Goal: Transaction & Acquisition: Purchase product/service

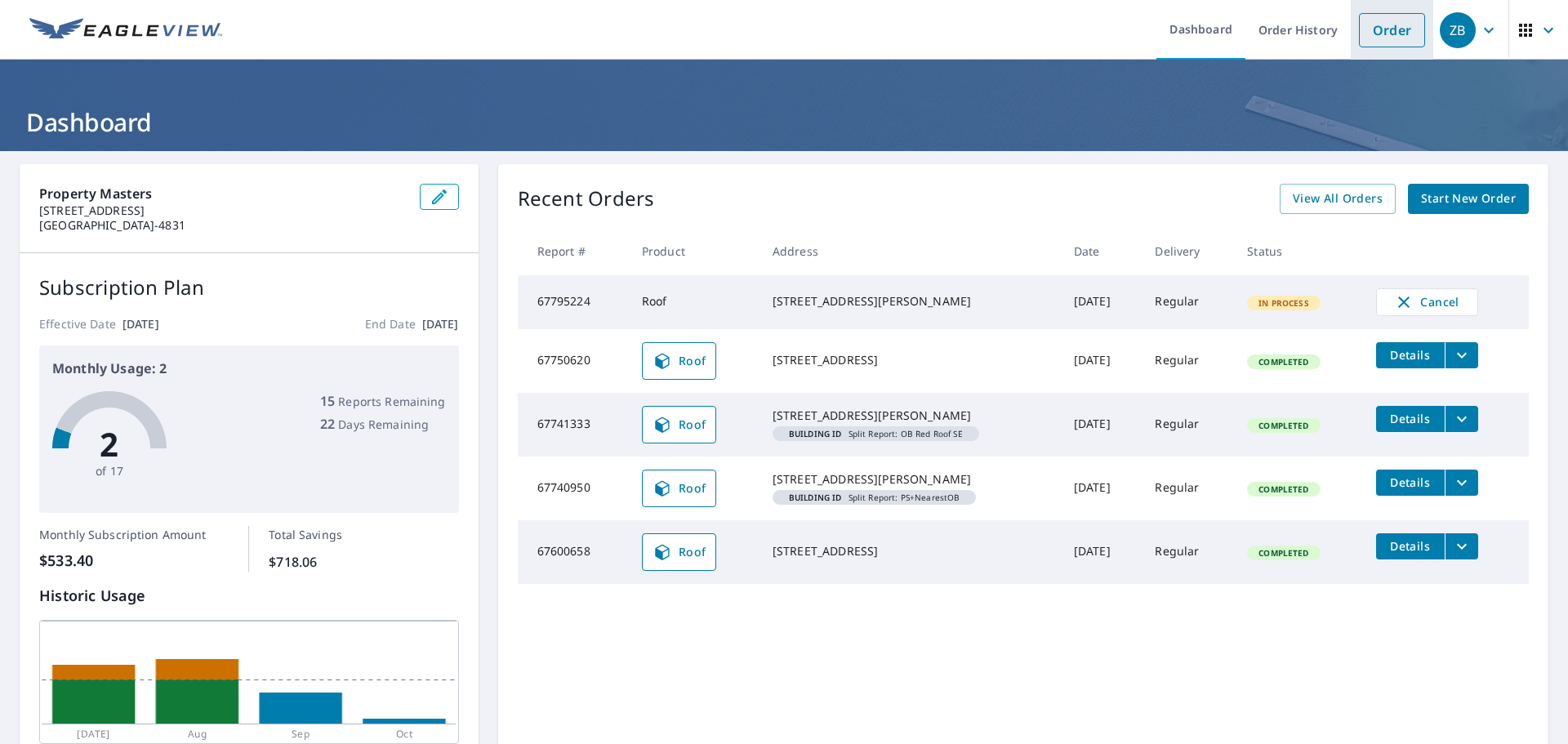
click at [1369, 32] on link "Order" at bounding box center [1392, 30] width 66 height 34
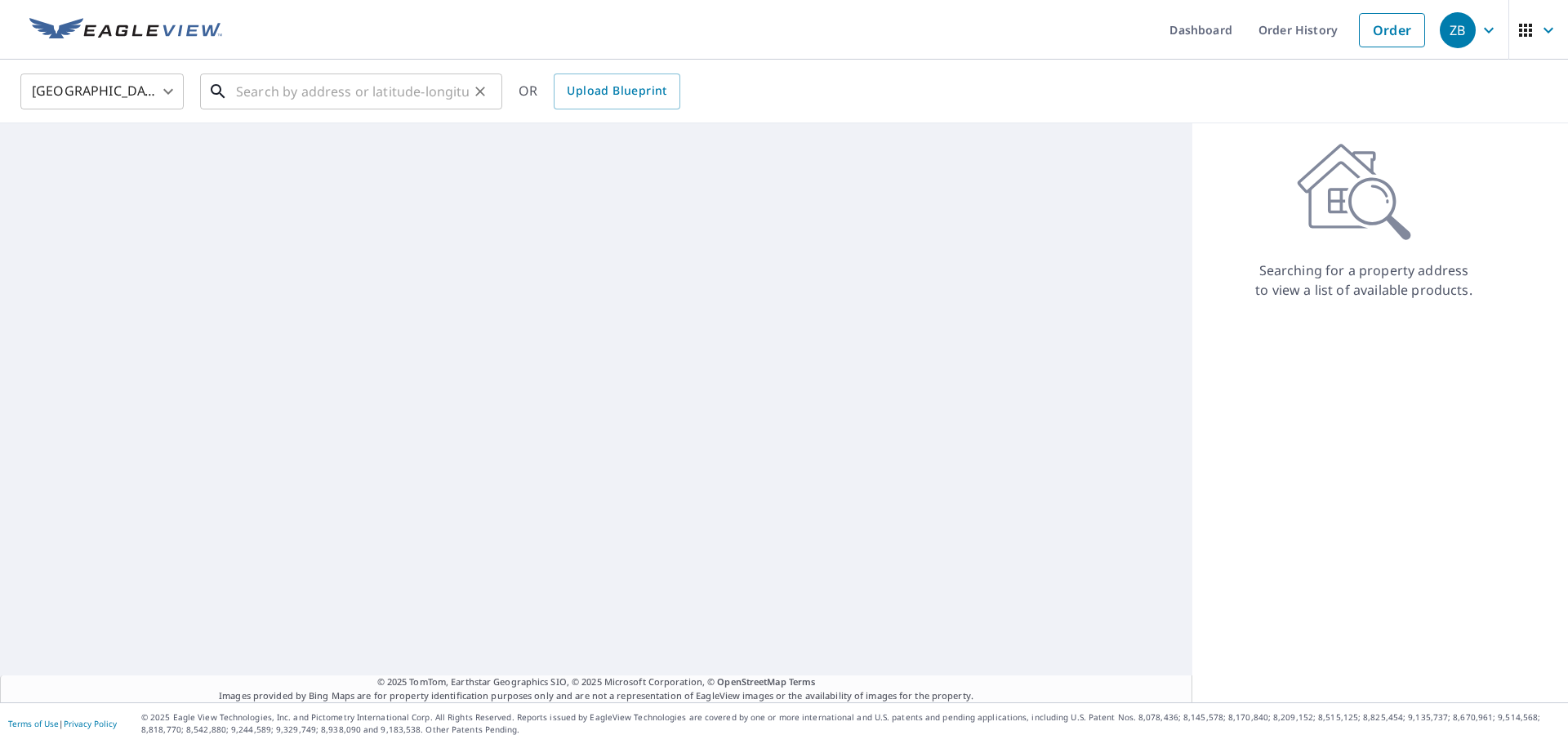
click at [269, 90] on input "text" at bounding box center [352, 91] width 233 height 46
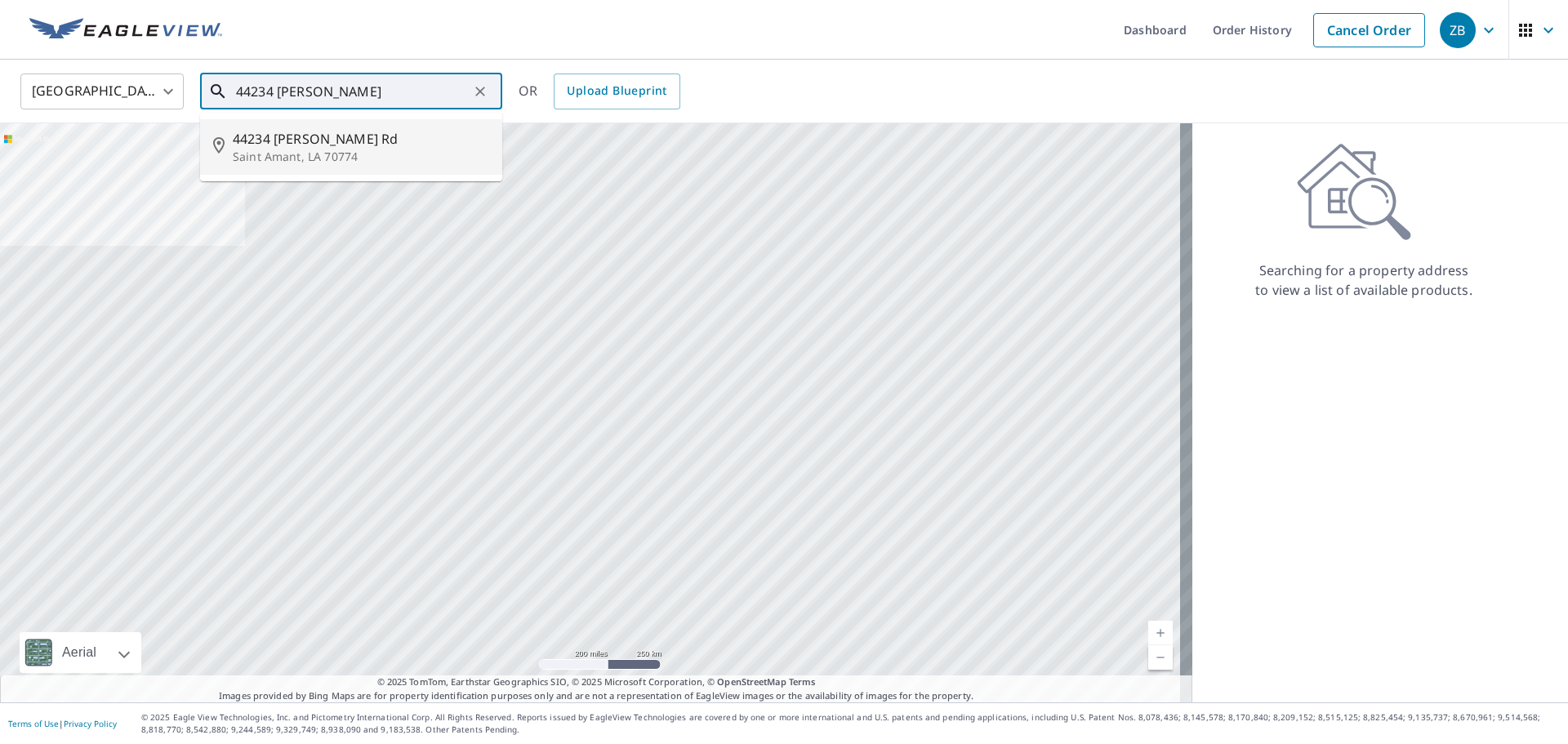
click at [392, 161] on p "Saint Amant, LA 70774" at bounding box center [361, 157] width 256 height 17
type input "[STREET_ADDRESS][PERSON_NAME]"
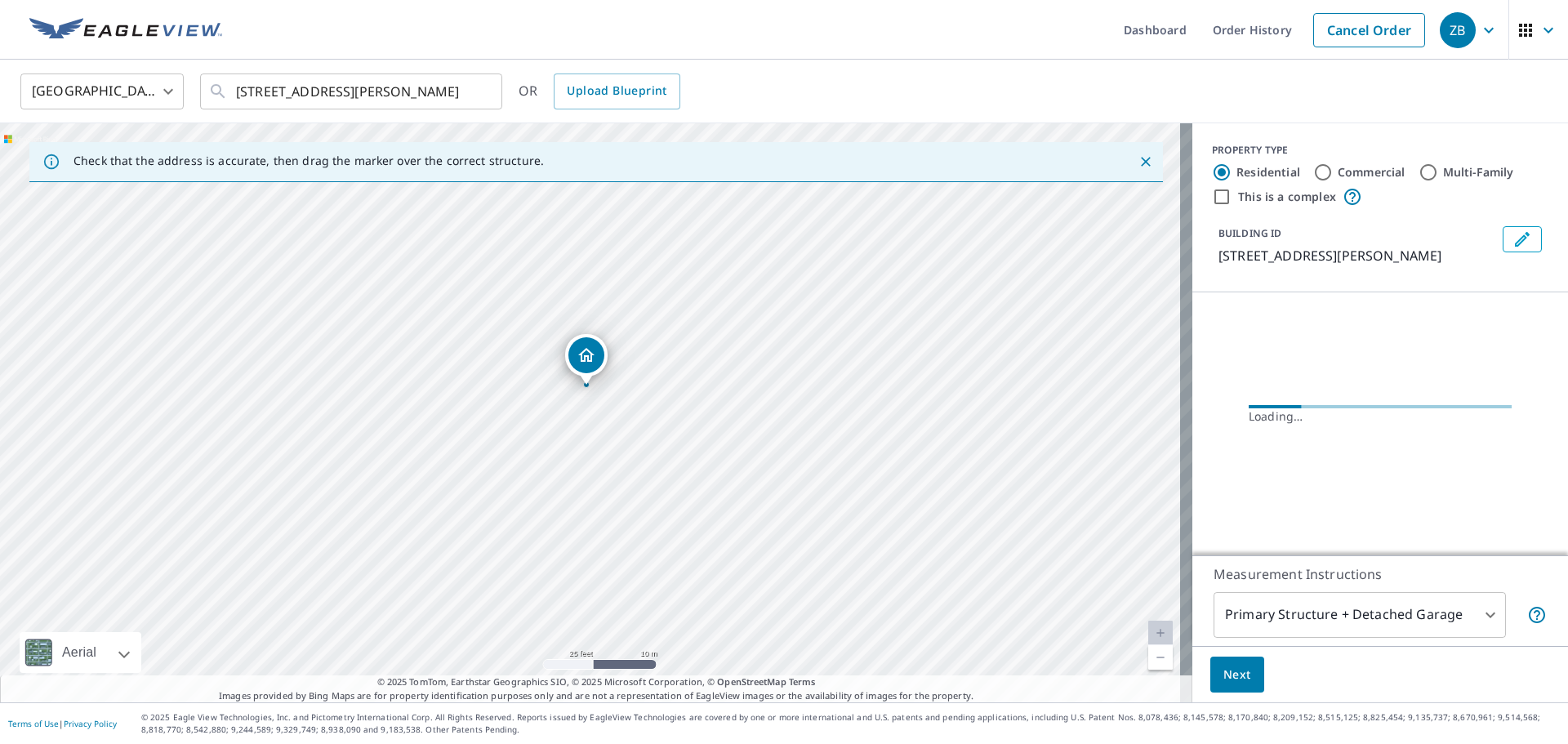
drag, startPoint x: 661, startPoint y: 353, endPoint x: 642, endPoint y: 387, distance: 38.9
click at [642, 387] on div "[STREET_ADDRESS][PERSON_NAME]" at bounding box center [596, 413] width 1192 height 579
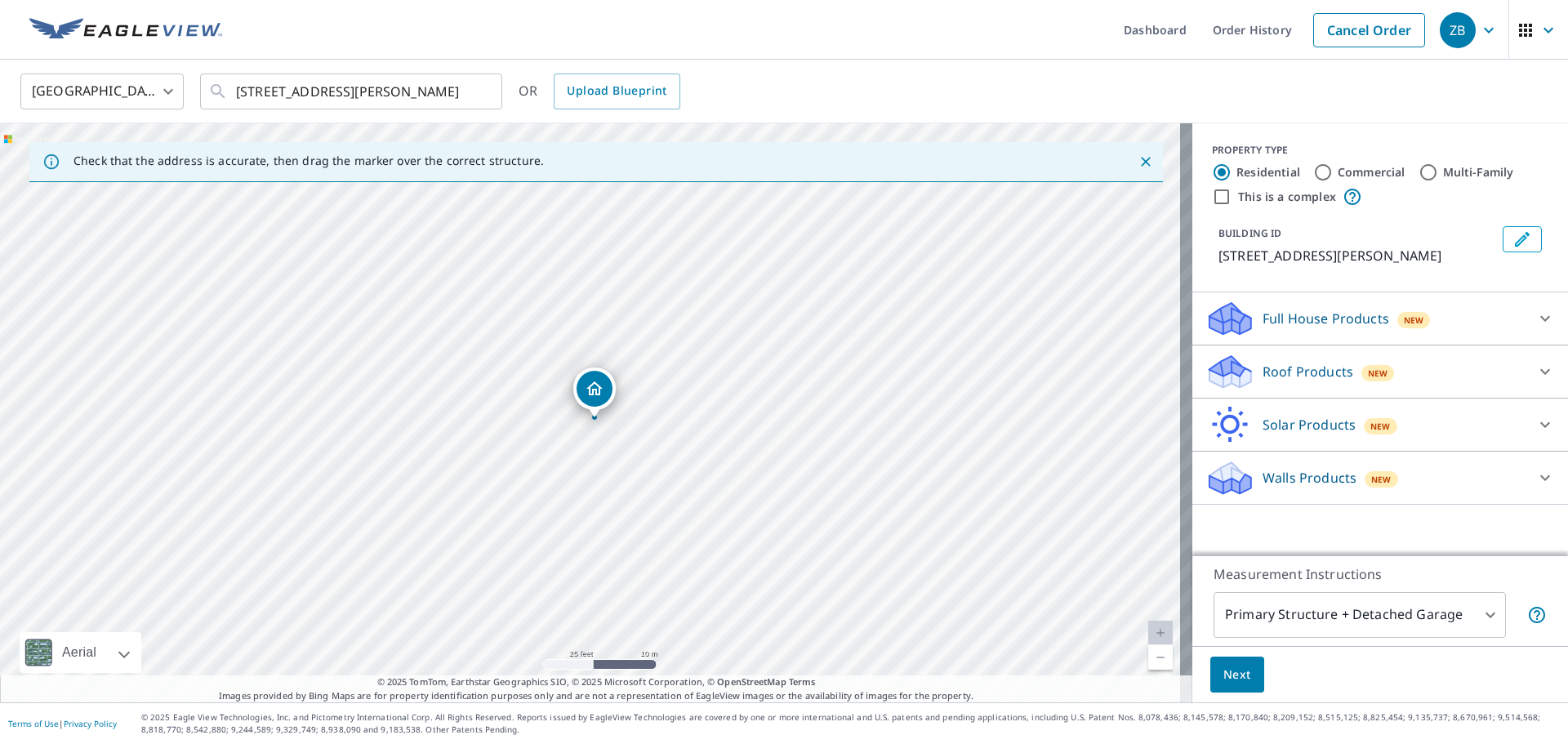
drag, startPoint x: 591, startPoint y: 379, endPoint x: 595, endPoint y: 387, distance: 8.9
click at [1393, 387] on div "Roof Products New" at bounding box center [1366, 372] width 320 height 38
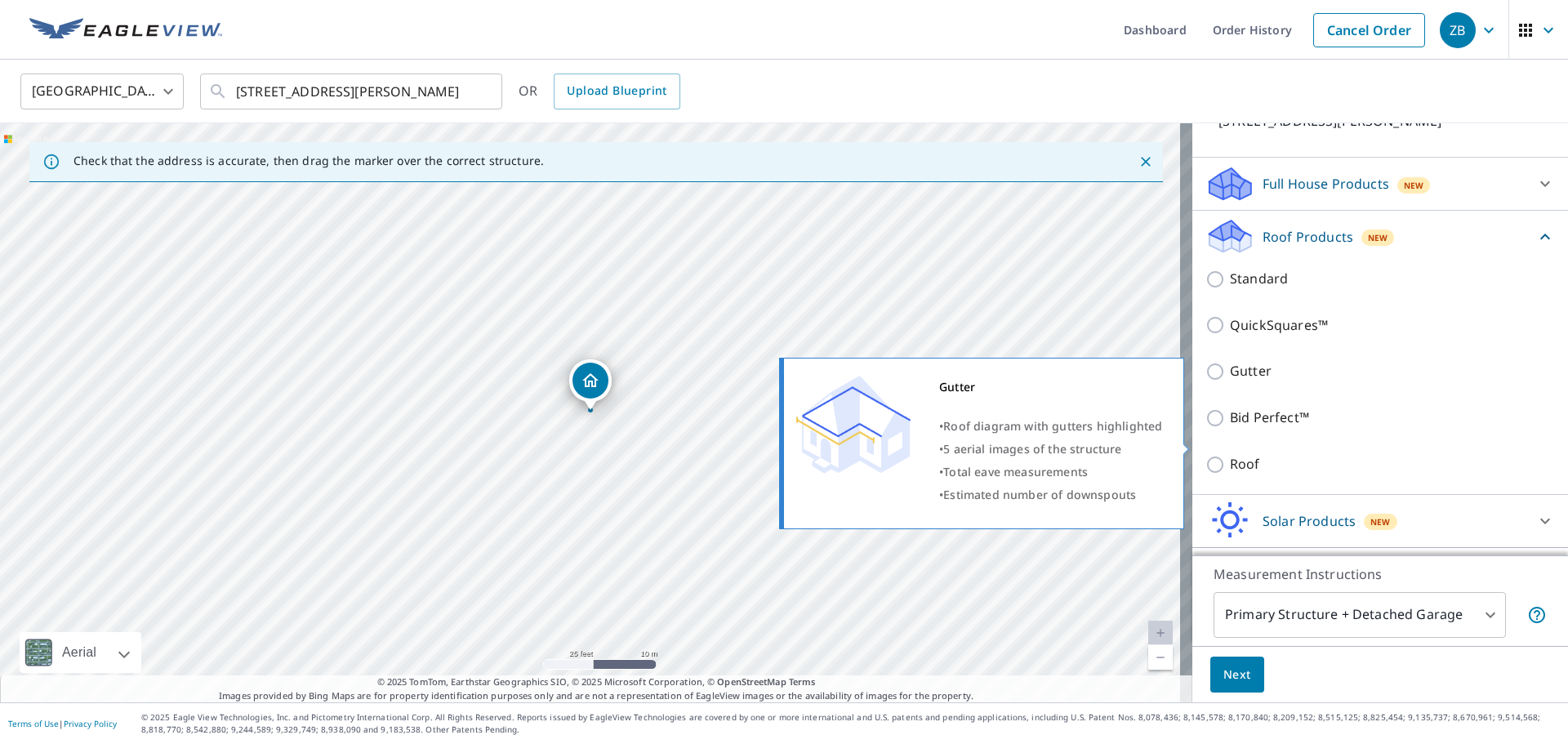
scroll to position [163, 0]
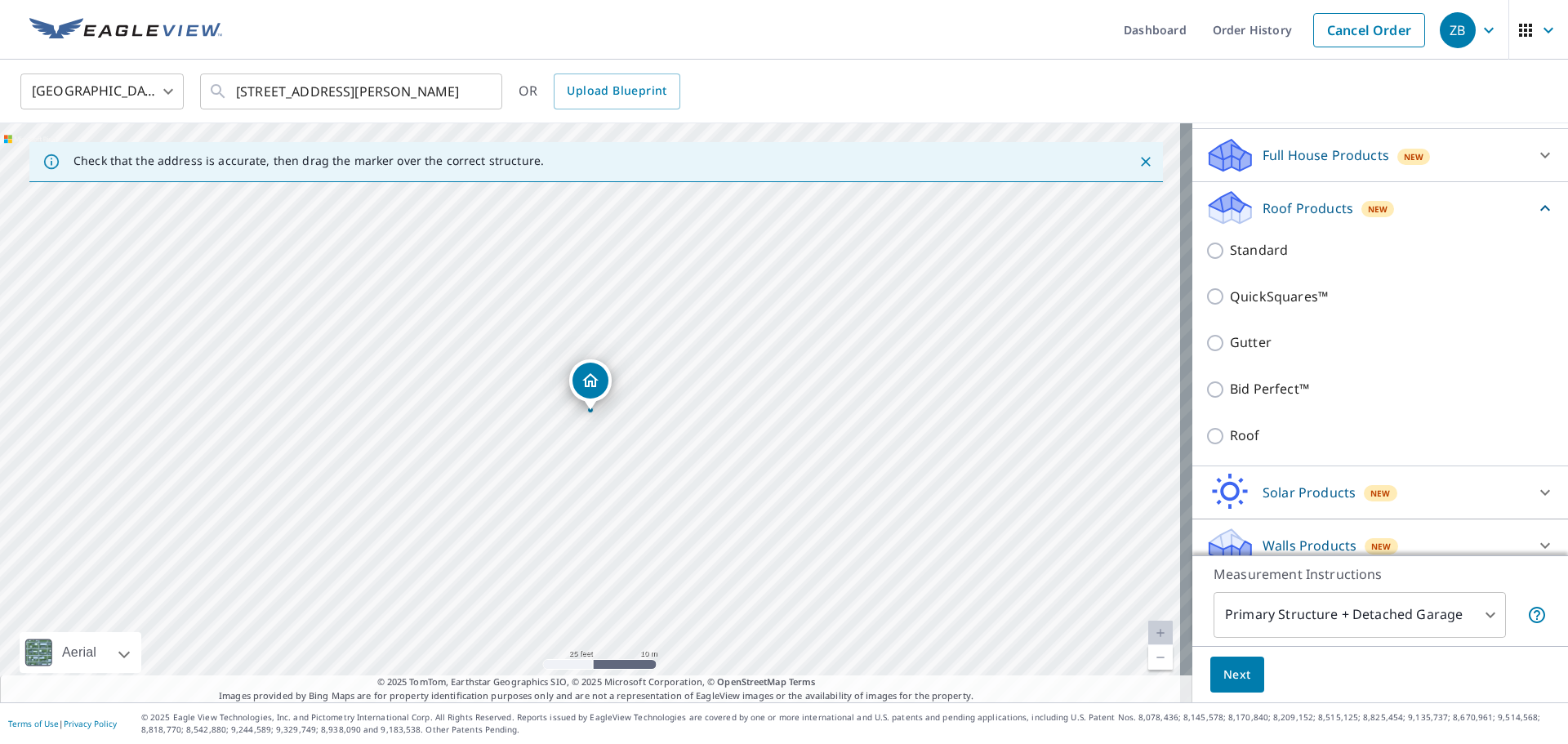
click at [1458, 173] on div "Full House Products New" at bounding box center [1366, 155] width 320 height 38
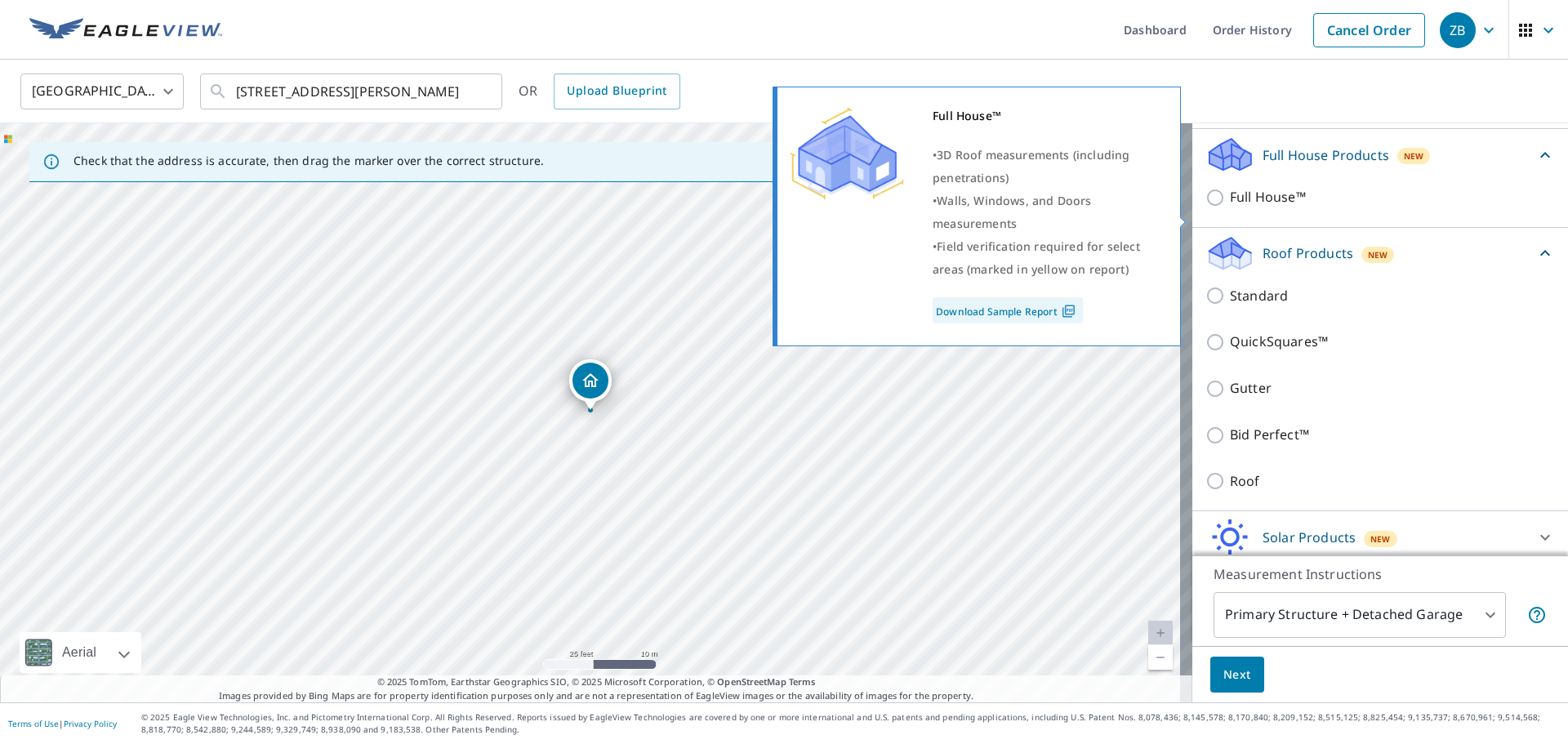
click at [1271, 207] on p "Full House™" at bounding box center [1268, 197] width 76 height 21
click at [1230, 207] on input "Full House™" at bounding box center [1218, 197] width 25 height 20
checkbox input "true"
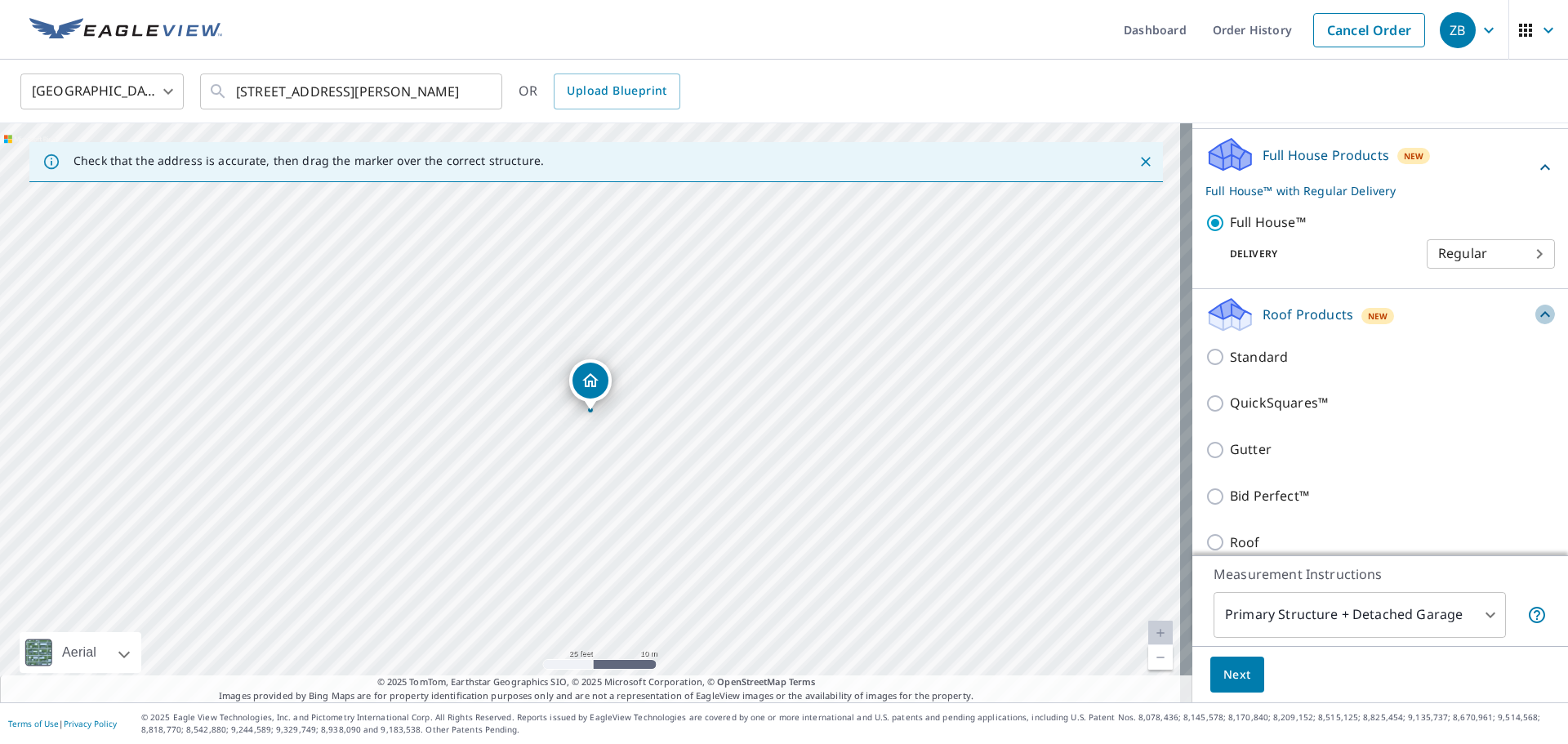
click at [1535, 324] on icon at bounding box center [1545, 314] width 20 height 20
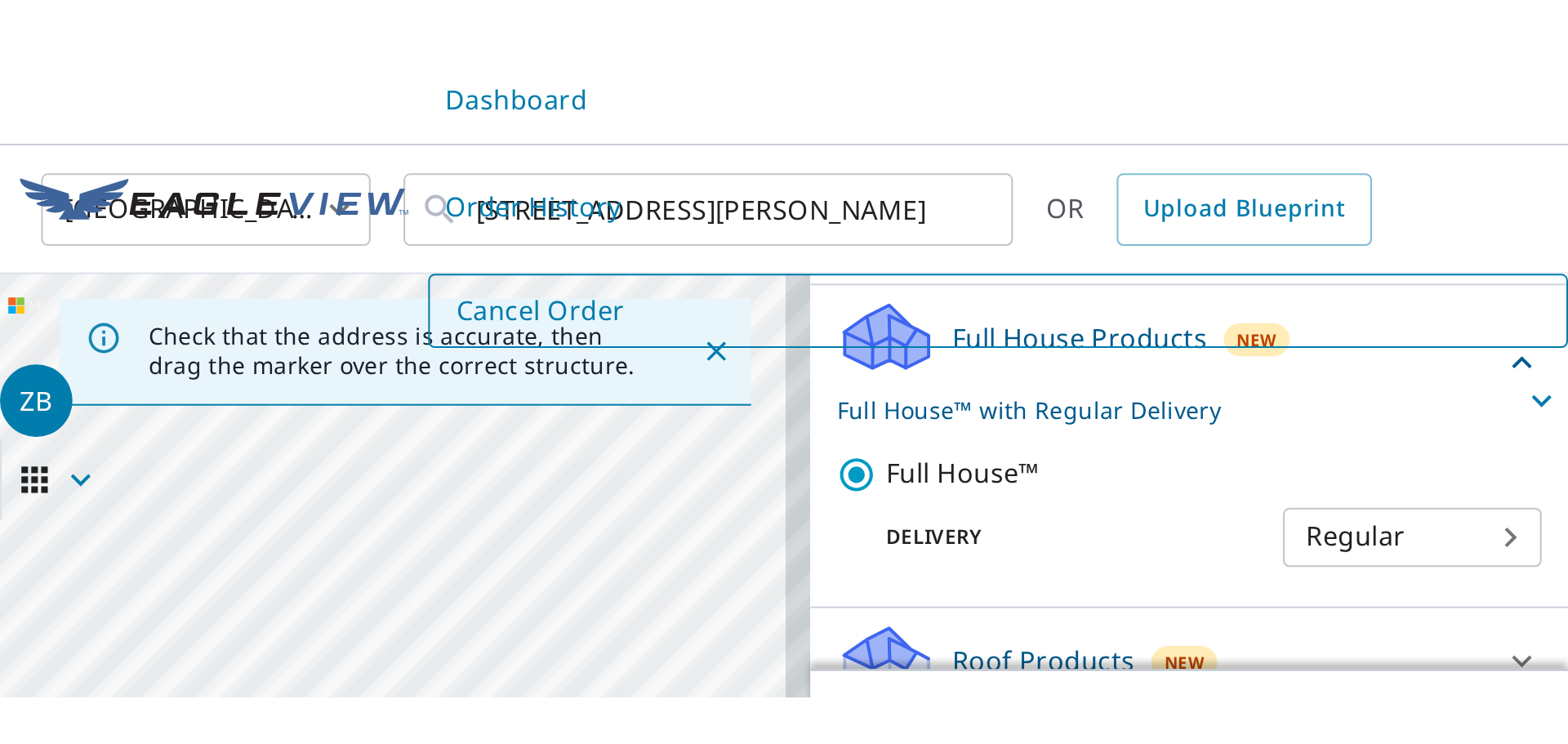
scroll to position [76, 0]
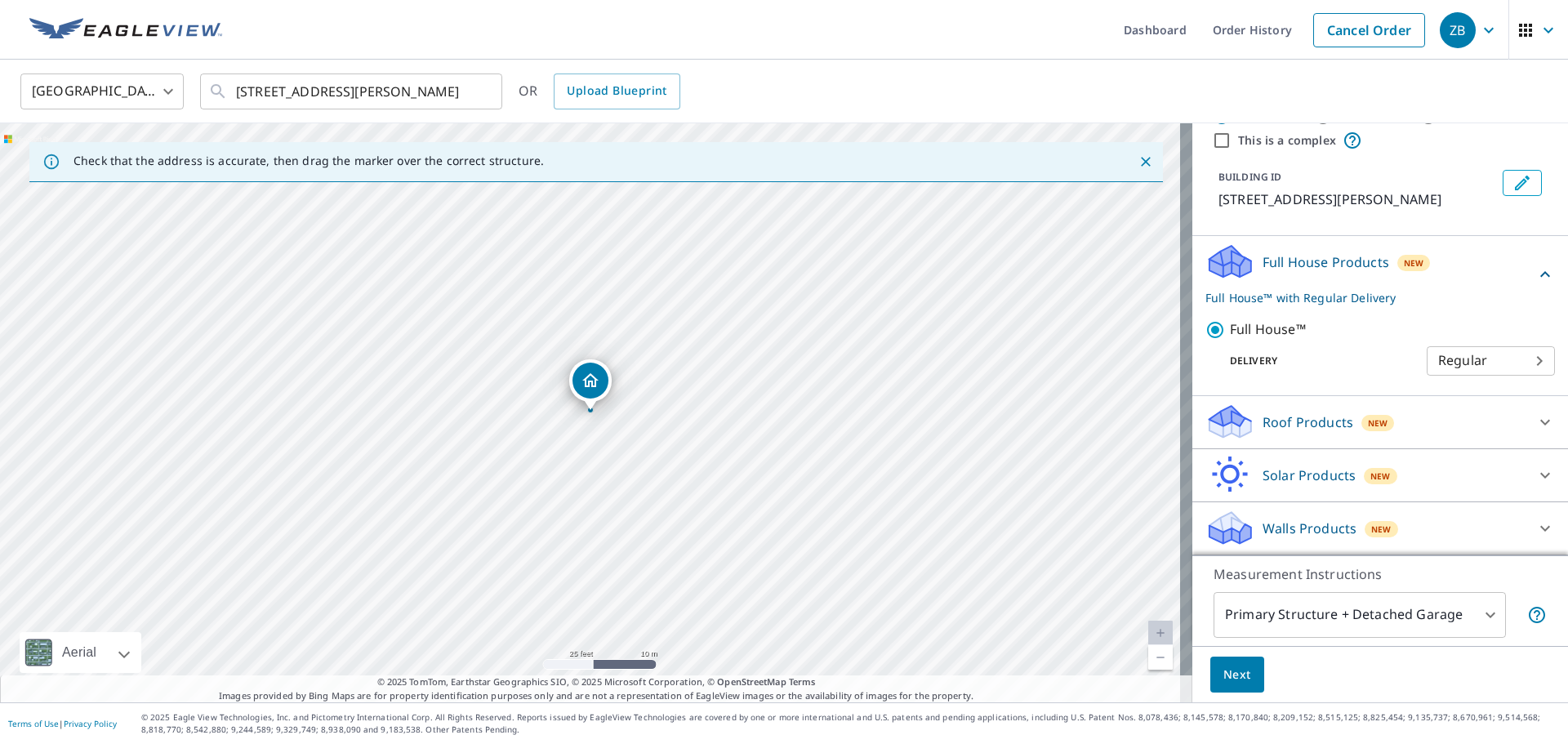
click at [1302, 418] on p "Roof Products" at bounding box center [1307, 422] width 90 height 20
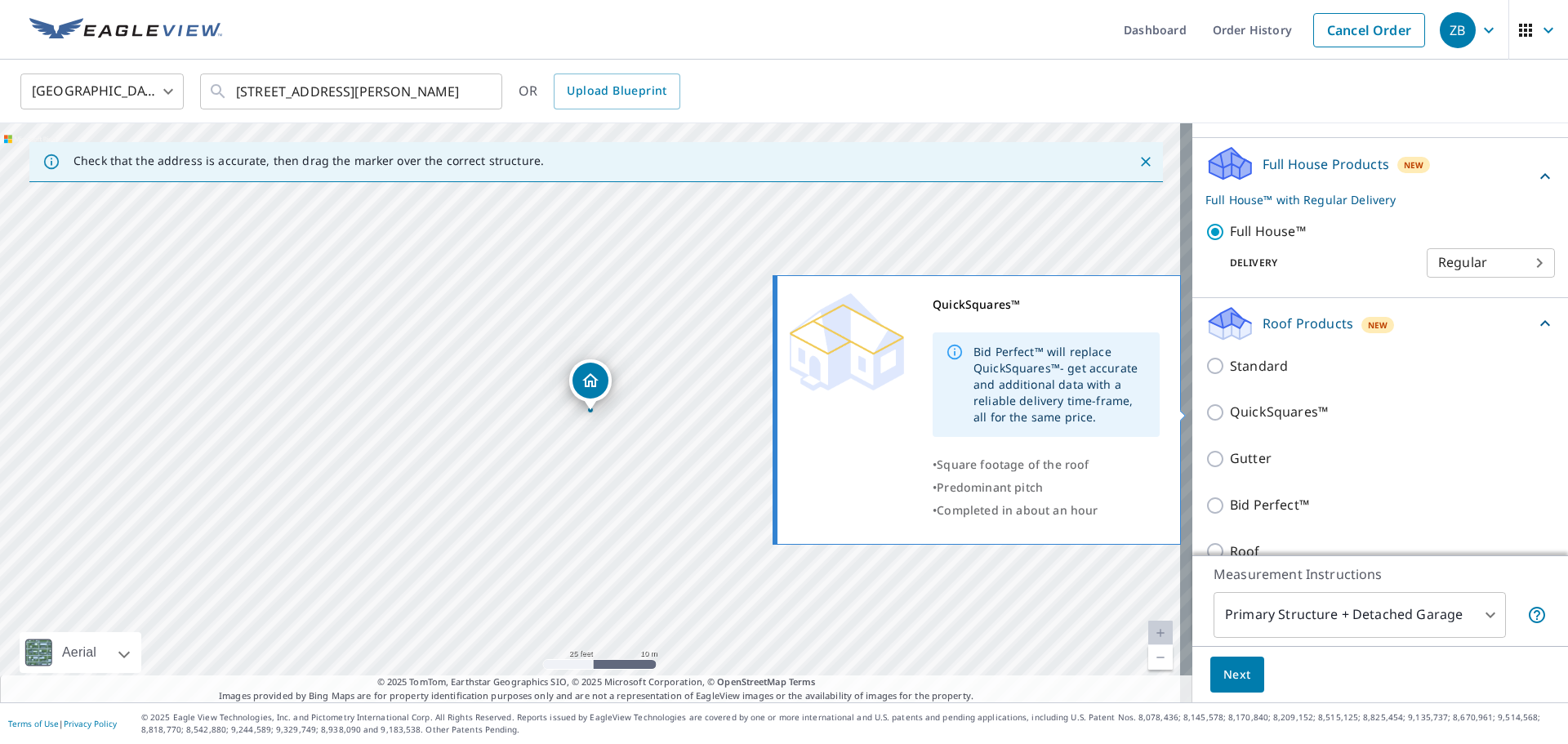
scroll to position [143, 0]
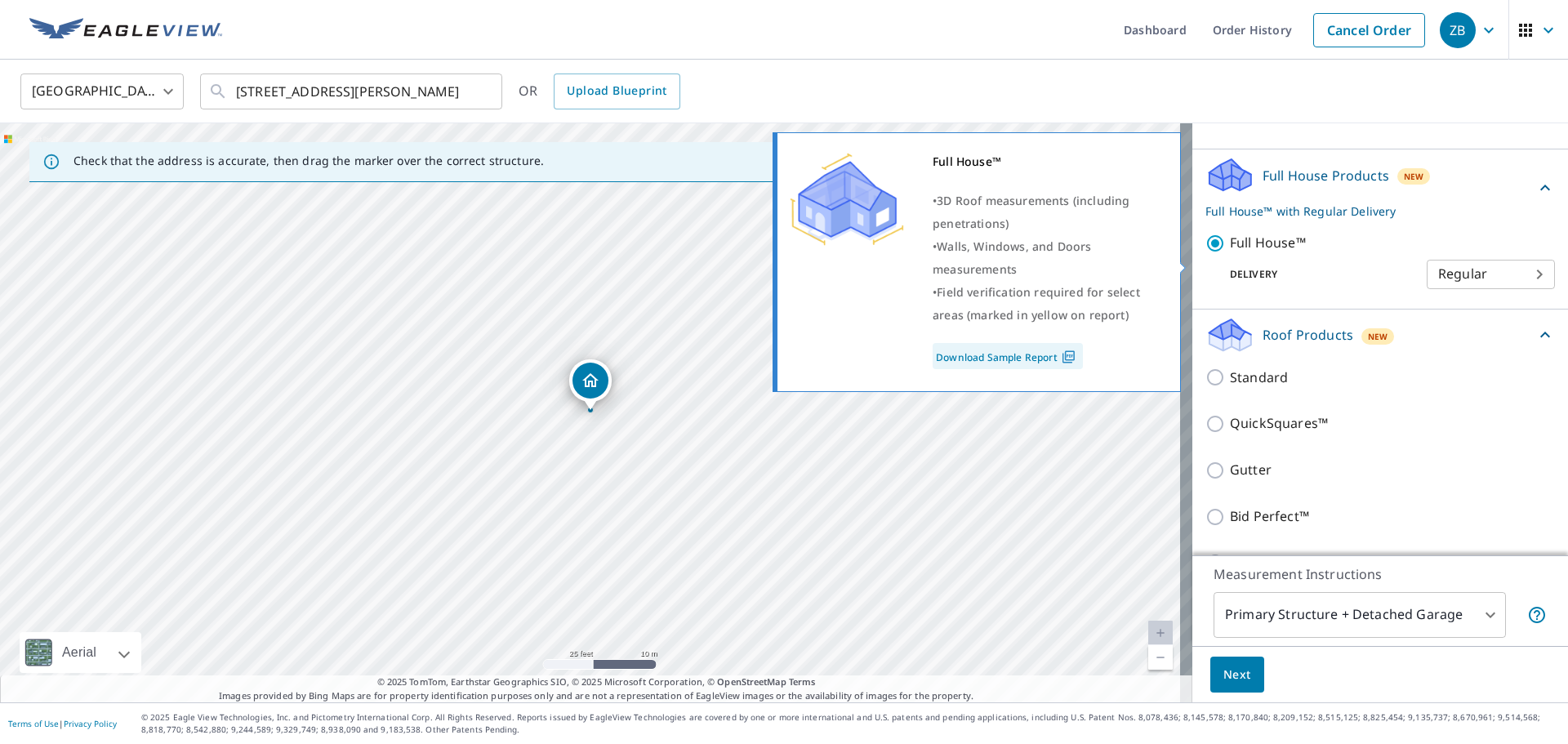
click at [1015, 355] on link "Download Sample Report" at bounding box center [1007, 355] width 150 height 26
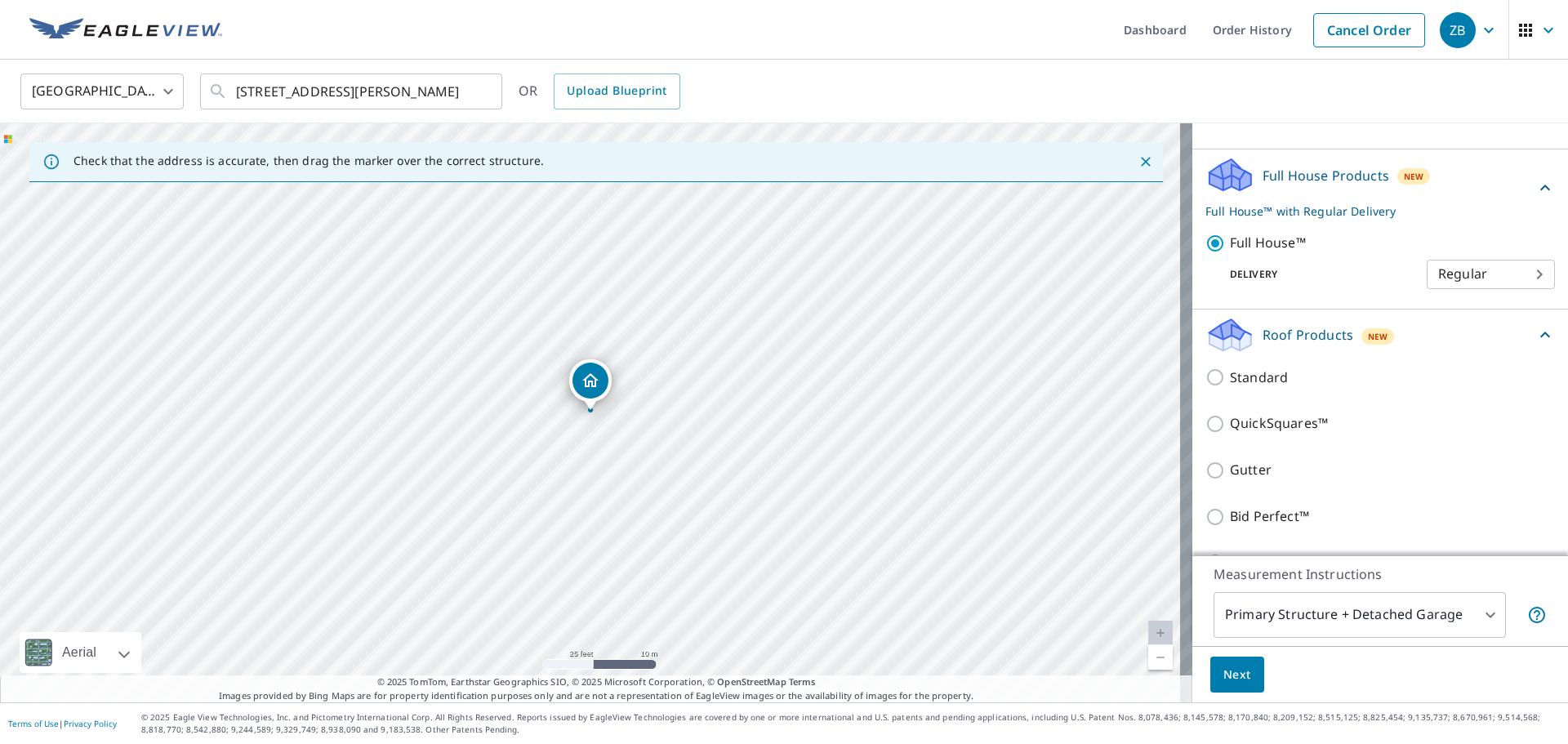
click at [1540, 338] on icon at bounding box center [1545, 334] width 10 height 6
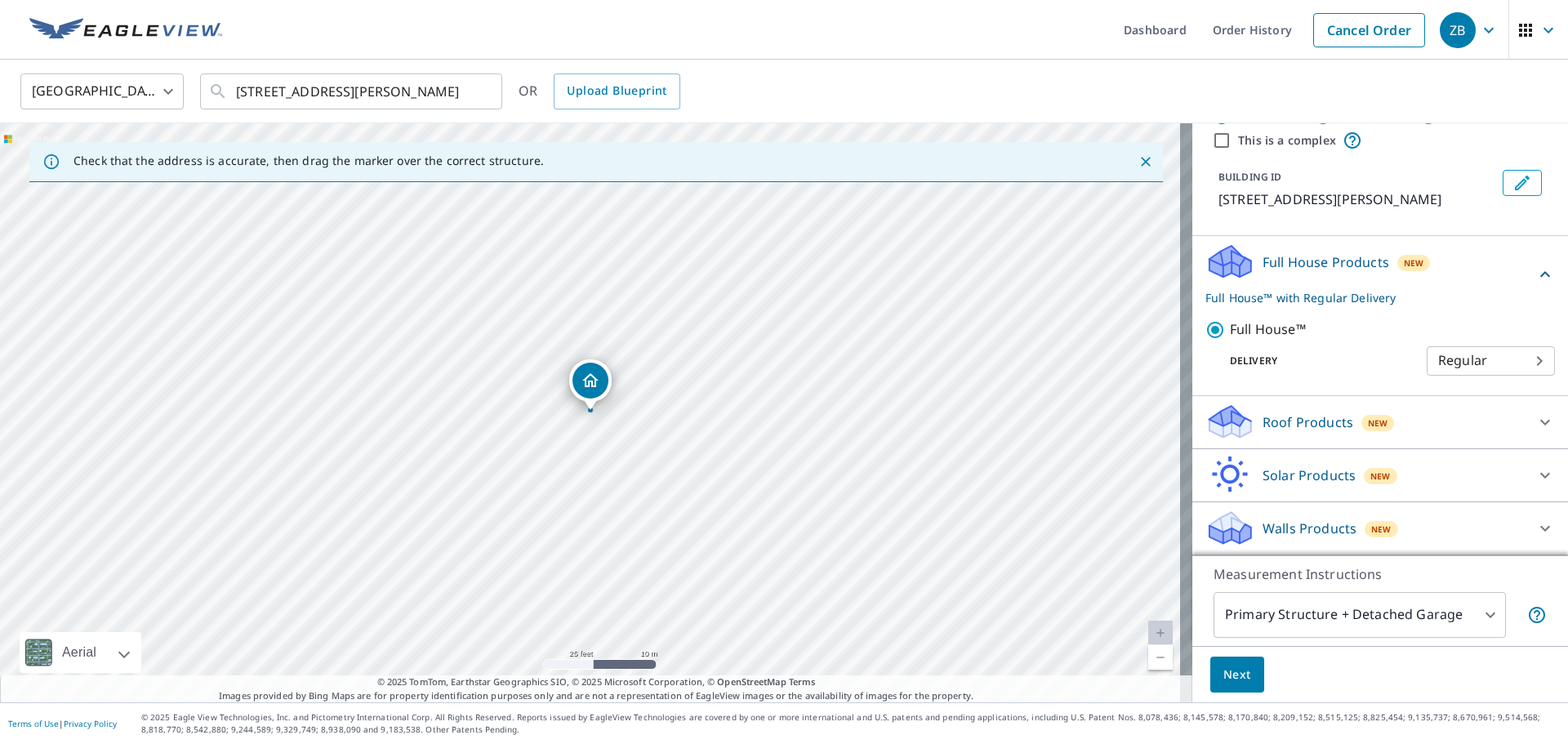
scroll to position [76, 0]
click at [1328, 528] on p "Walls Products" at bounding box center [1309, 528] width 94 height 20
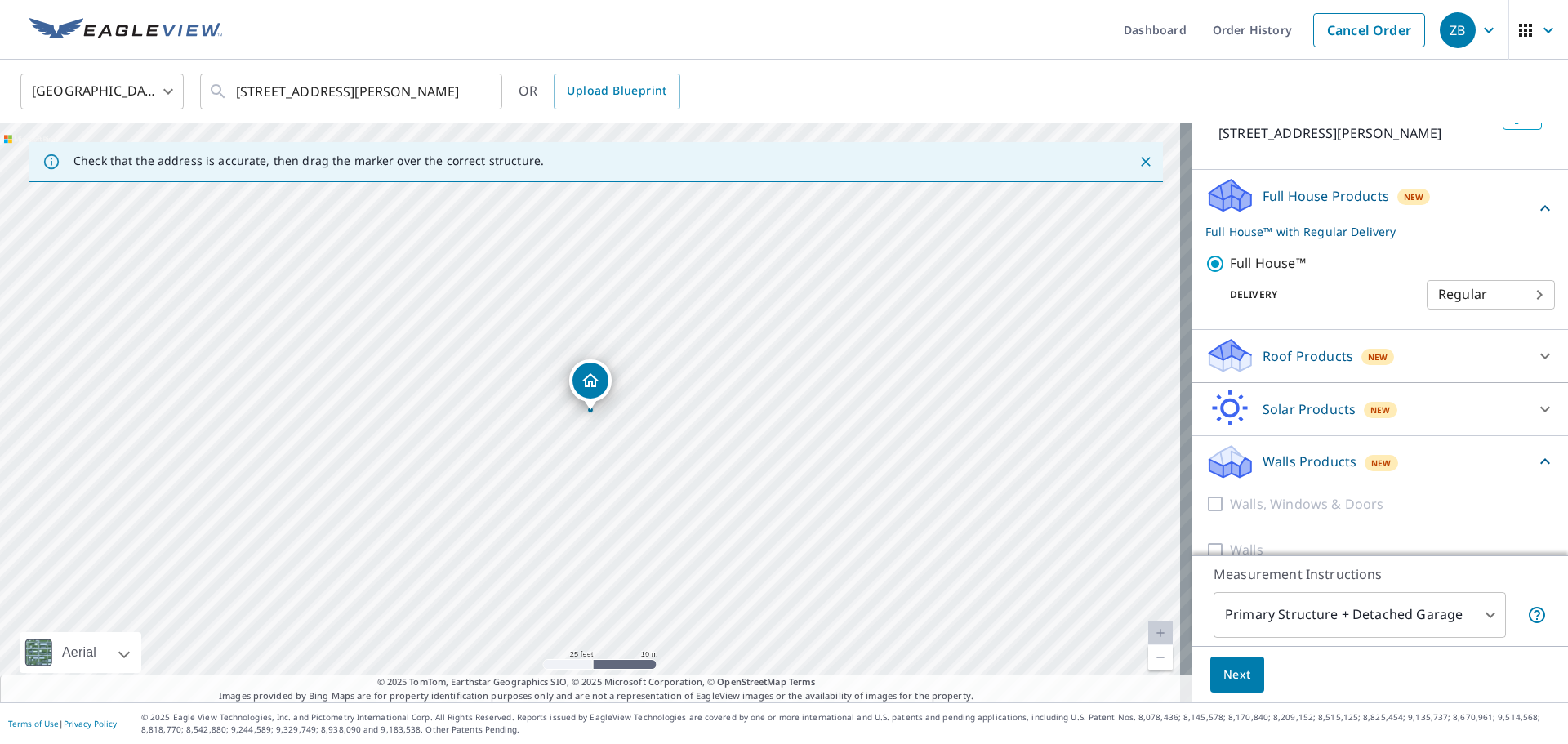
scroll to position [168, 0]
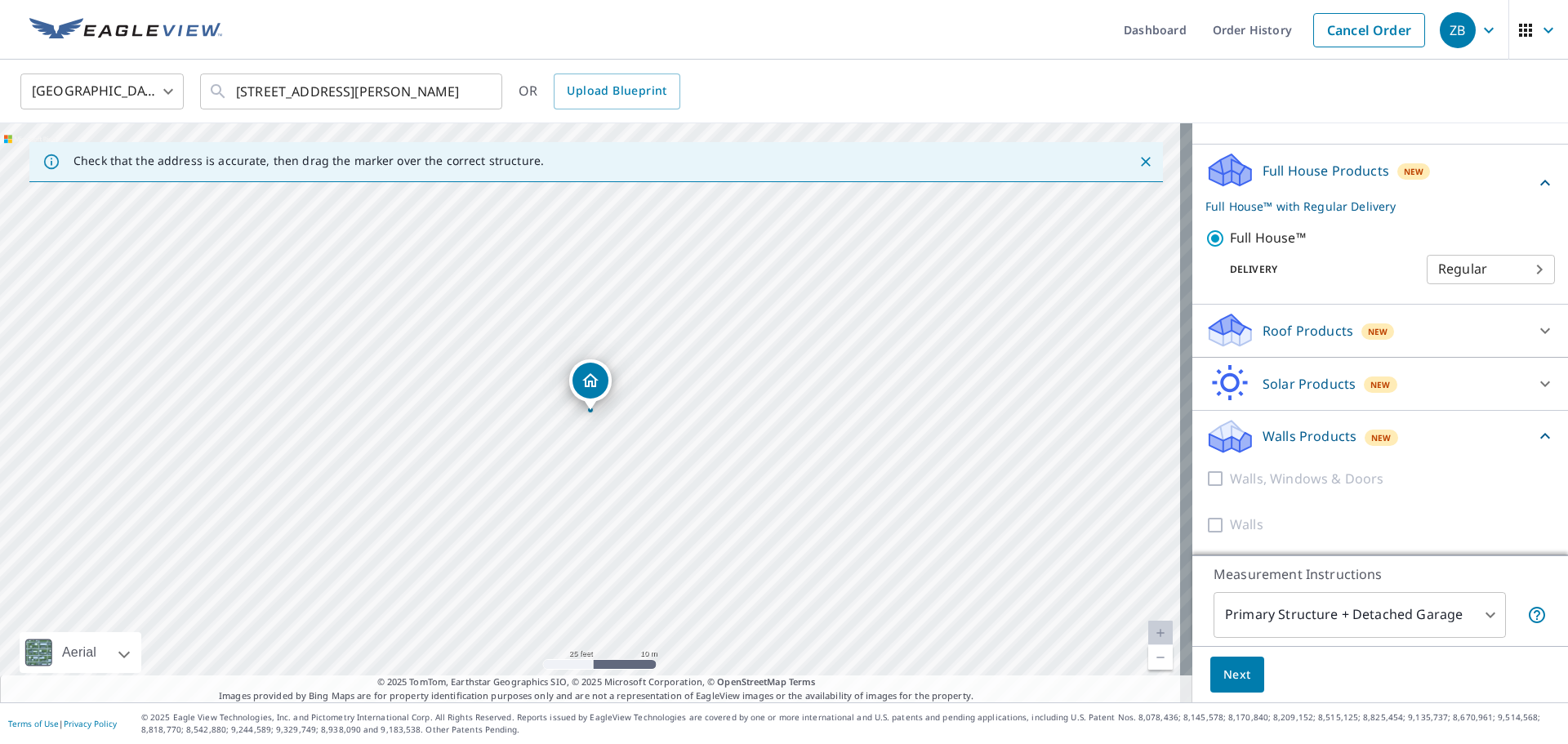
click at [1463, 436] on div "Walls Products New" at bounding box center [1371, 436] width 330 height 38
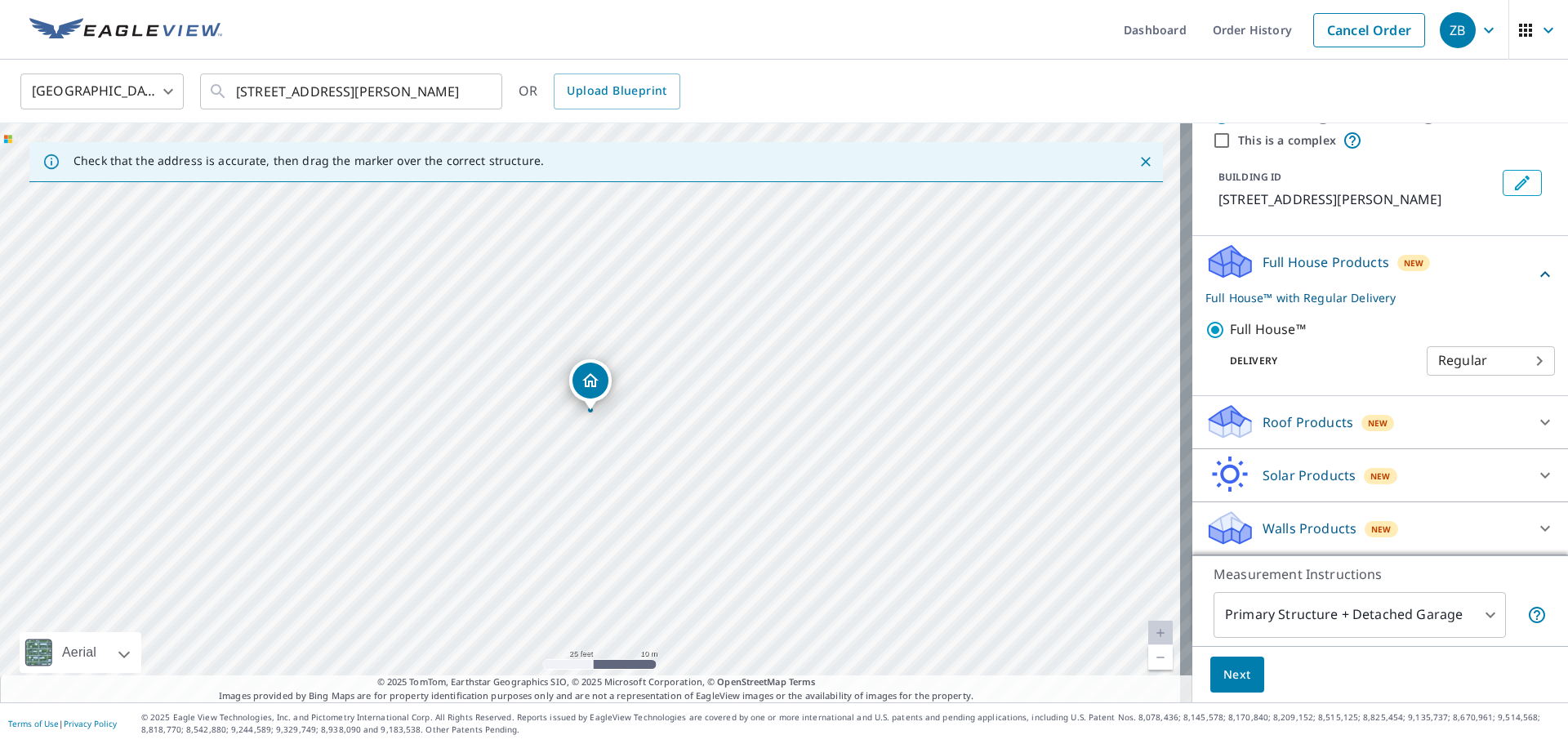
scroll to position [76, 0]
click at [1418, 362] on body "ZB ZB Dashboard Order History Cancel Order ZB [GEOGRAPHIC_DATA] [GEOGRAPHIC_DAT…" at bounding box center [784, 372] width 1568 height 744
click at [1441, 317] on div at bounding box center [784, 372] width 1568 height 744
click at [1531, 267] on div "Full House Products New Full House™ with Regular Delivery Full House™ Delivery …" at bounding box center [1380, 315] width 376 height 160
click at [1535, 271] on icon at bounding box center [1545, 275] width 20 height 20
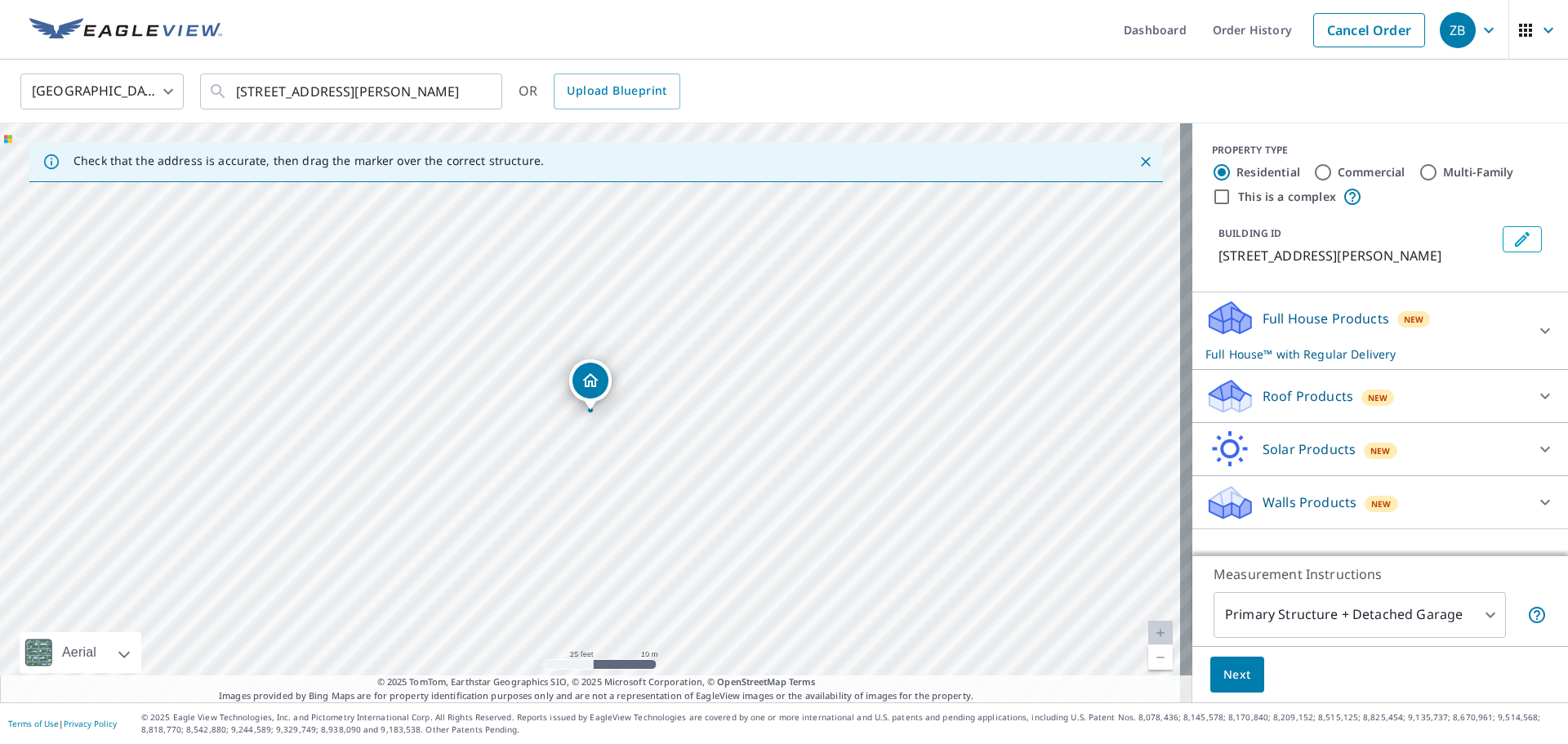
scroll to position [0, 0]
click at [1535, 340] on icon at bounding box center [1545, 331] width 20 height 20
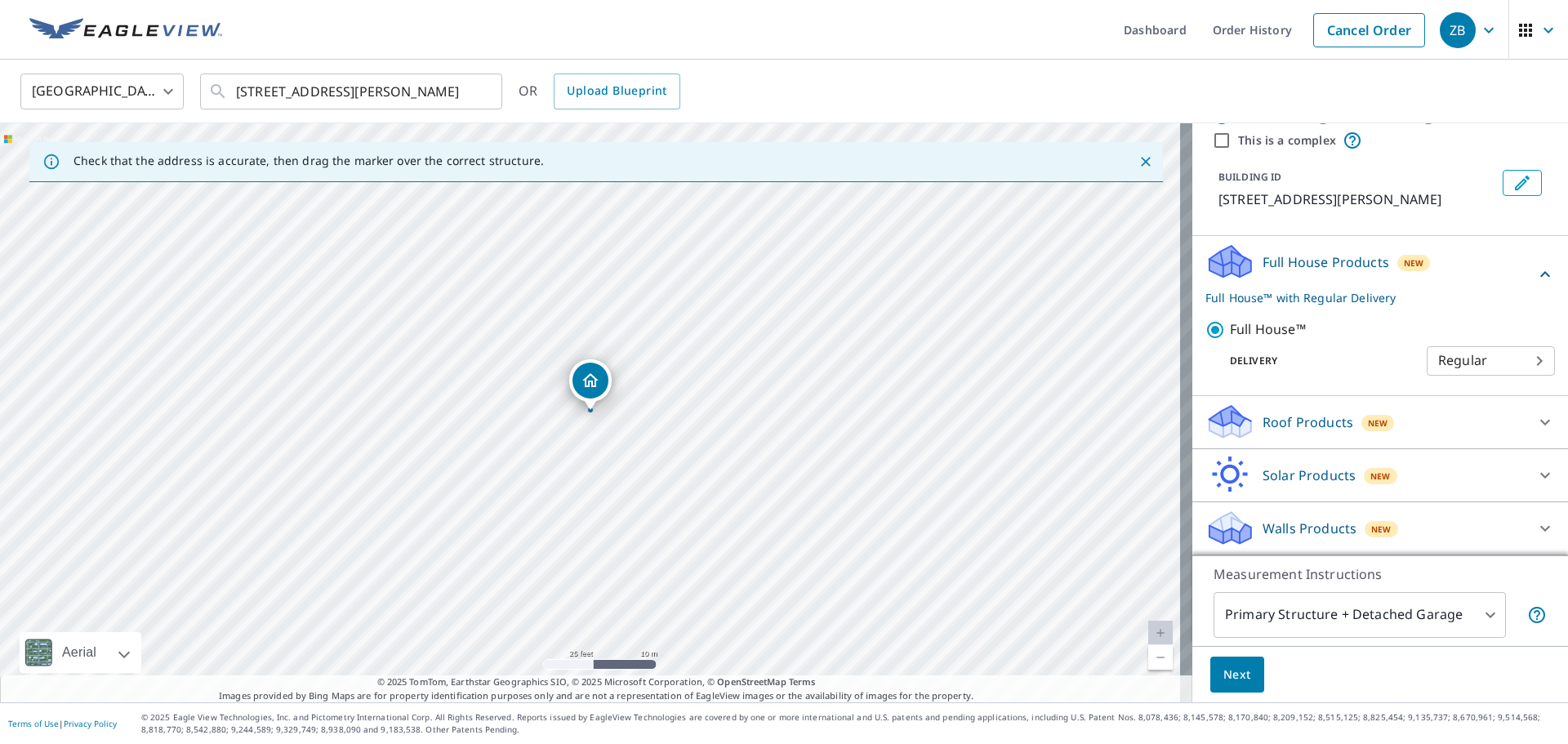
click at [1283, 418] on p "Roof Products" at bounding box center [1307, 422] width 90 height 20
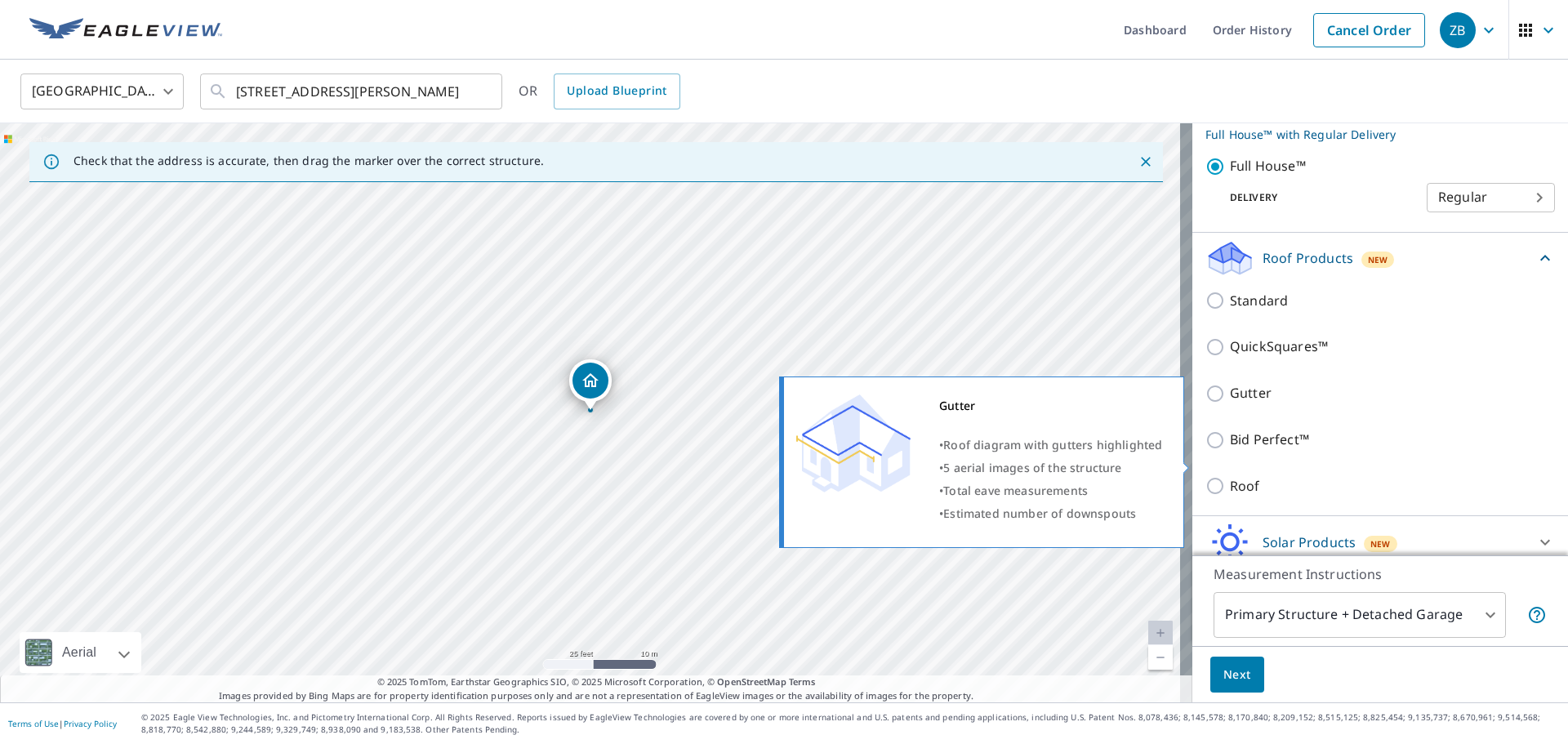
scroll to position [239, 0]
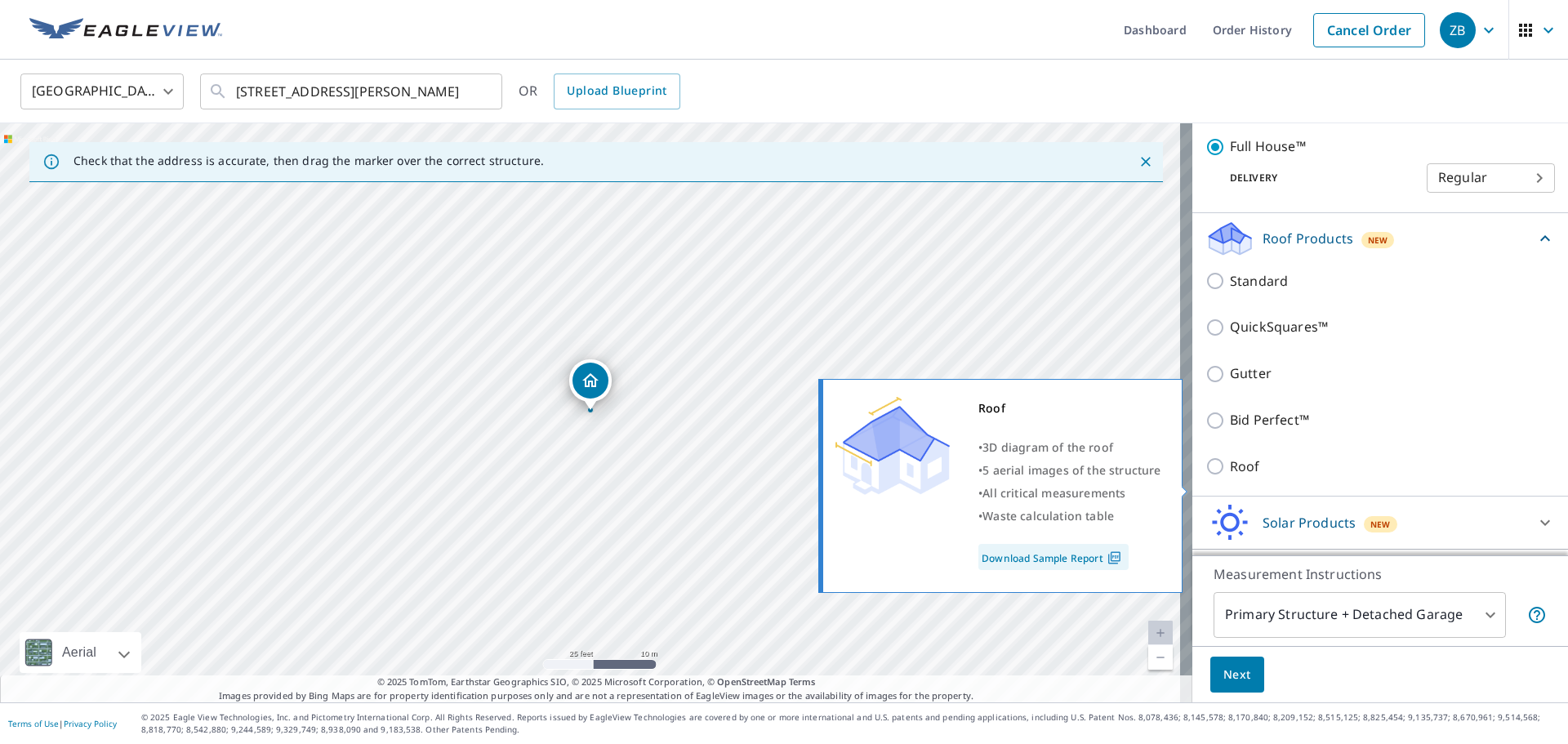
click at [1205, 476] on input "Roof" at bounding box center [1218, 466] width 25 height 20
checkbox input "true"
type input "3"
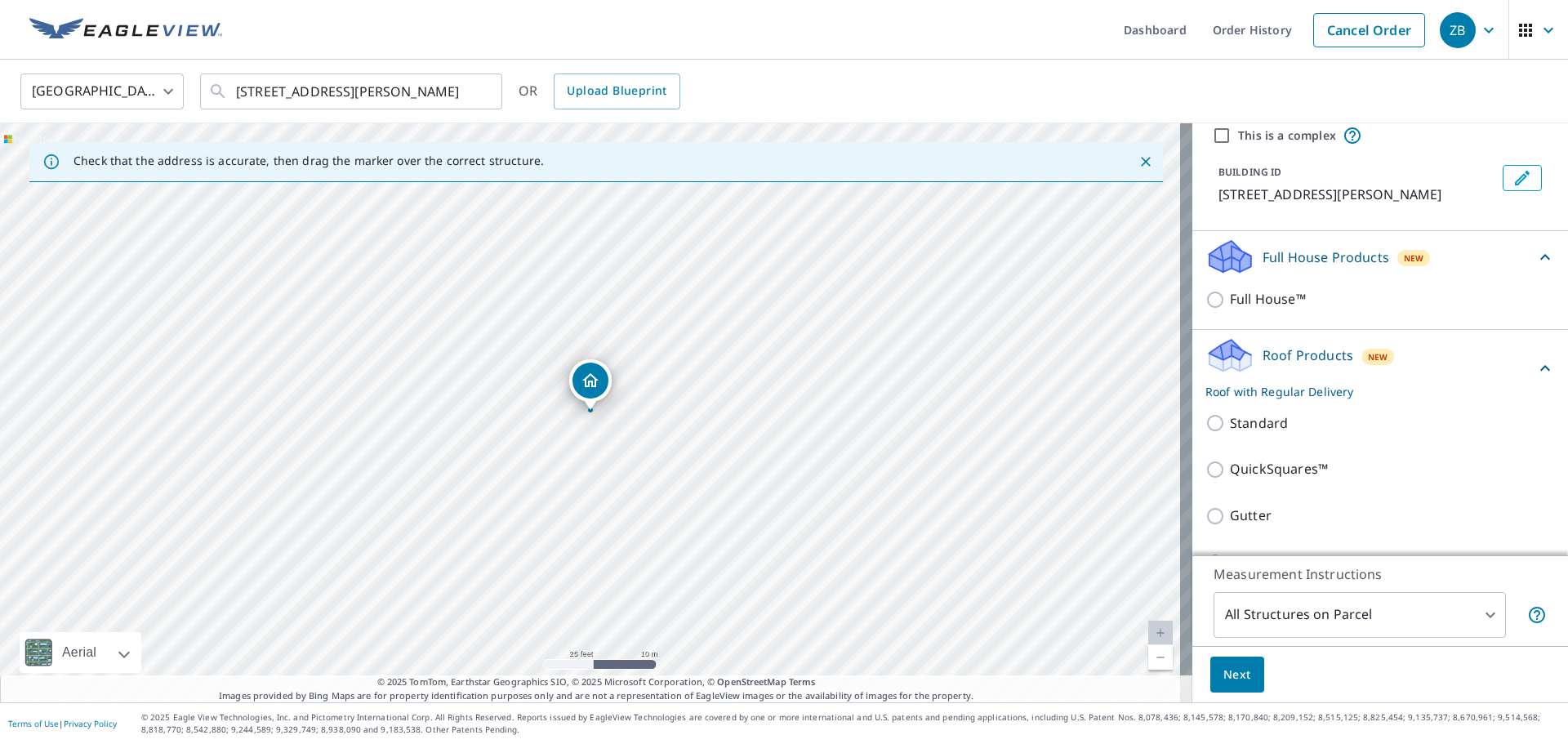
scroll to position [0, 0]
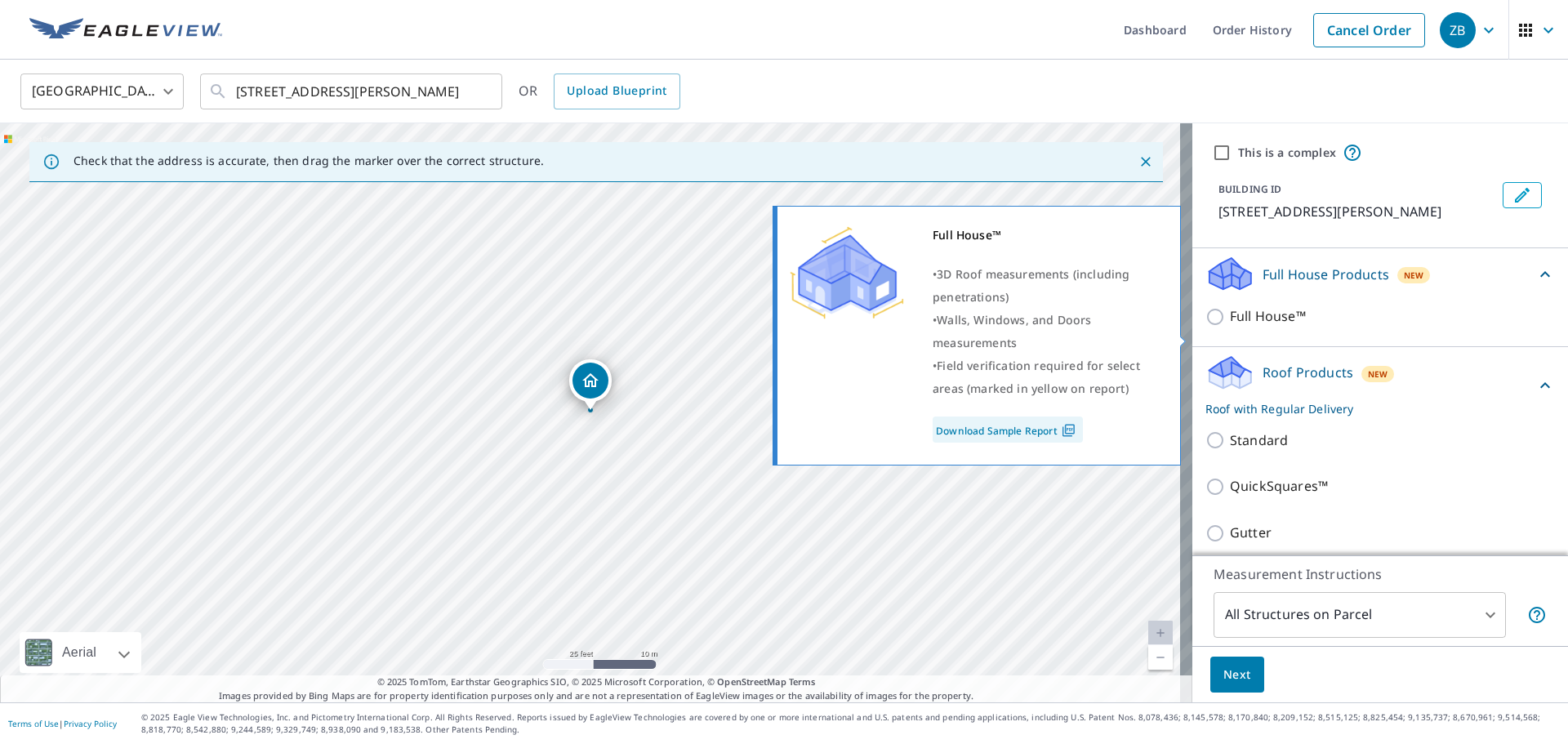
click at [1205, 327] on input "Full House™" at bounding box center [1218, 317] width 25 height 20
checkbox input "true"
checkbox input "false"
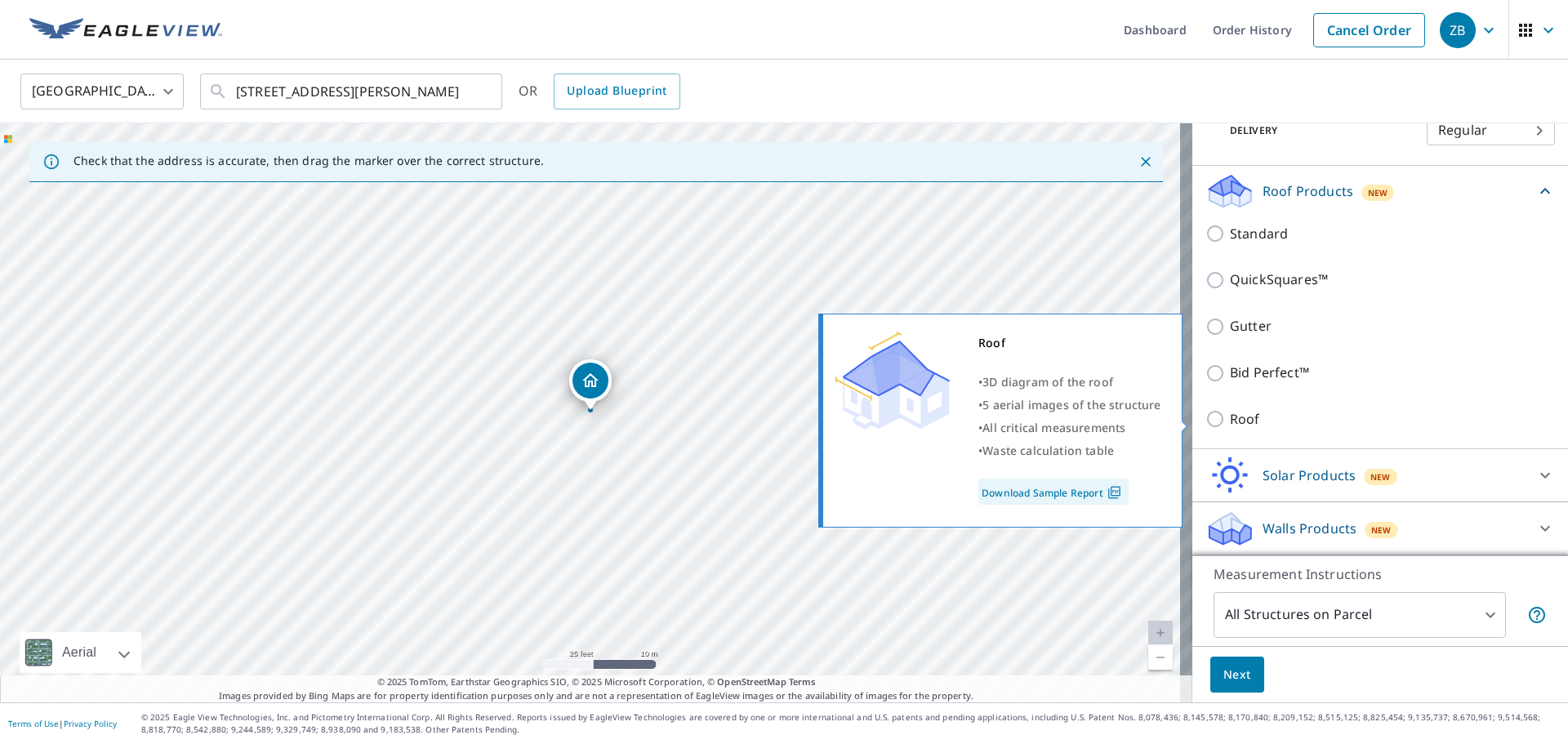
scroll to position [306, 0]
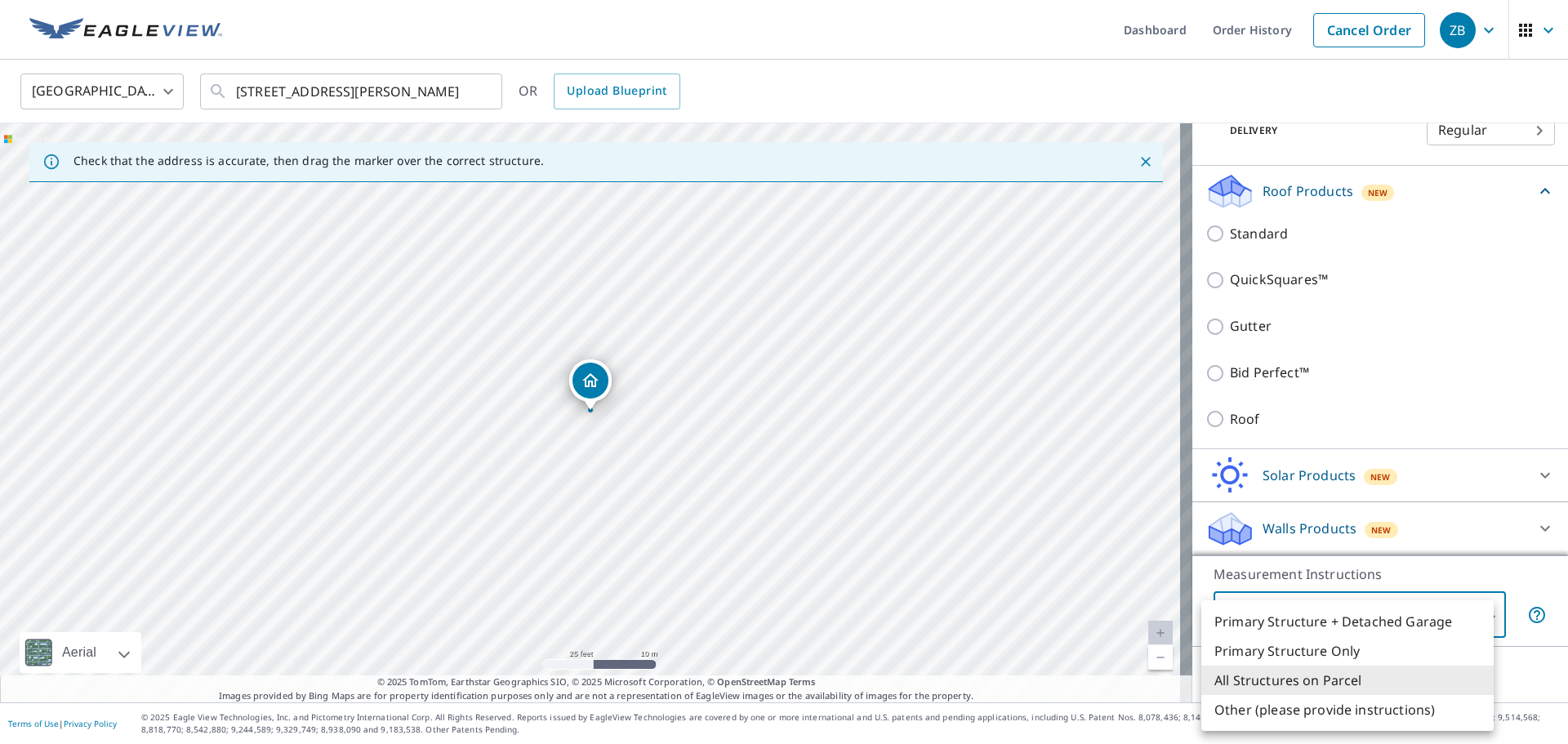
click at [1343, 625] on body "ZB ZB Dashboard Order History Cancel Order ZB [GEOGRAPHIC_DATA] [GEOGRAPHIC_DAT…" at bounding box center [784, 372] width 1568 height 744
click at [1369, 681] on li "All Structures on Parcel" at bounding box center [1347, 679] width 292 height 29
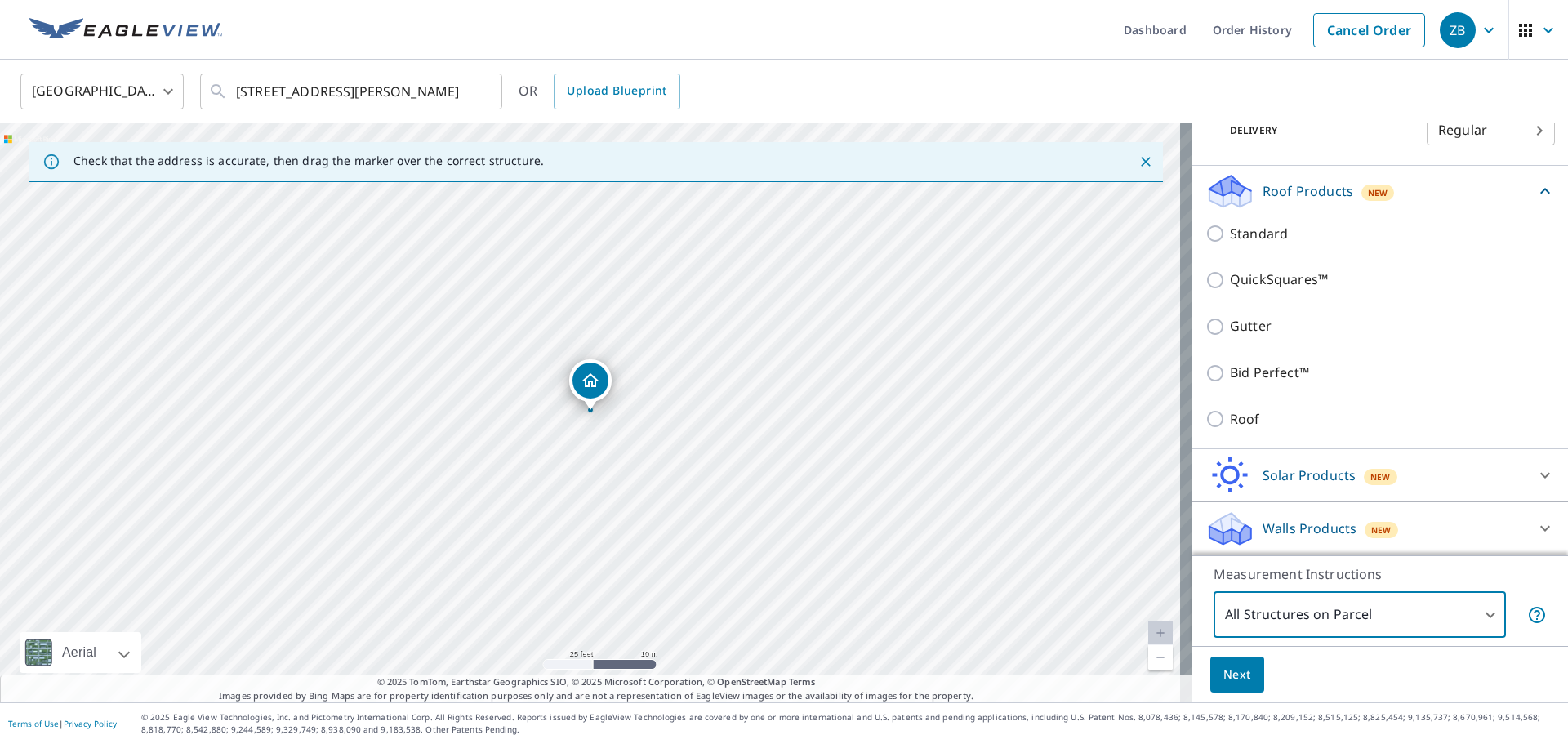
click at [1242, 678] on button "Next" at bounding box center [1237, 674] width 54 height 36
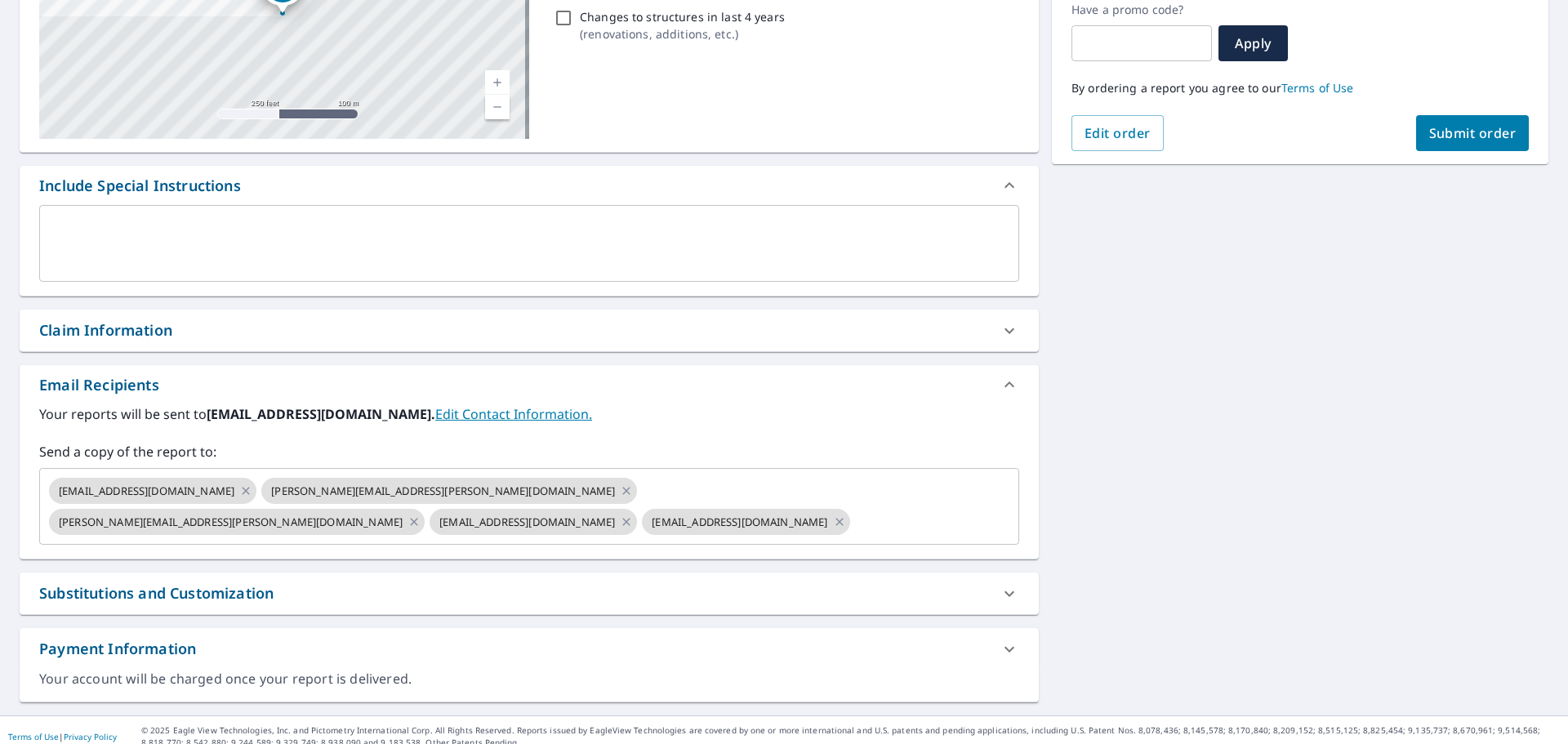
scroll to position [296, 0]
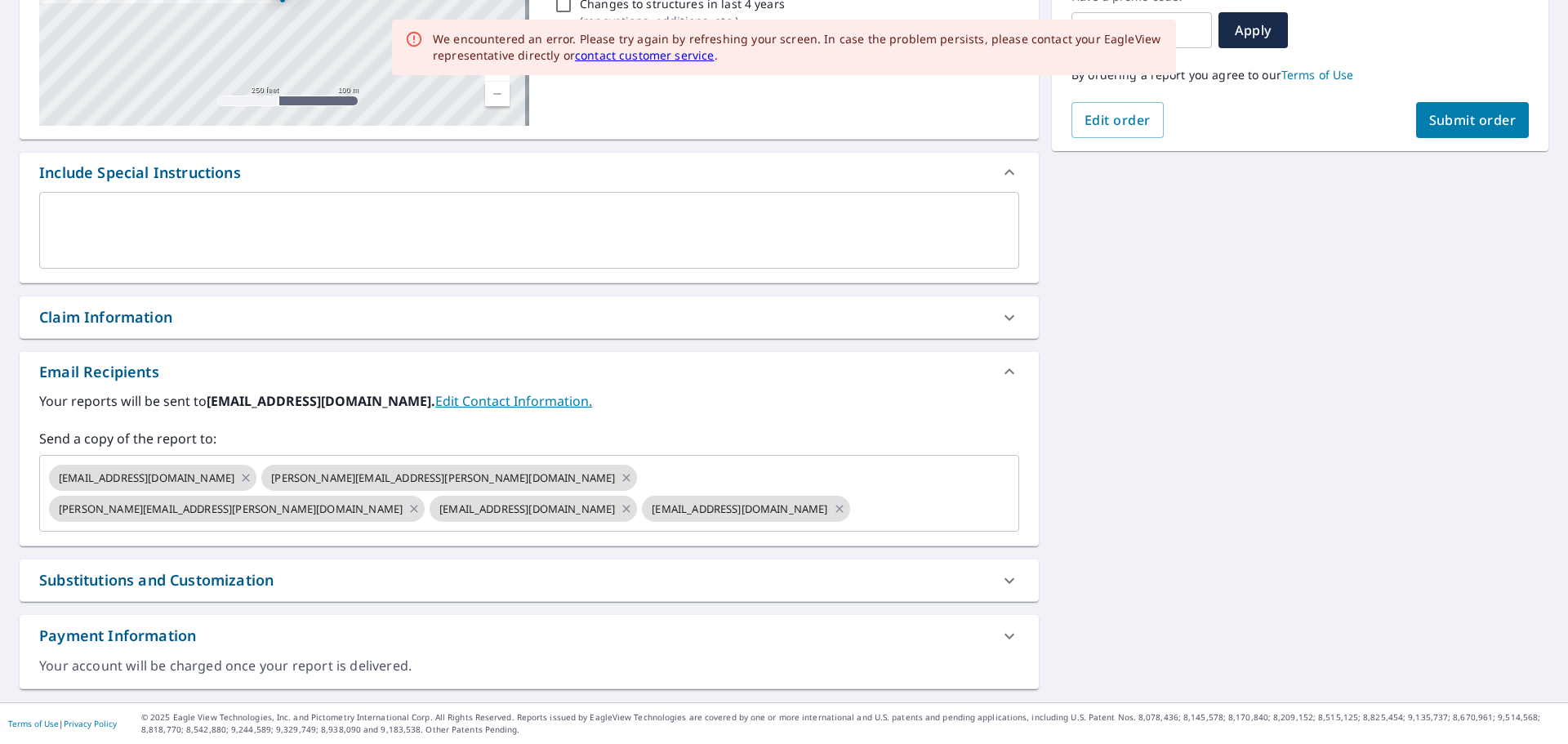
click at [462, 649] on div "Payment Information" at bounding box center [529, 635] width 1019 height 41
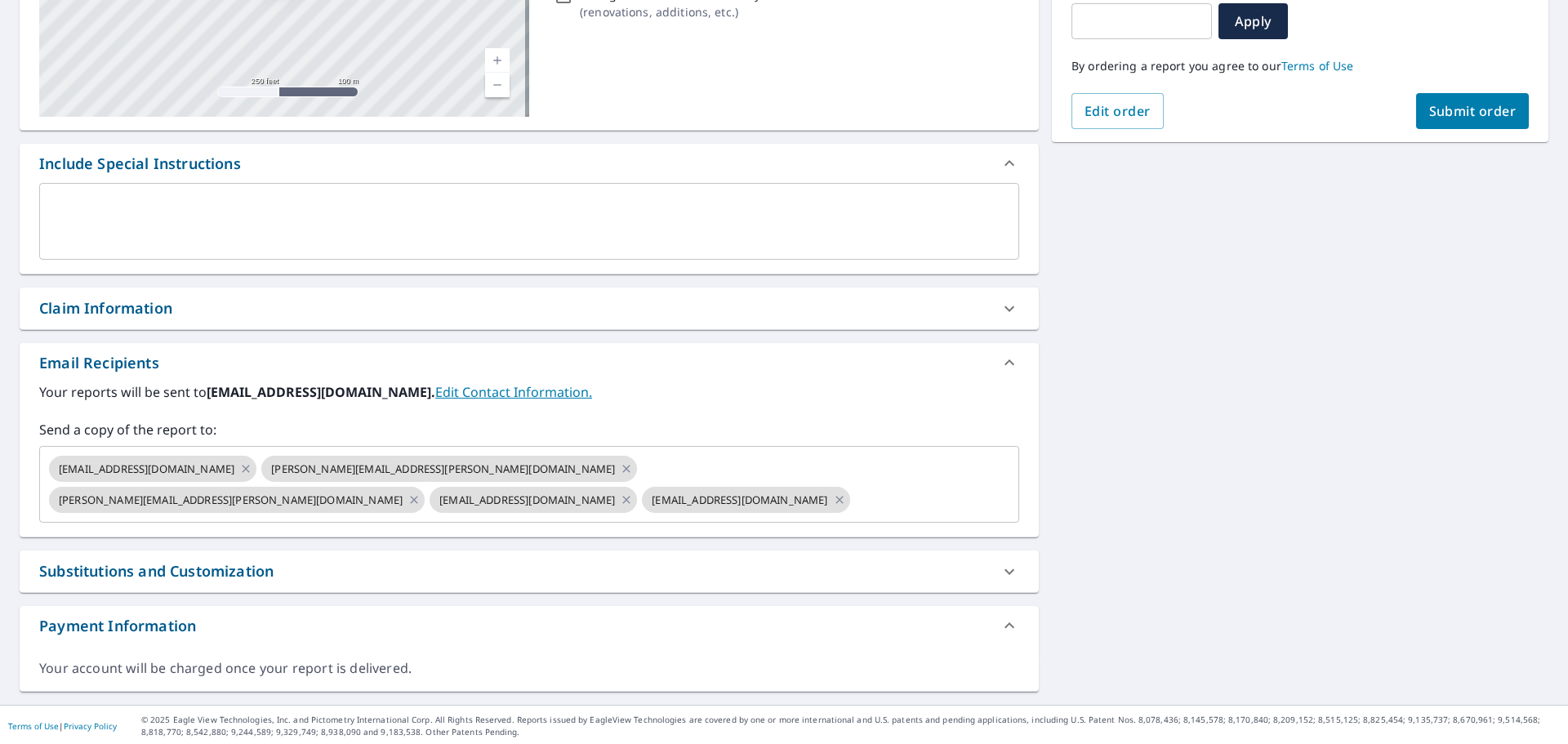
scroll to position [308, 0]
click at [981, 612] on div "Payment Information" at bounding box center [529, 622] width 1019 height 39
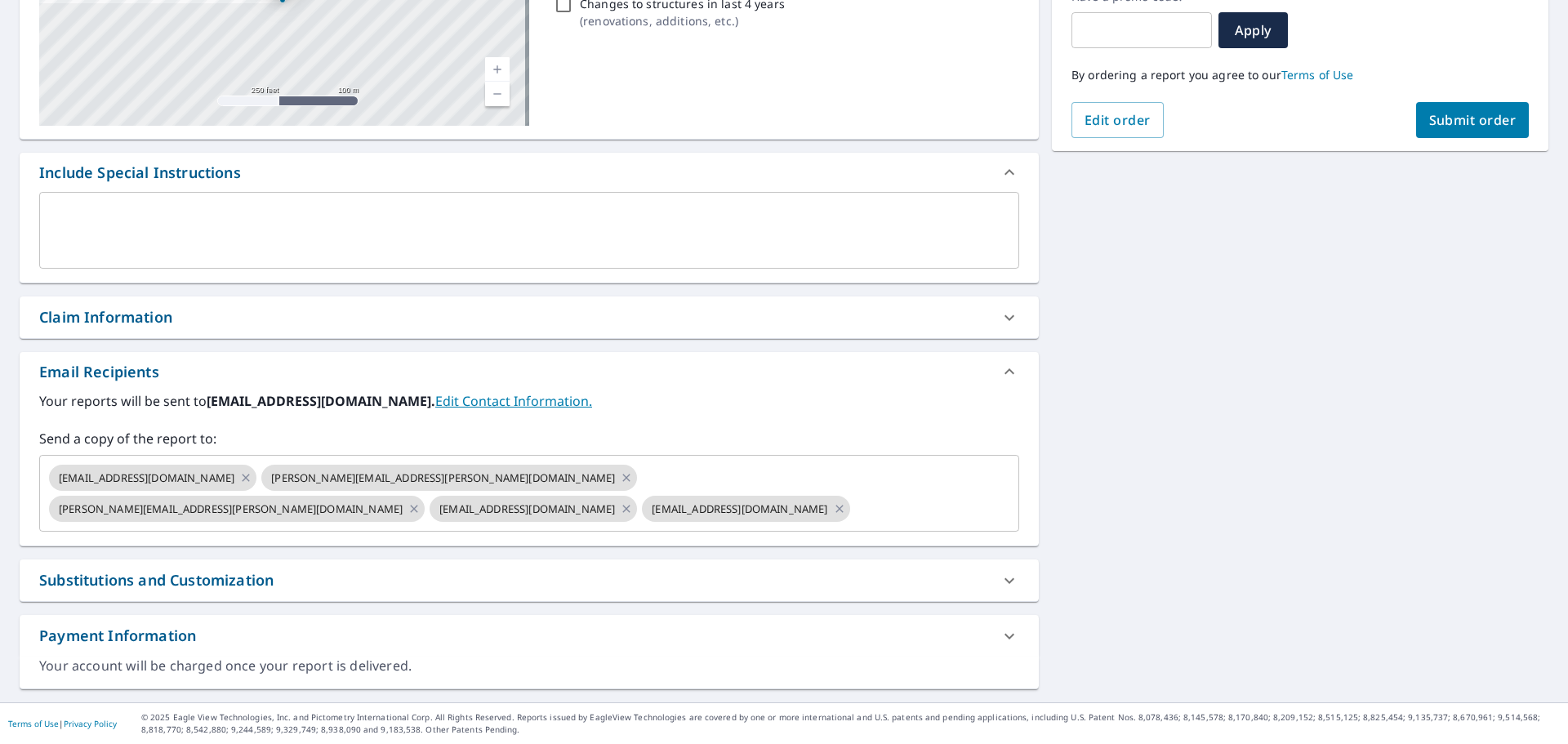
click at [1000, 579] on icon at bounding box center [1010, 581] width 20 height 20
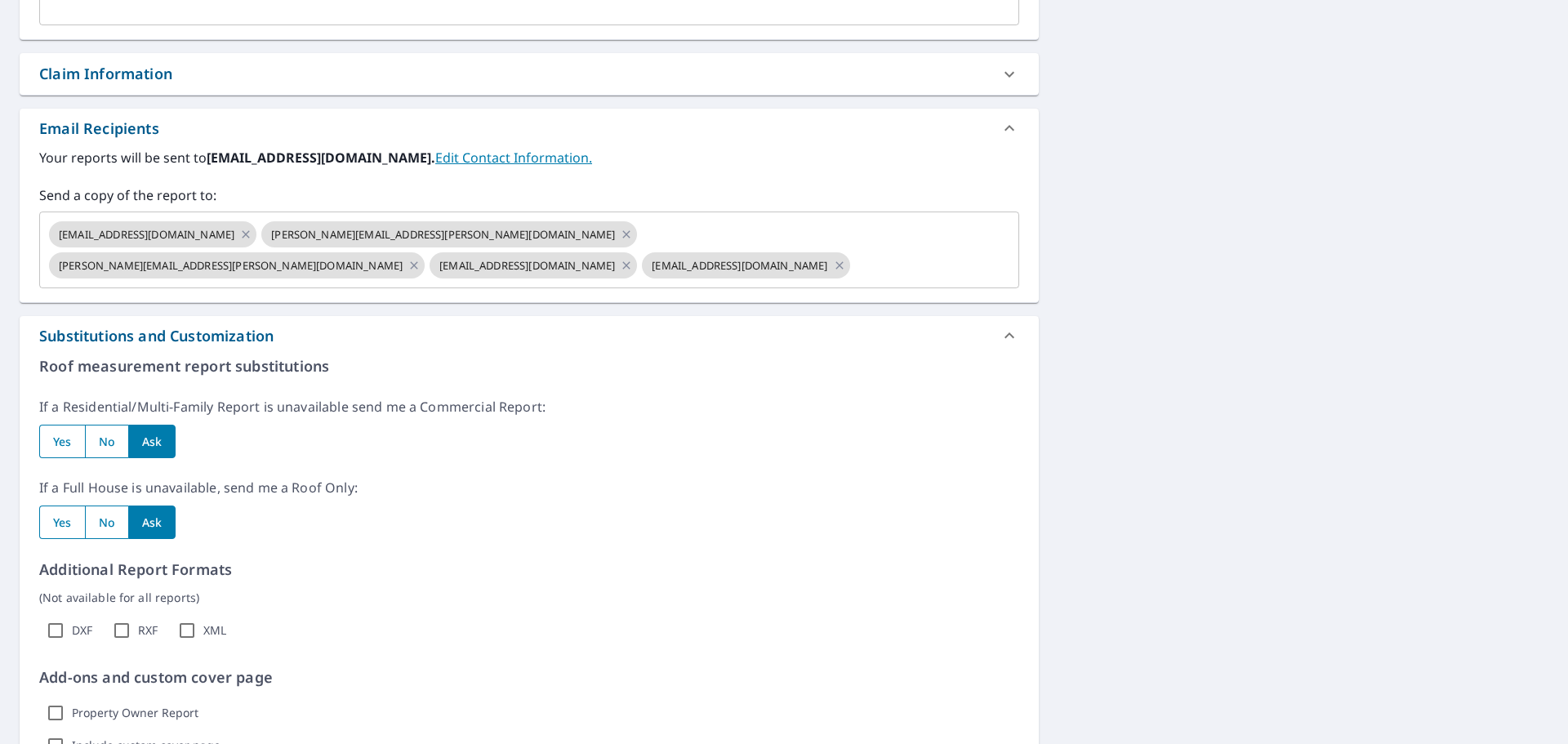
scroll to position [542, 0]
click at [68, 432] on input "radio" at bounding box center [61, 440] width 46 height 33
radio input "true"
click at [58, 531] on input "radio" at bounding box center [61, 520] width 46 height 33
radio input "true"
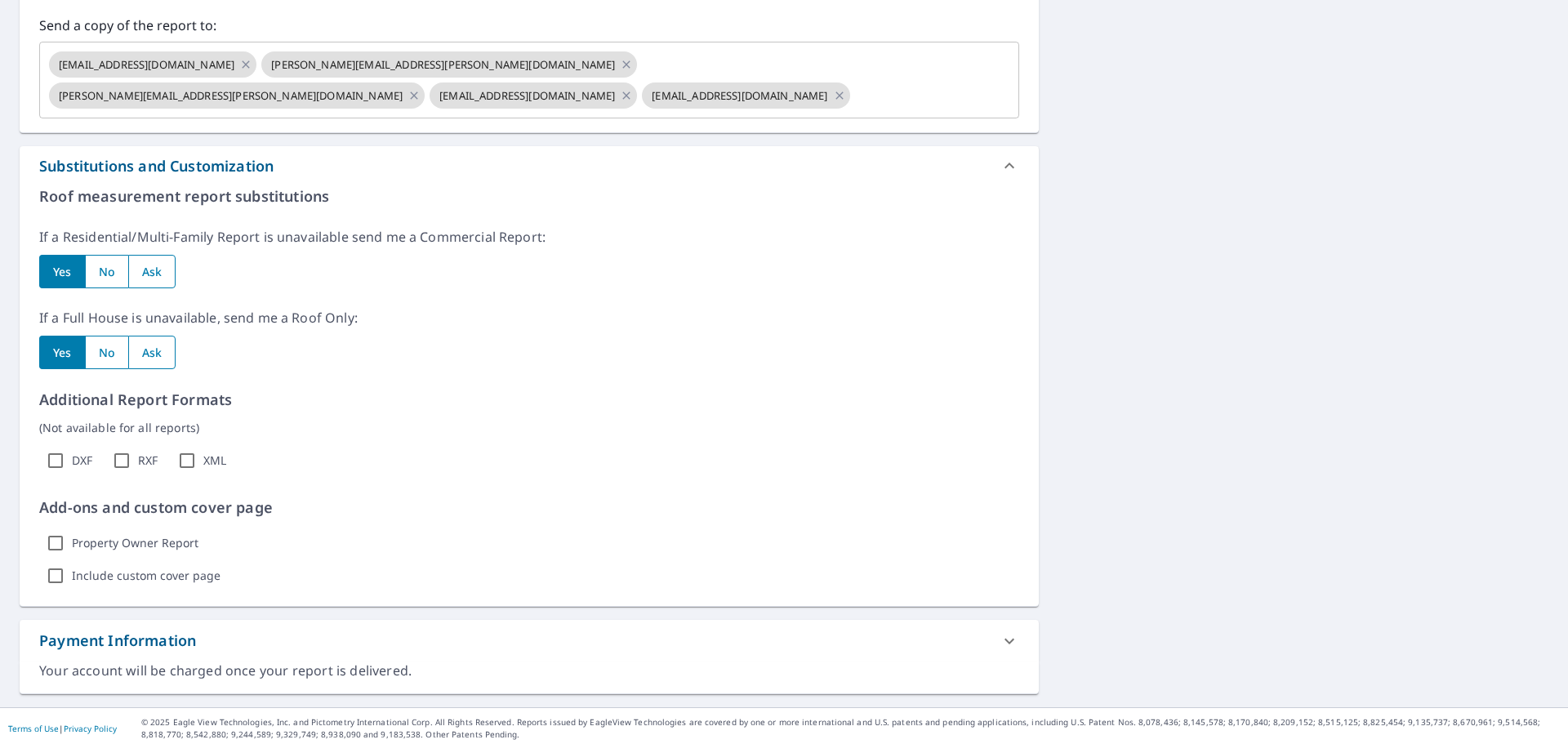
scroll to position [714, 0]
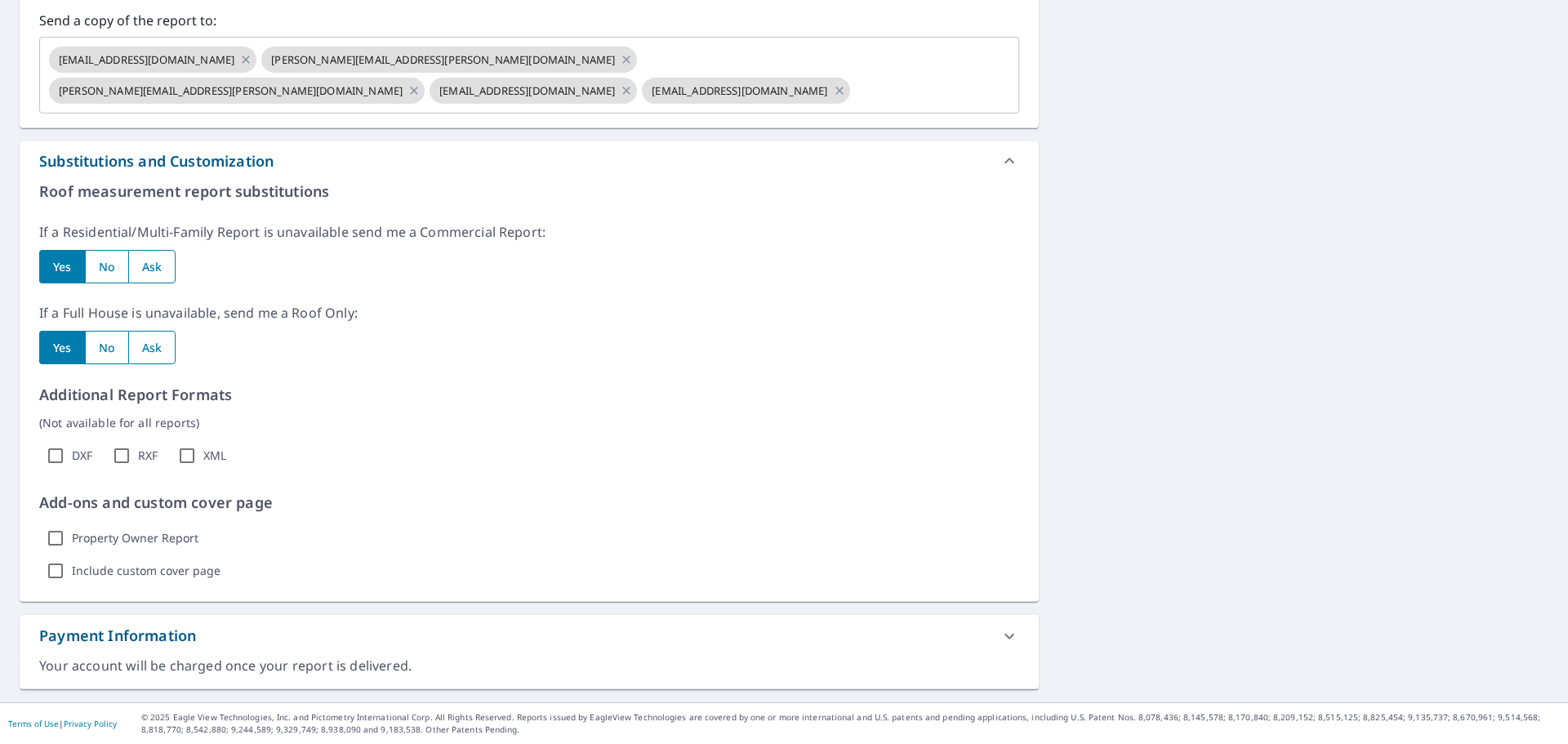
click at [1234, 391] on div "44234 Maurice [STREET_ADDRESS] A standard road map Aerial A detailed look from …" at bounding box center [784, 70] width 1568 height 1266
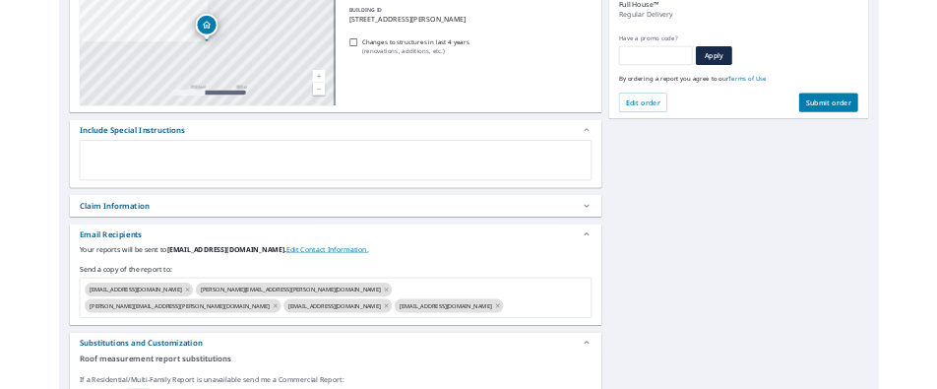
scroll to position [295, 0]
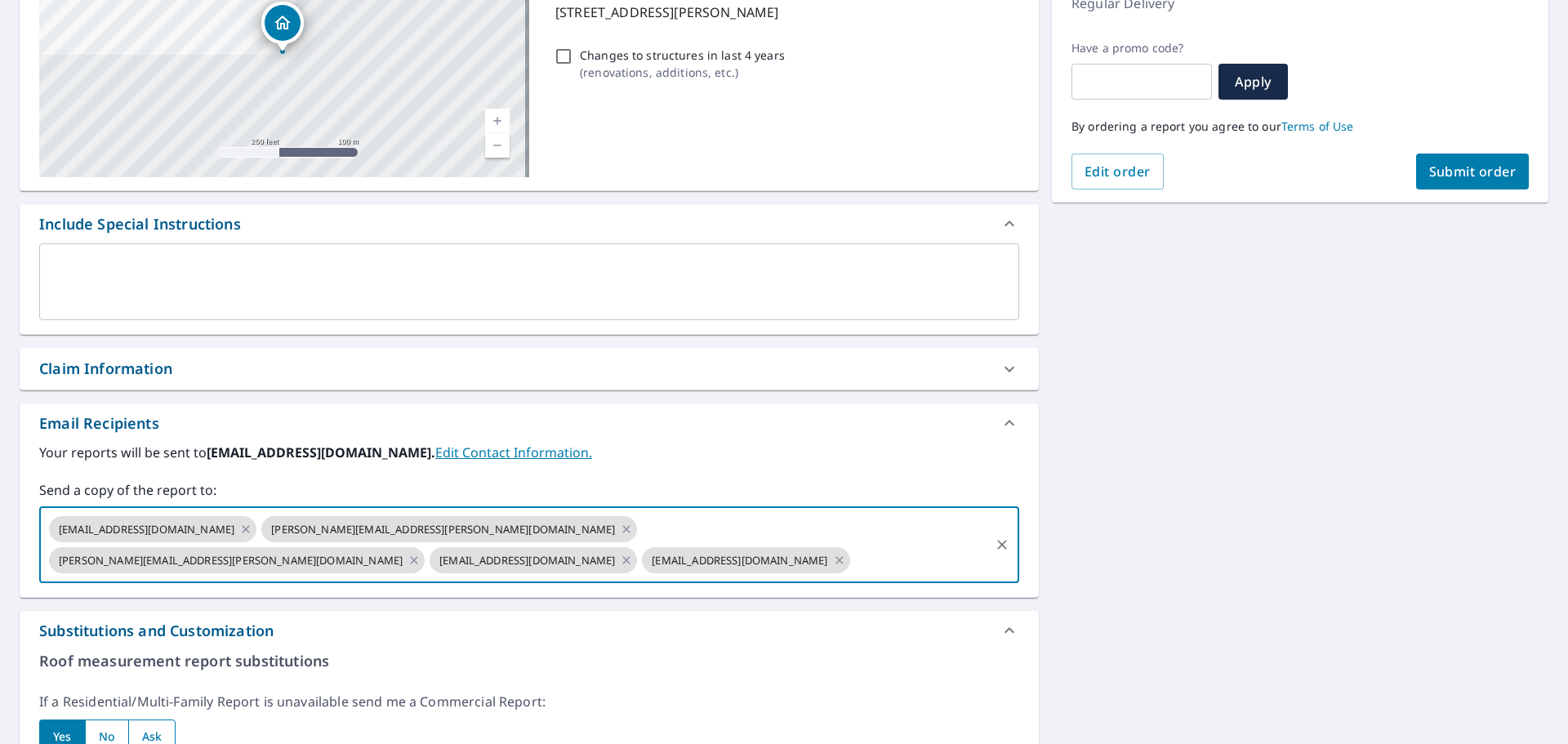
click at [853, 568] on input "text" at bounding box center [920, 560] width 134 height 31
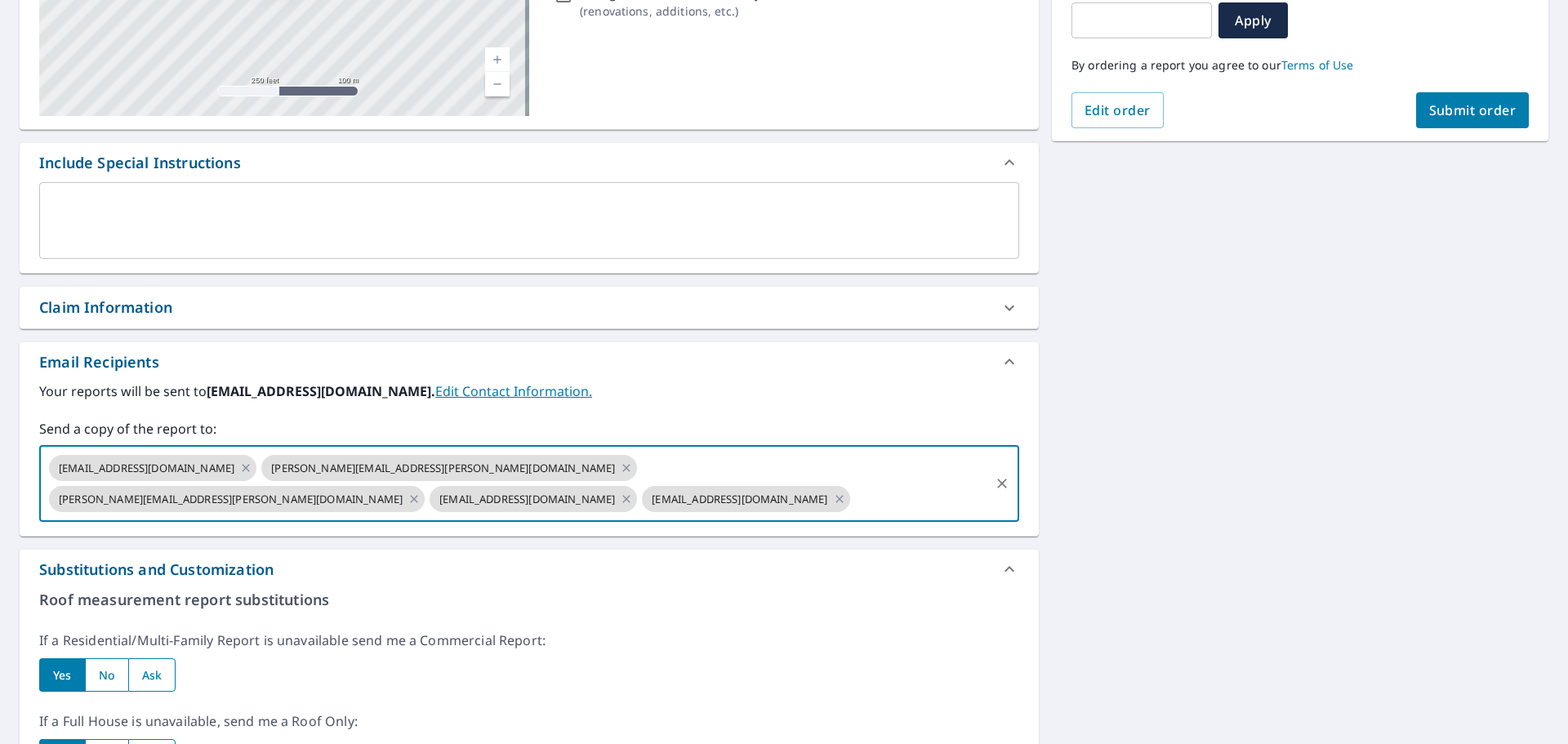
scroll to position [225, 0]
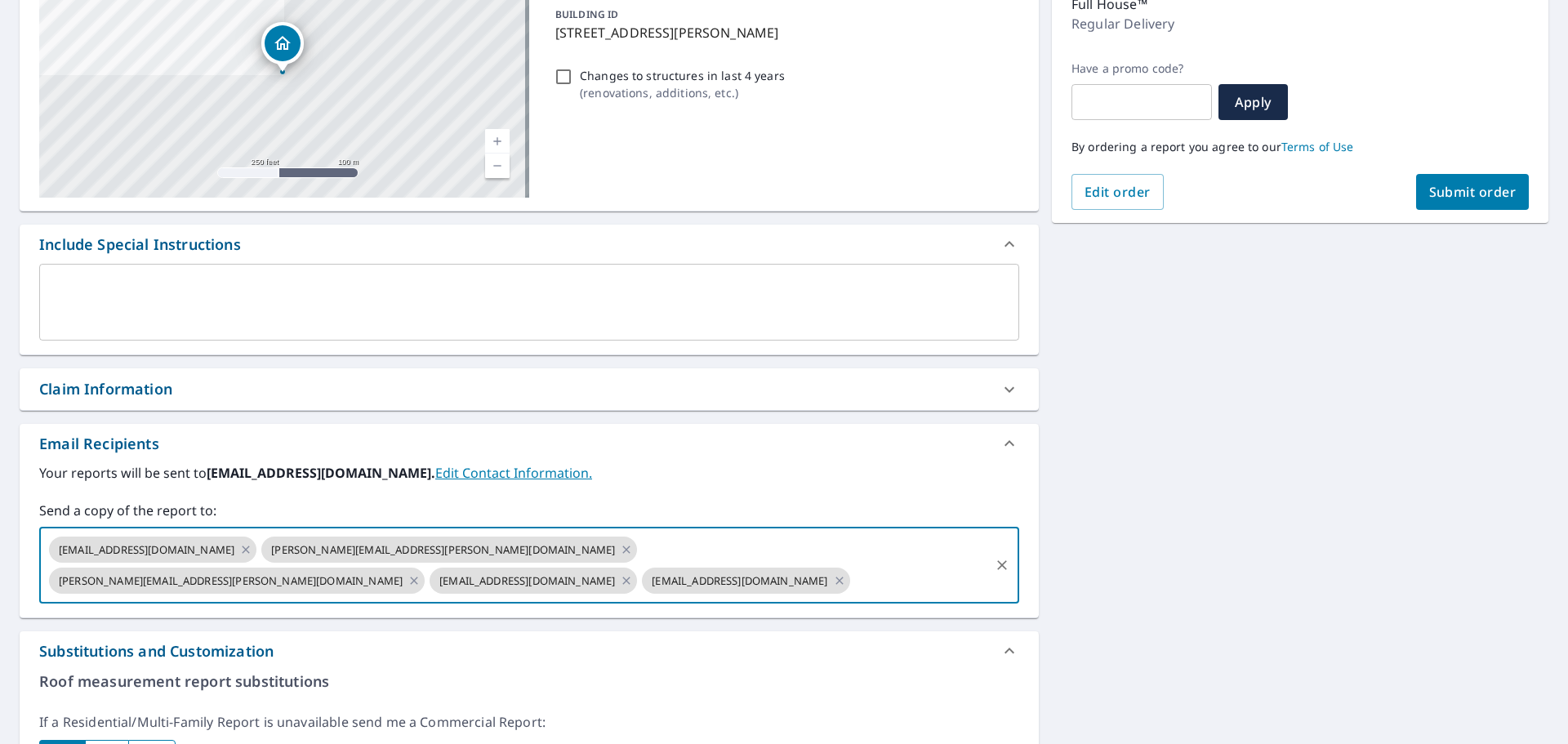
click at [853, 587] on input "text" at bounding box center [920, 580] width 134 height 31
paste input "[PERSON_NAME][EMAIL_ADDRESS][PERSON_NAME][DOMAIN_NAME]"
type input "[PERSON_NAME][EMAIL_ADDRESS][PERSON_NAME][DOMAIN_NAME]"
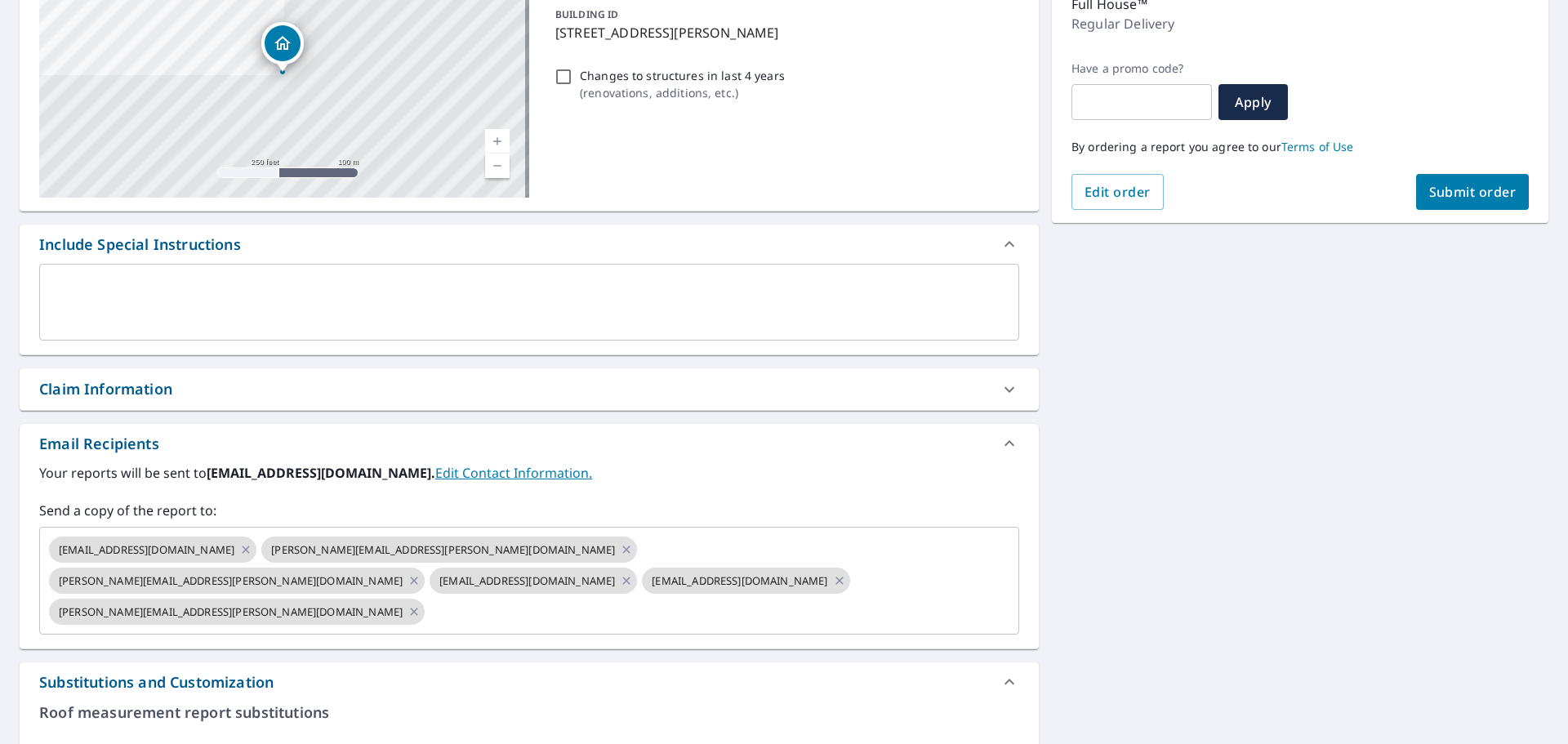
click at [1243, 412] on div "44234 Maurice [STREET_ADDRESS] A standard road map Aerial A detailed look from …" at bounding box center [784, 574] width 1568 height 1296
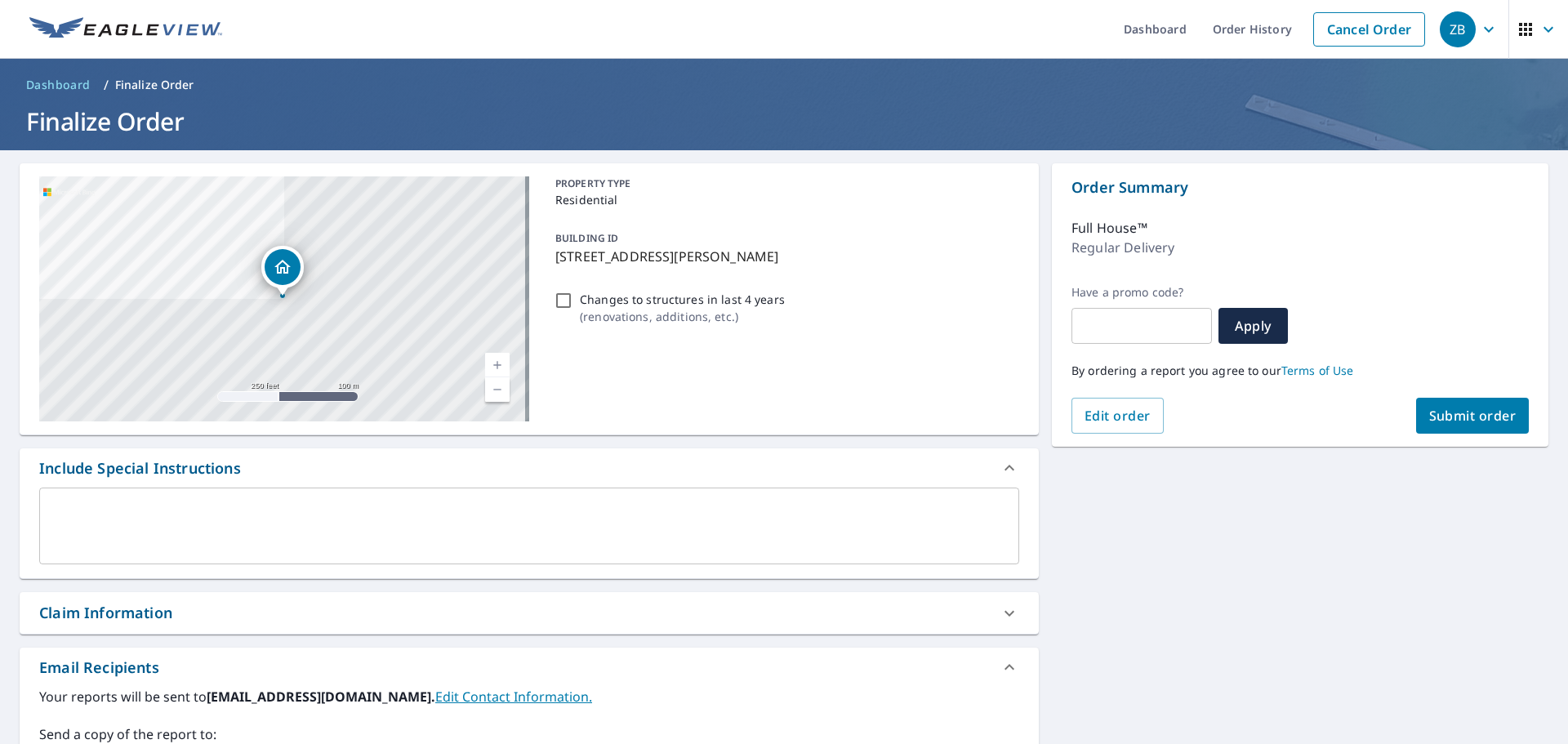
scroll to position [0, 0]
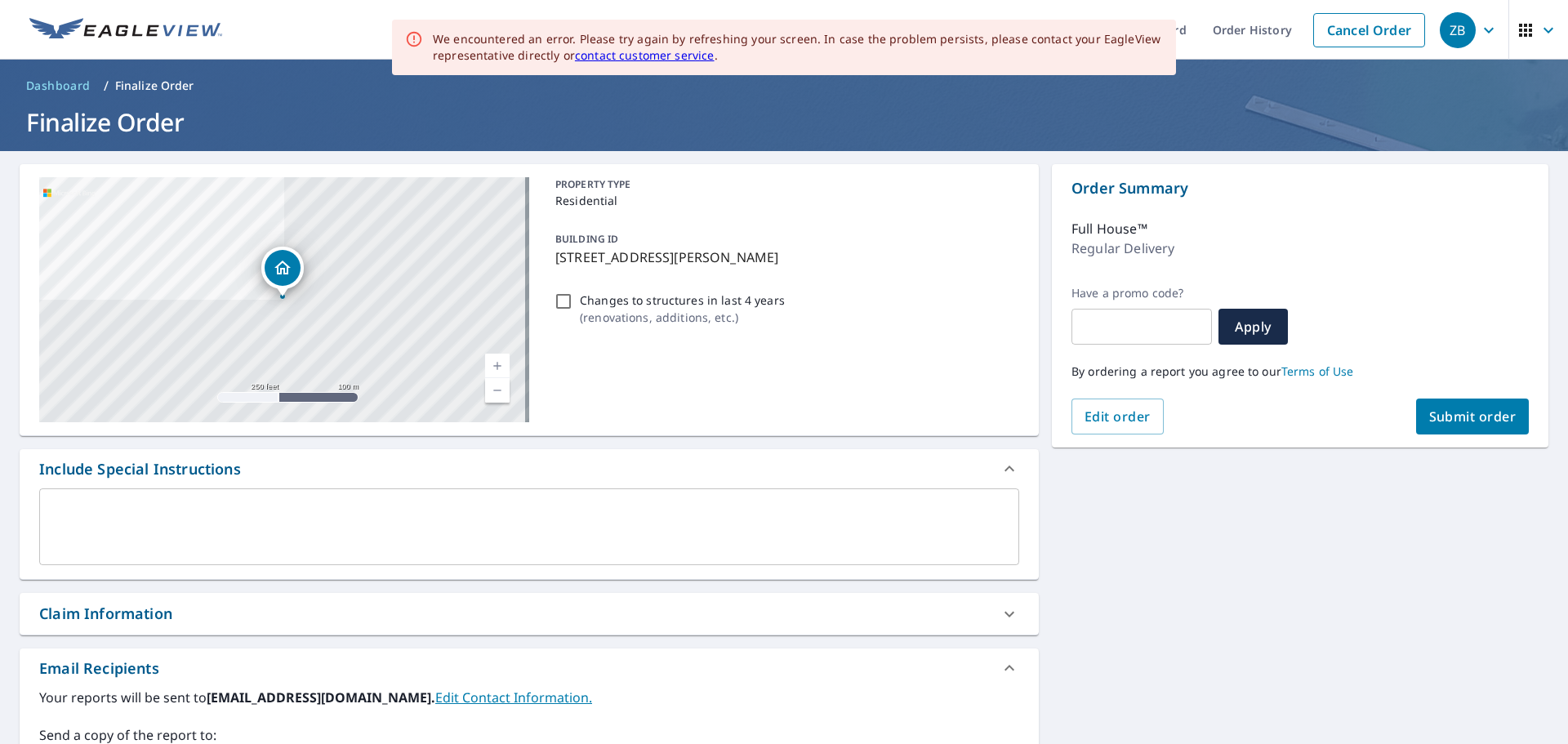
click at [888, 337] on div "PROPERTY TYPE Residential BUILDING ID 44234 [PERSON_NAME][STREET_ADDRESS] Chang…" at bounding box center [783, 299] width 470 height 245
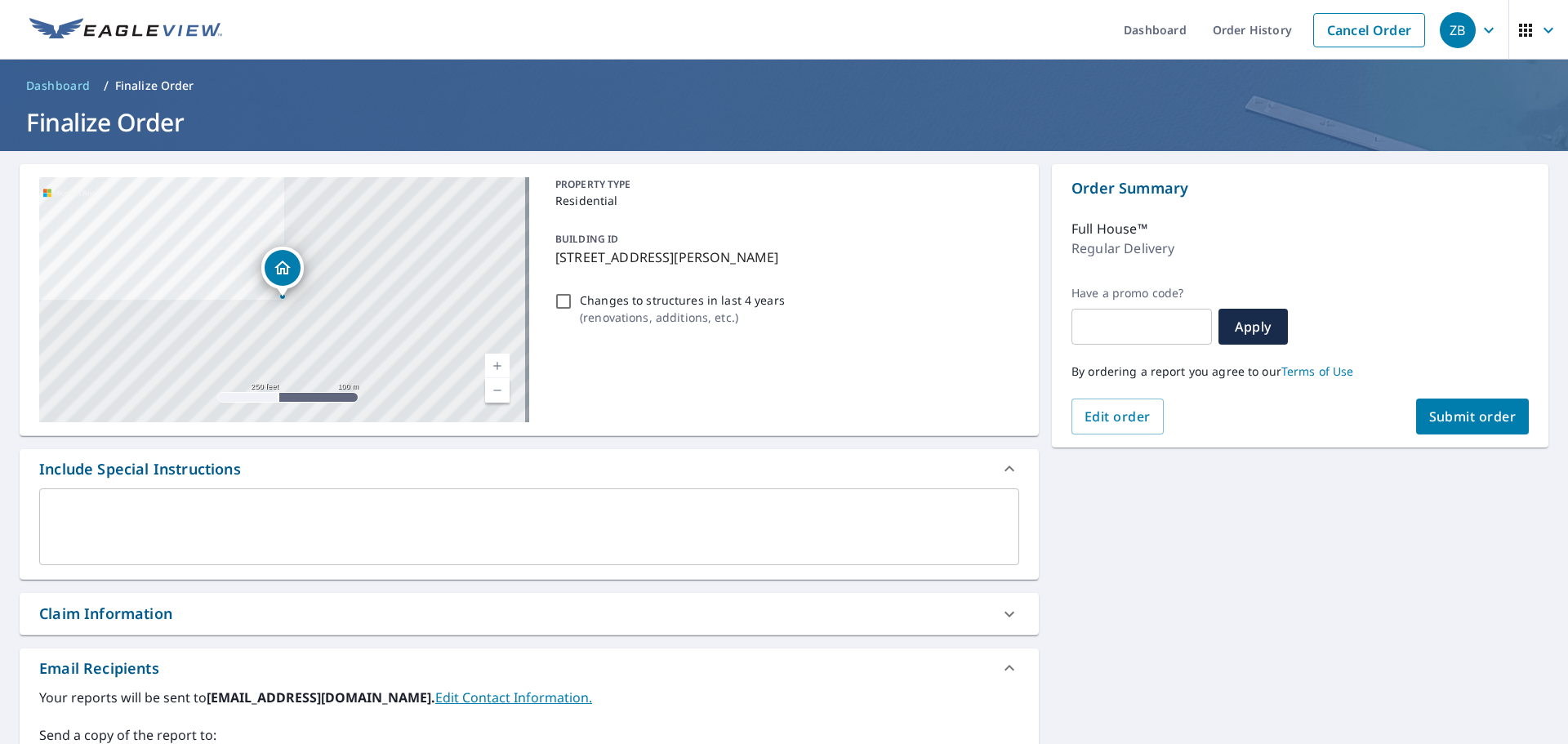
click at [1432, 410] on span "Submit order" at bounding box center [1472, 416] width 87 height 18
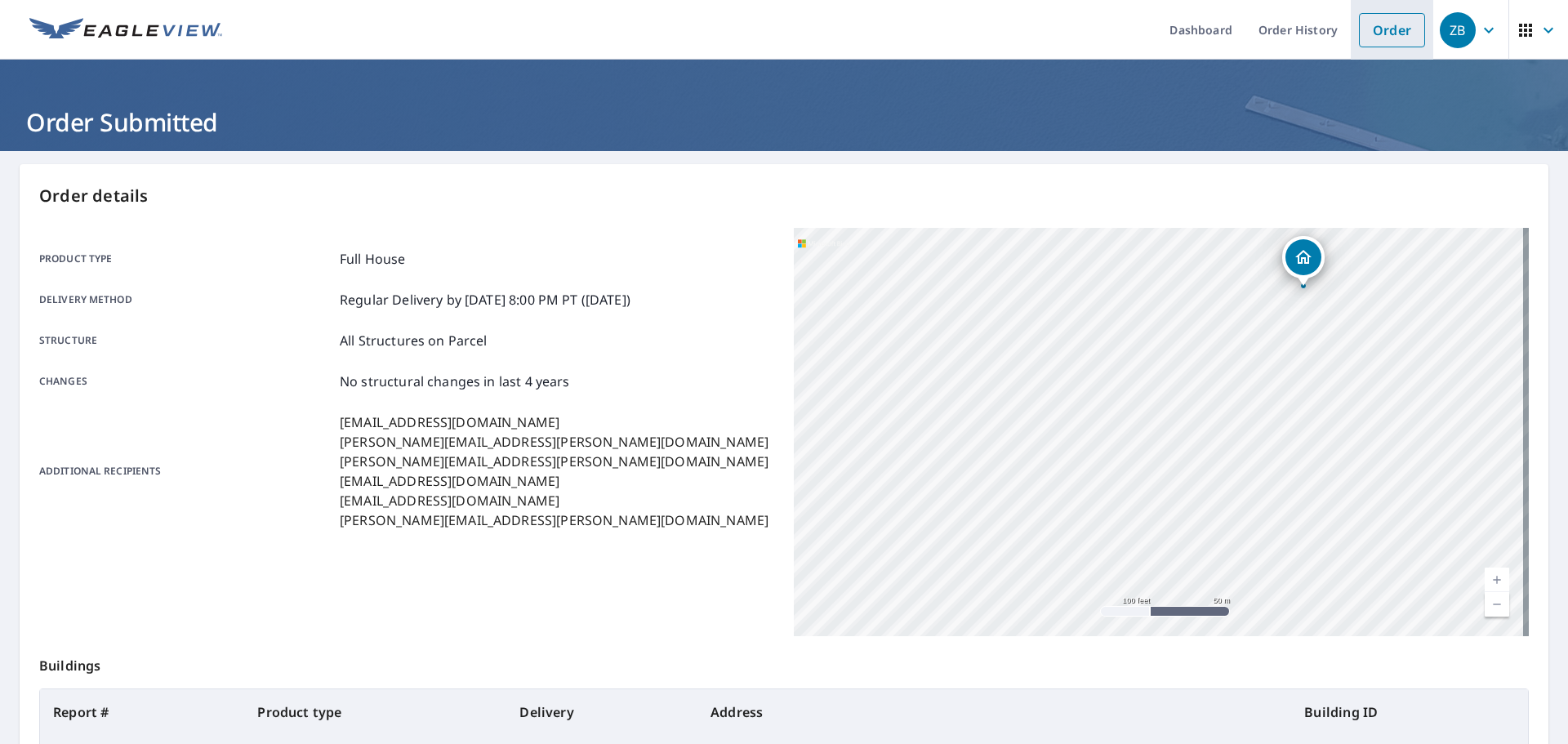
click at [1387, 27] on link "Order" at bounding box center [1392, 30] width 66 height 34
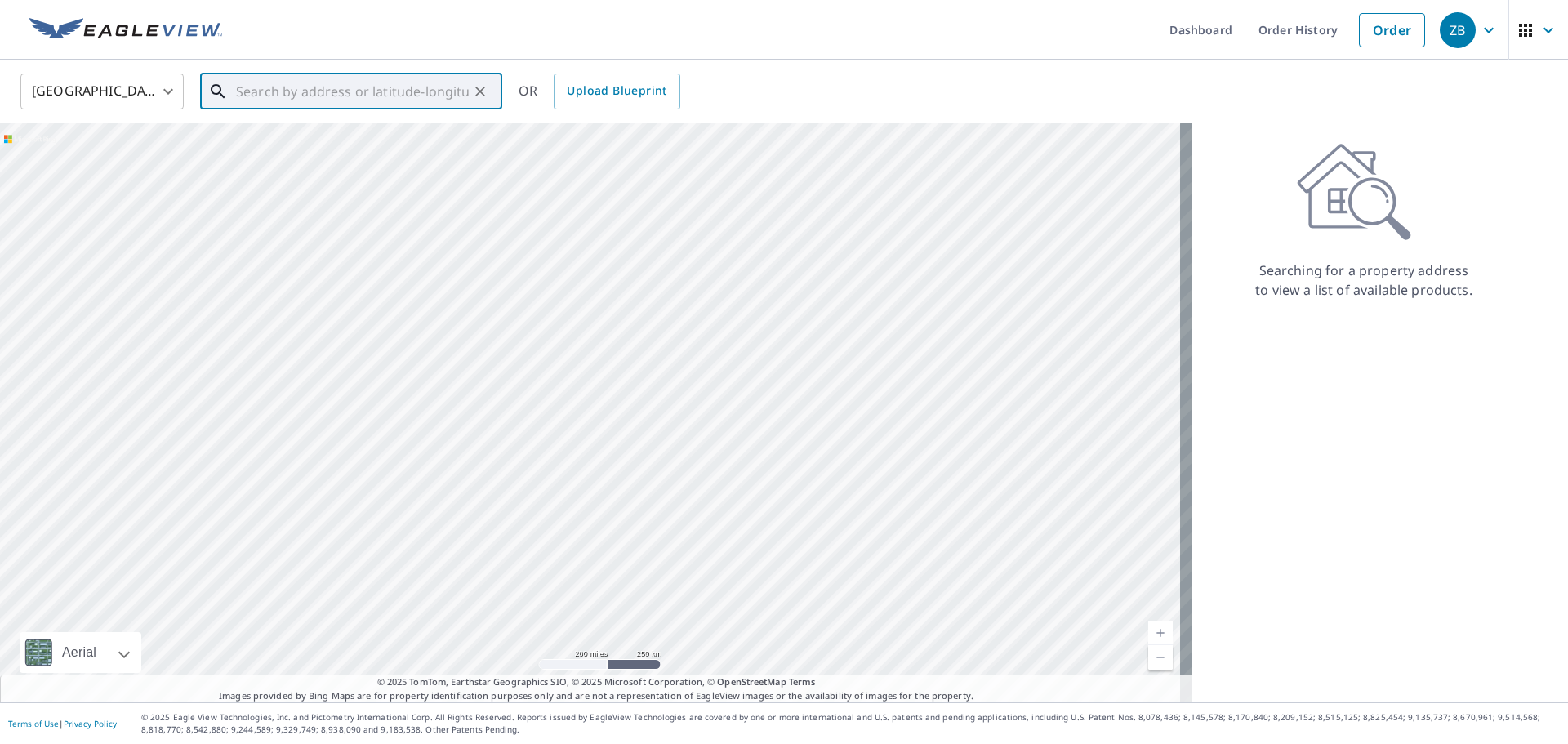
click at [446, 100] on input "text" at bounding box center [352, 91] width 233 height 46
click at [408, 134] on span "44234 [PERSON_NAME] Rd" at bounding box center [361, 139] width 256 height 20
type input "[STREET_ADDRESS][PERSON_NAME]"
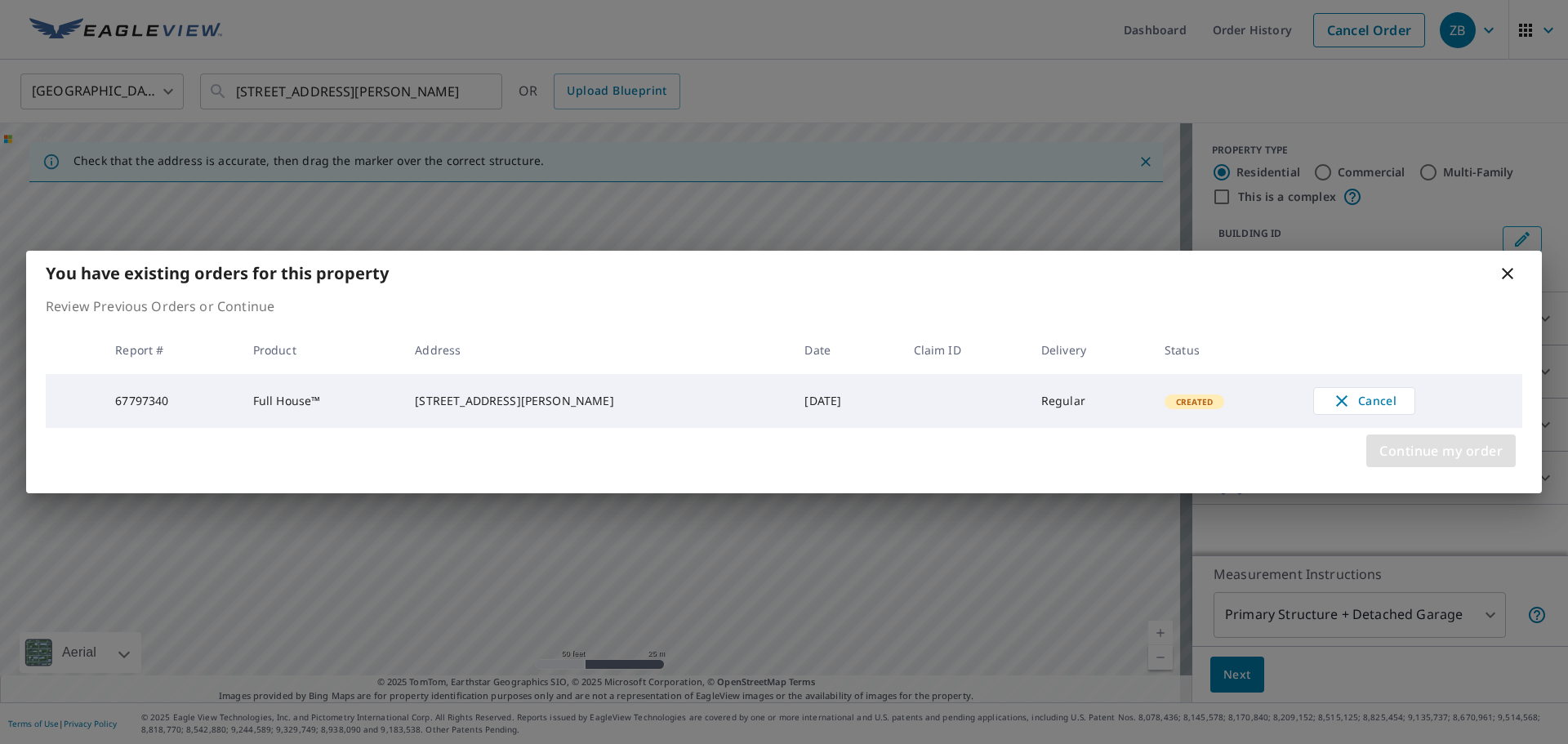
click at [1404, 456] on span "Continue my order" at bounding box center [1440, 451] width 124 height 23
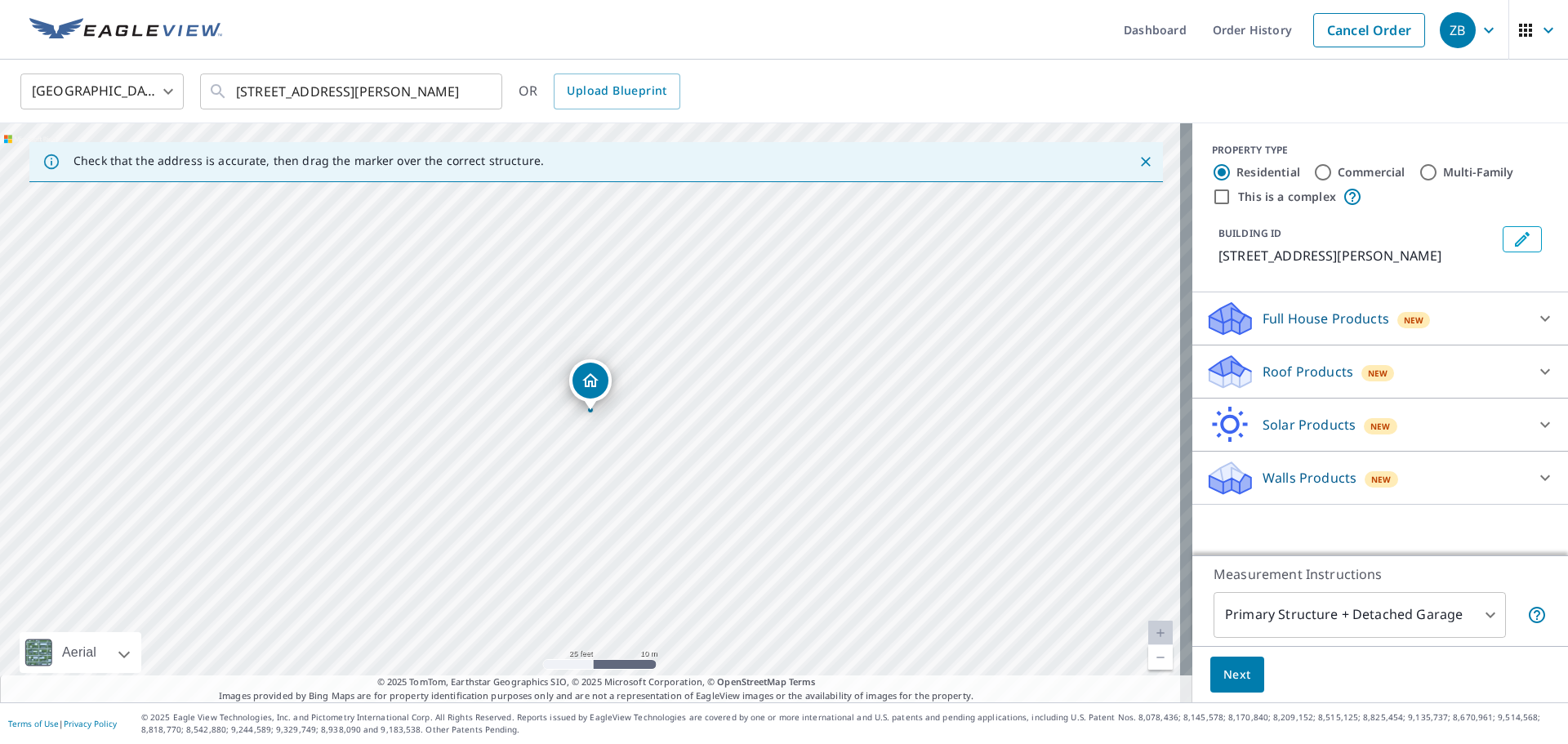
click at [1290, 382] on p "Roof Products" at bounding box center [1307, 372] width 90 height 20
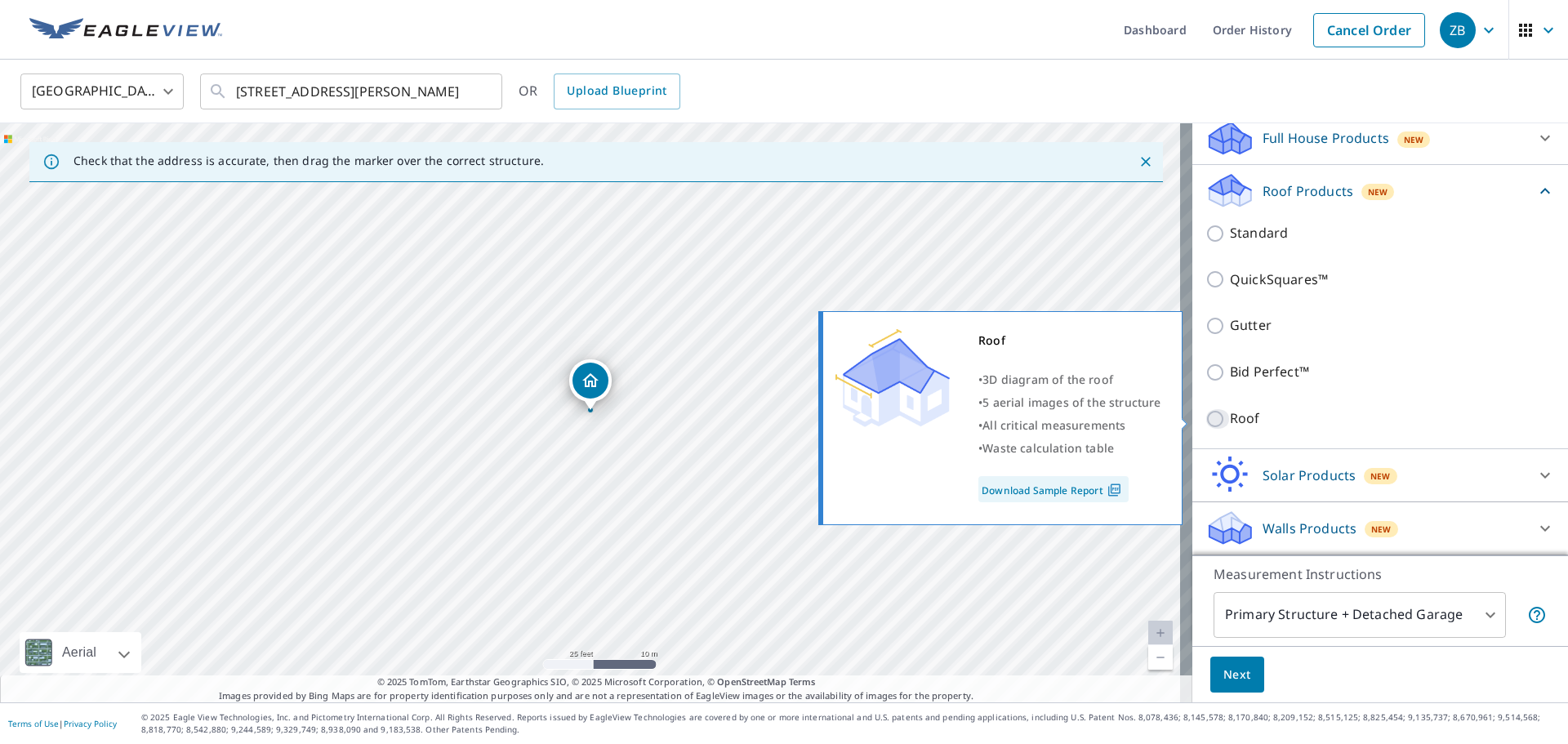
click at [1205, 426] on input "Roof" at bounding box center [1218, 419] width 25 height 20
checkbox input "true"
type input "3"
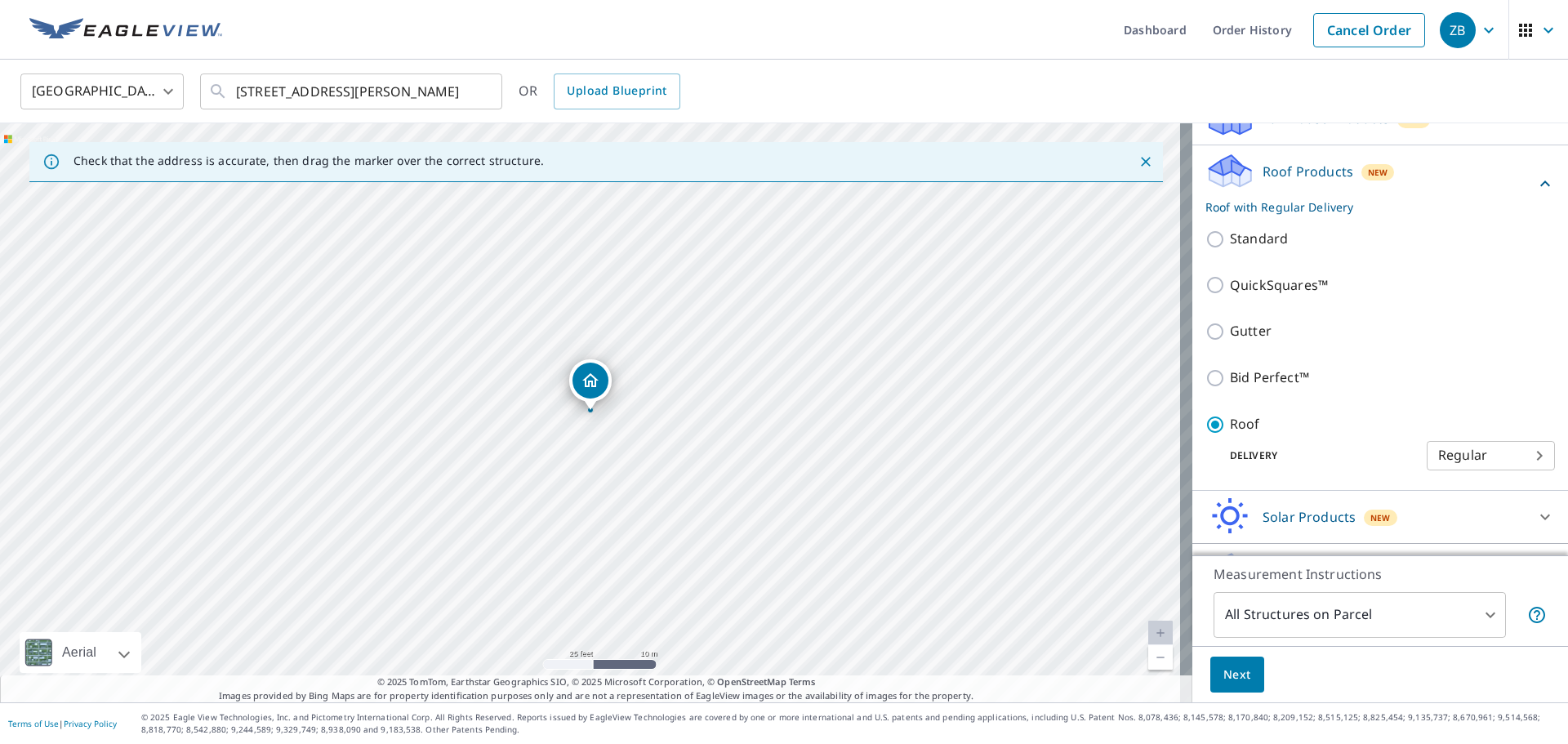
scroll to position [217, 0]
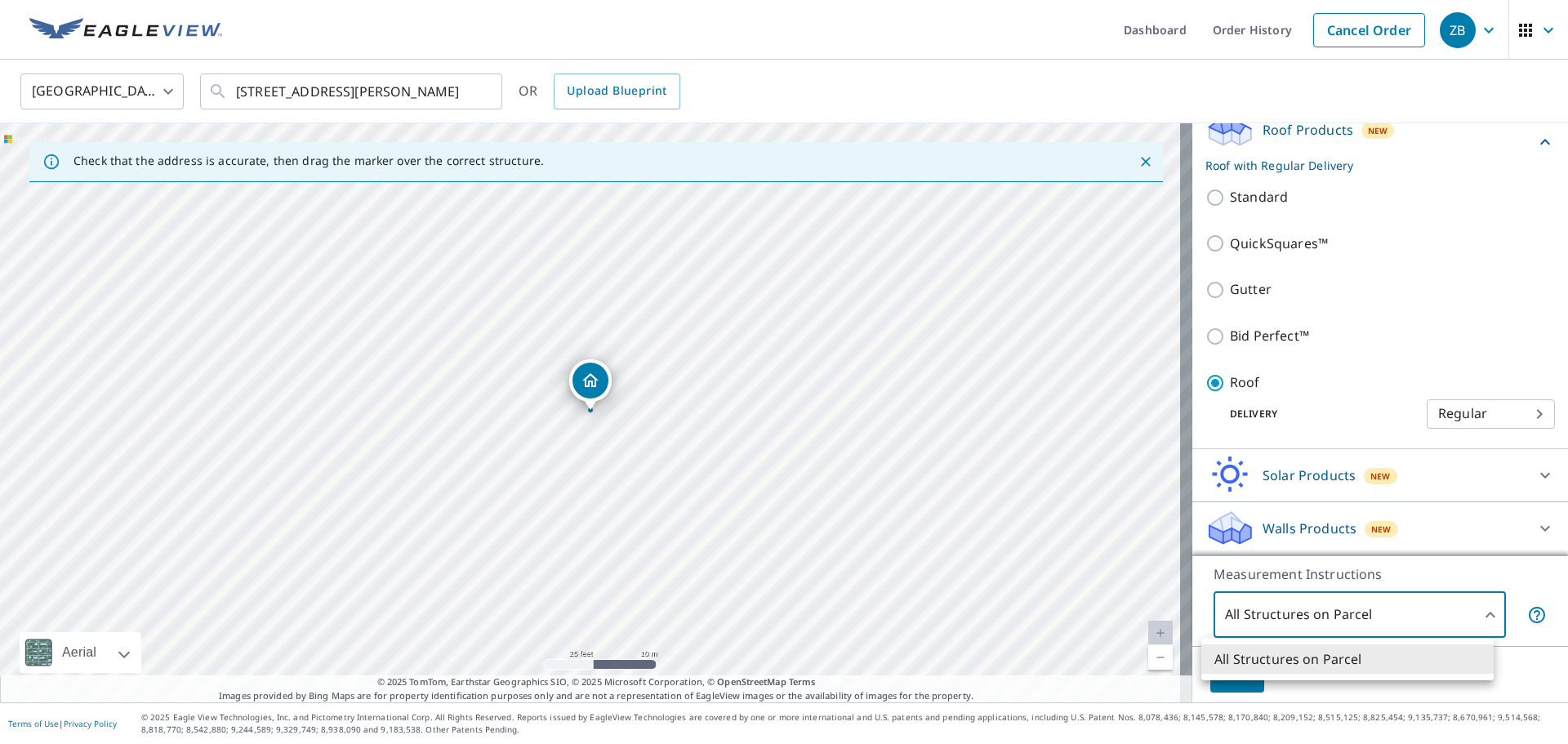
click at [1345, 625] on body "ZB ZB Dashboard Order History Cancel Order ZB [GEOGRAPHIC_DATA] [GEOGRAPHIC_DAT…" at bounding box center [784, 372] width 1568 height 744
click at [1350, 653] on li "All Structures on Parcel" at bounding box center [1347, 659] width 292 height 29
click at [1223, 679] on span "Next" at bounding box center [1236, 674] width 27 height 21
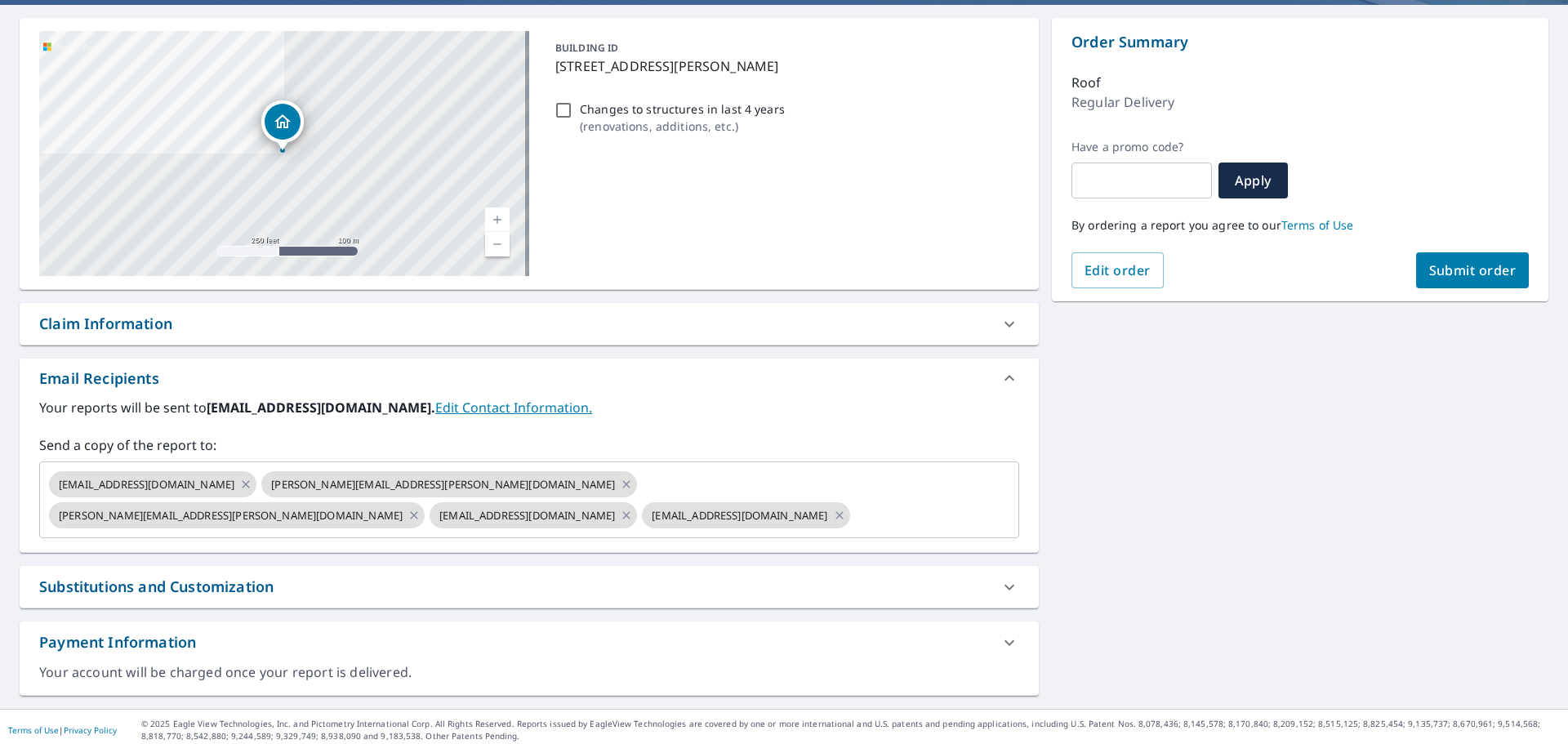
scroll to position [153, 0]
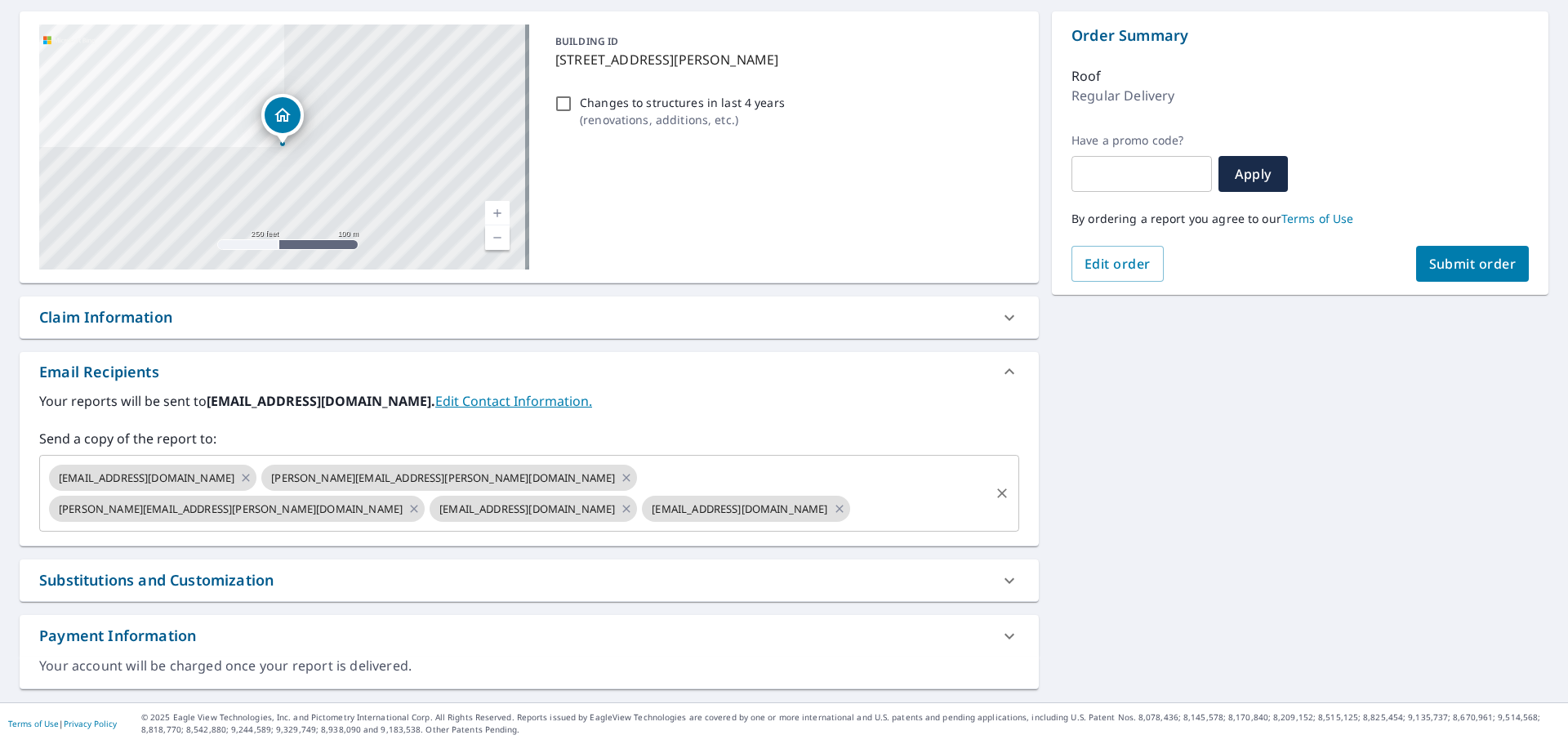
click at [853, 512] on input "text" at bounding box center [920, 508] width 134 height 31
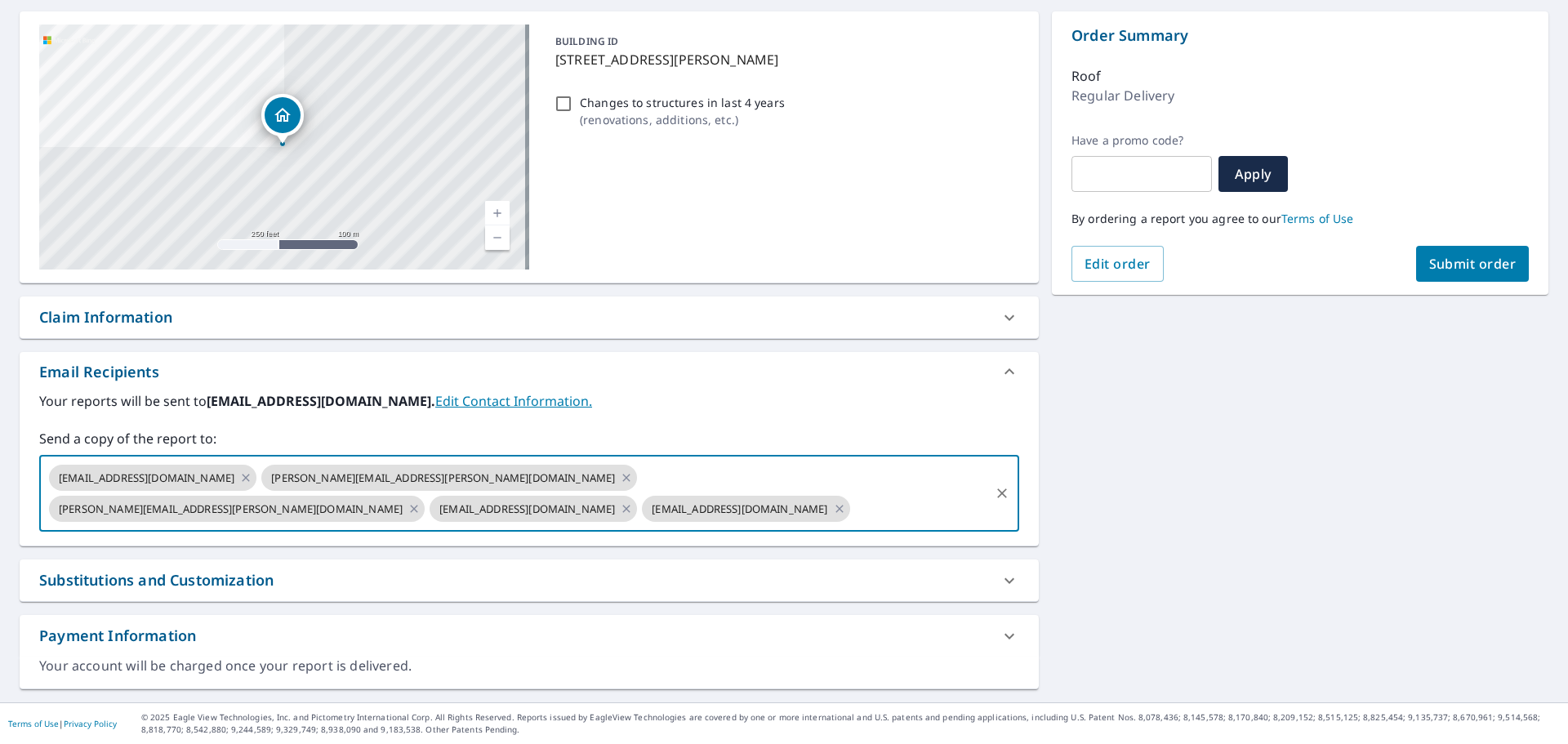
paste input "[PERSON_NAME][EMAIL_ADDRESS][PERSON_NAME][DOMAIN_NAME]"
type input "[PERSON_NAME][EMAIL_ADDRESS][PERSON_NAME][DOMAIN_NAME]"
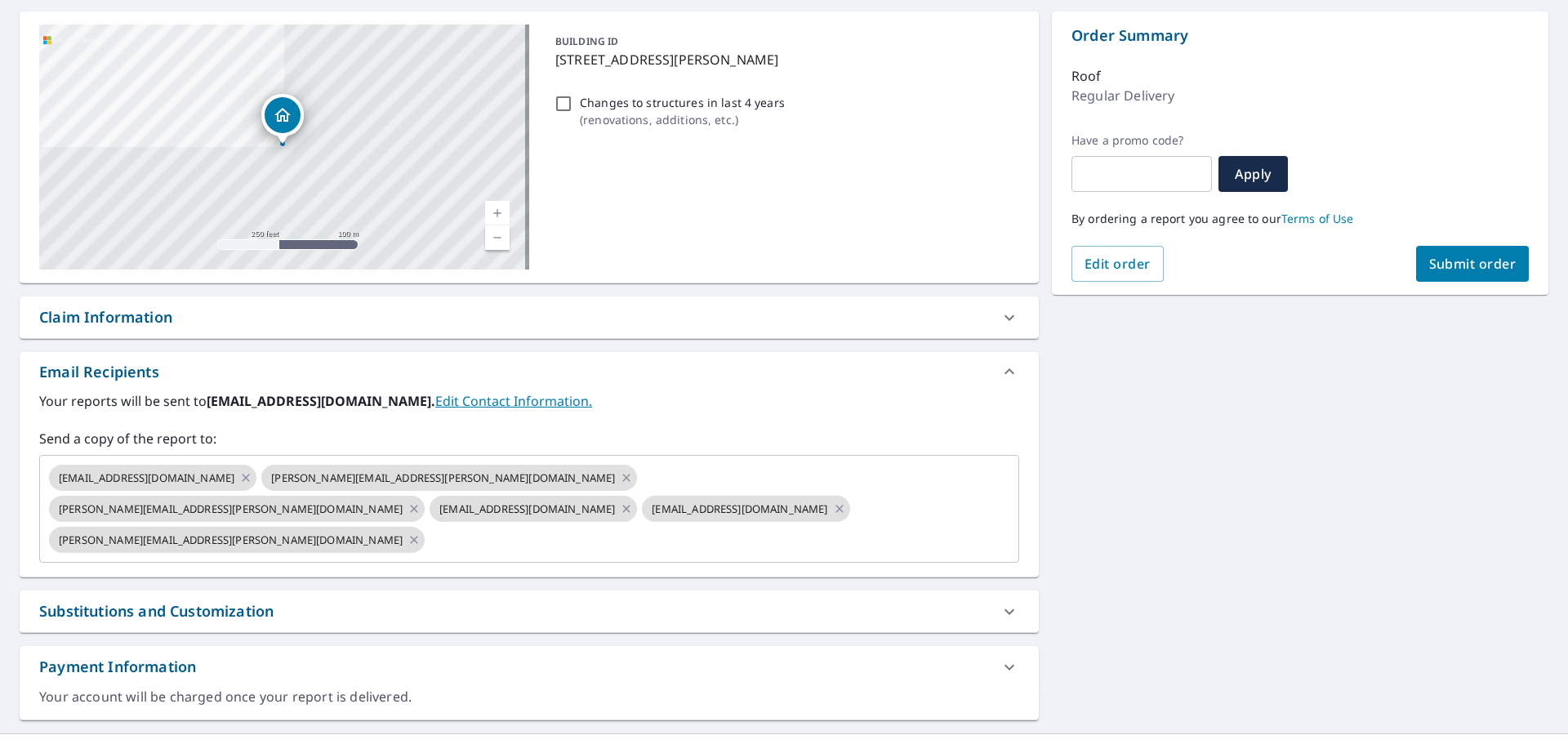
click at [1194, 463] on div "44234 Maurice [STREET_ADDRESS] A standard road map Aerial A detailed look from …" at bounding box center [784, 366] width 1568 height 735
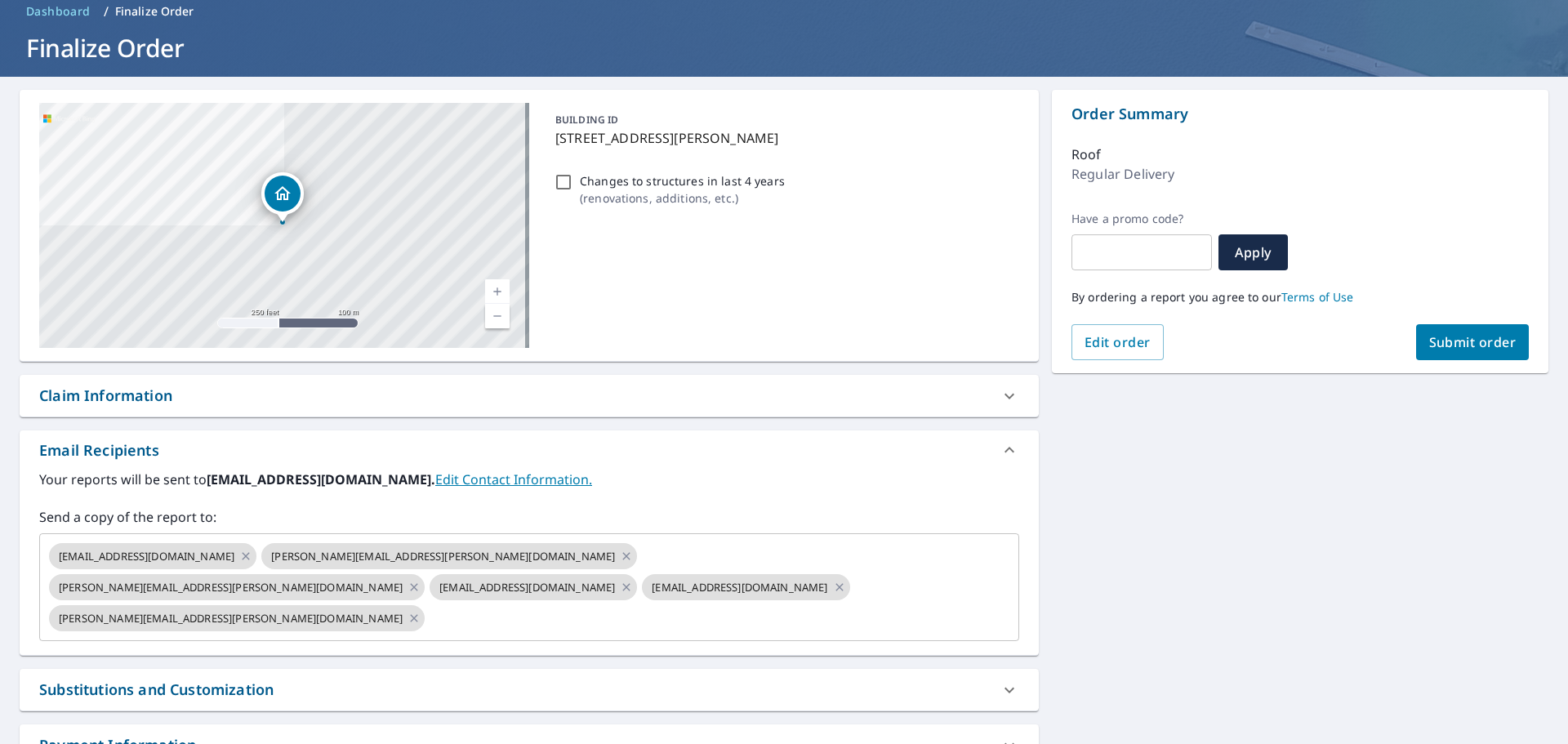
scroll to position [0, 0]
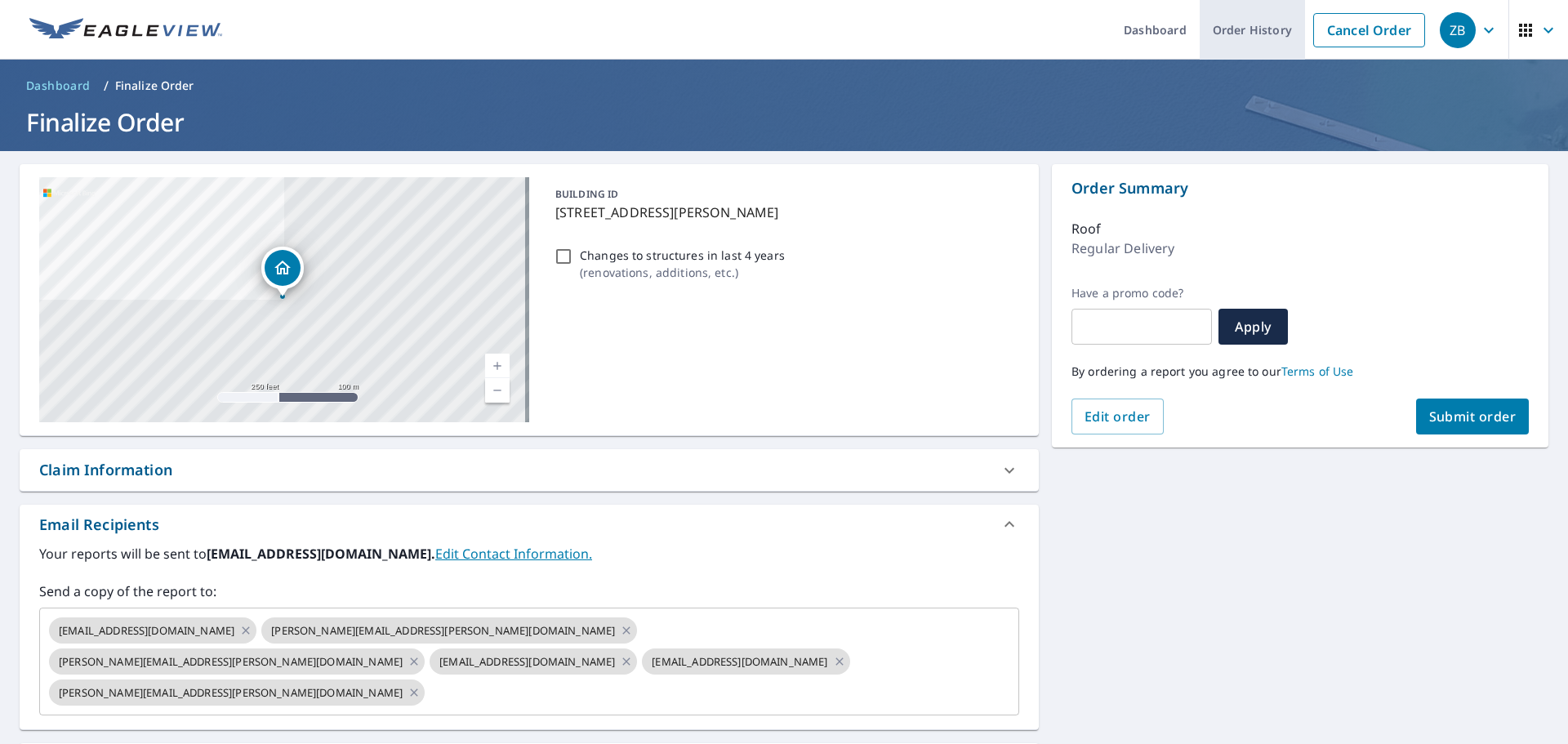
click at [1202, 41] on link "Order History" at bounding box center [1252, 30] width 105 height 60
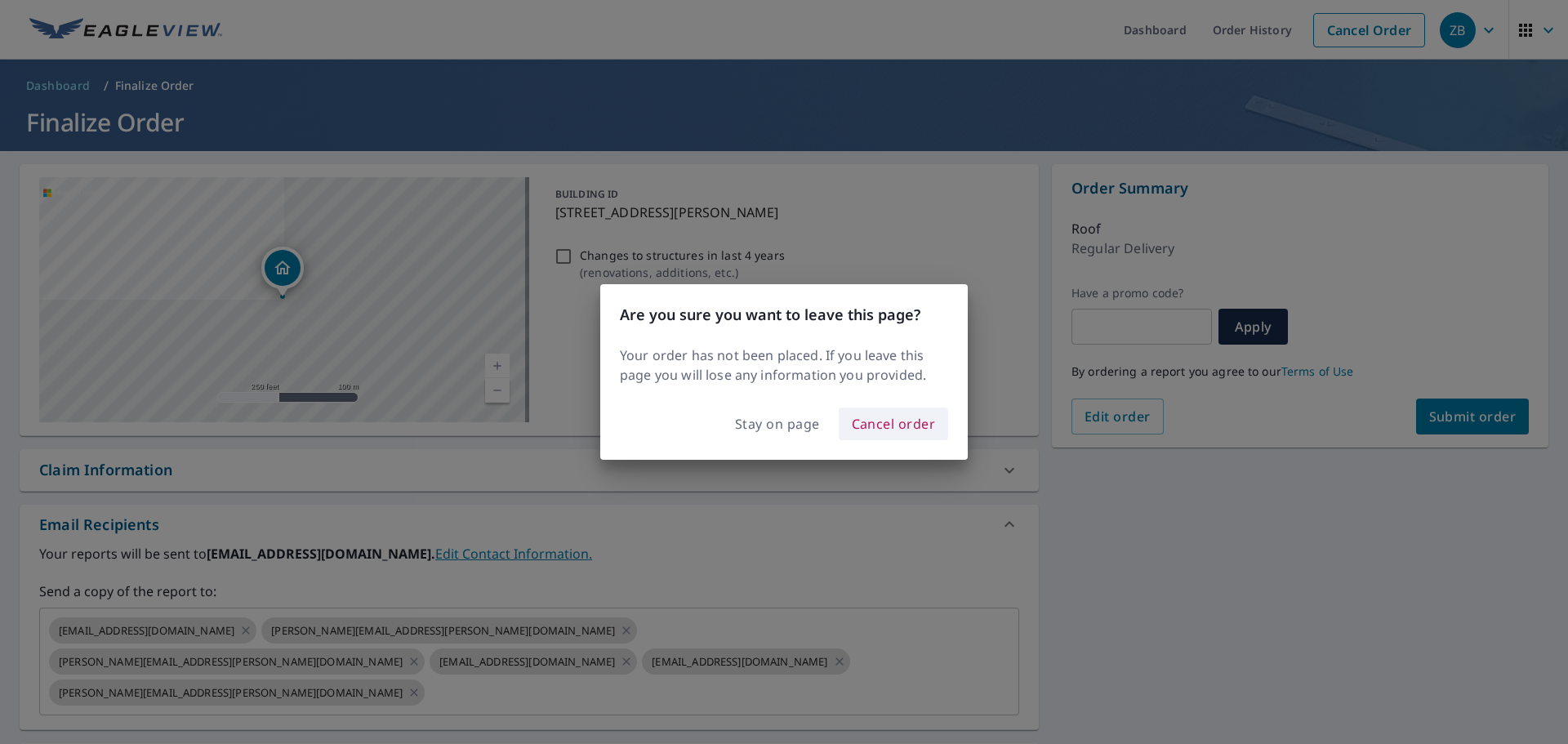
click at [934, 419] on button "Cancel order" at bounding box center [894, 423] width 110 height 32
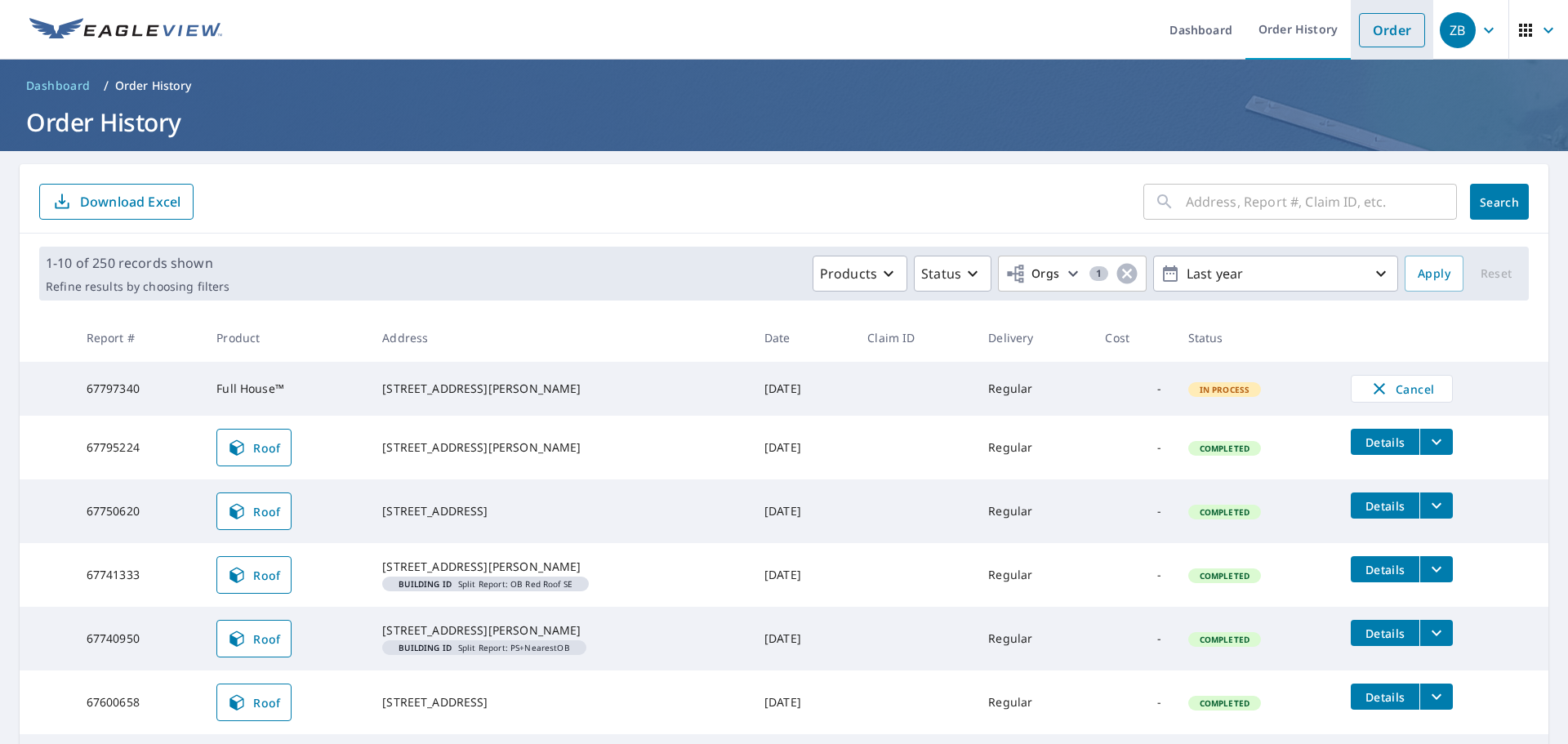
click at [1359, 32] on link "Order" at bounding box center [1392, 30] width 66 height 34
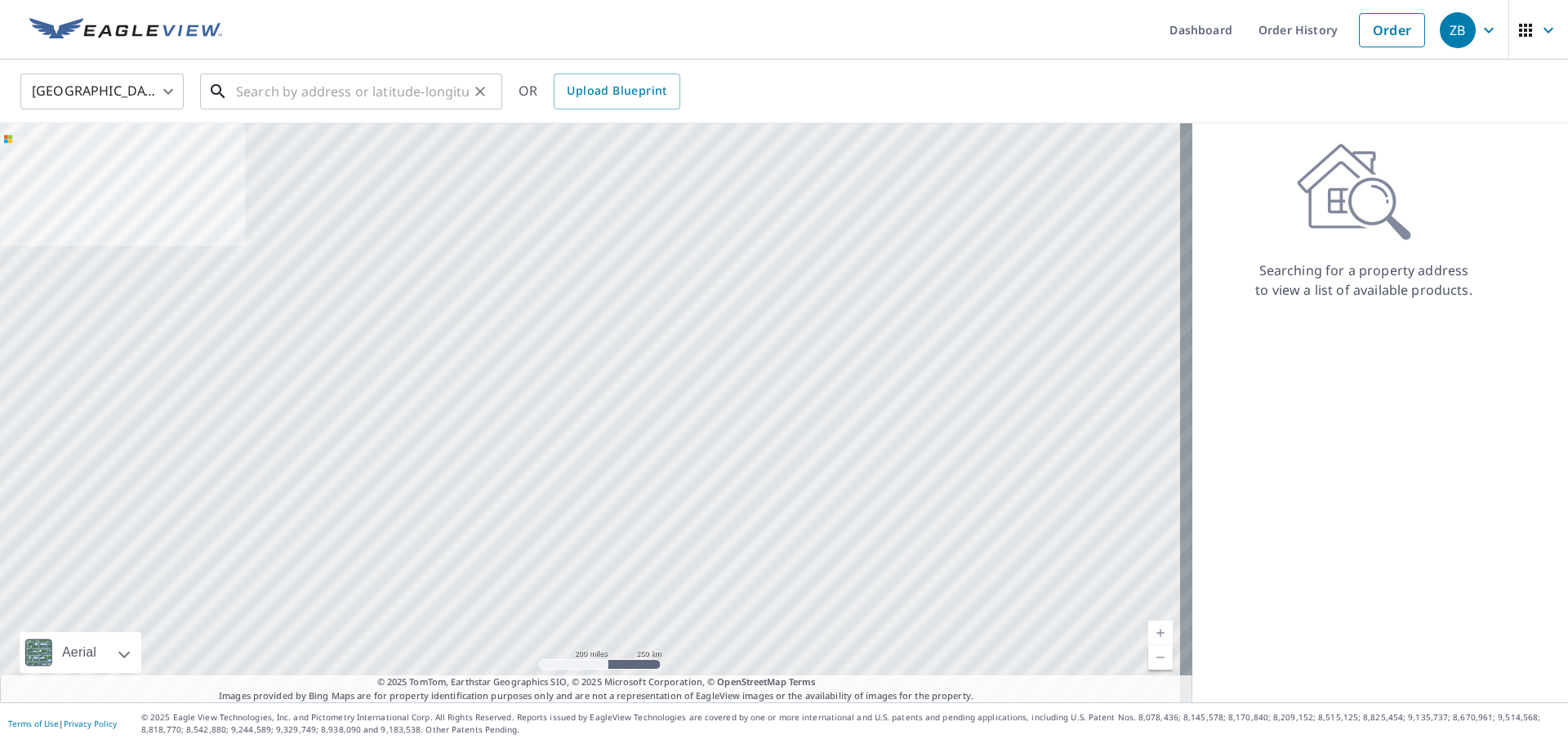
click at [280, 89] on input "text" at bounding box center [352, 91] width 233 height 46
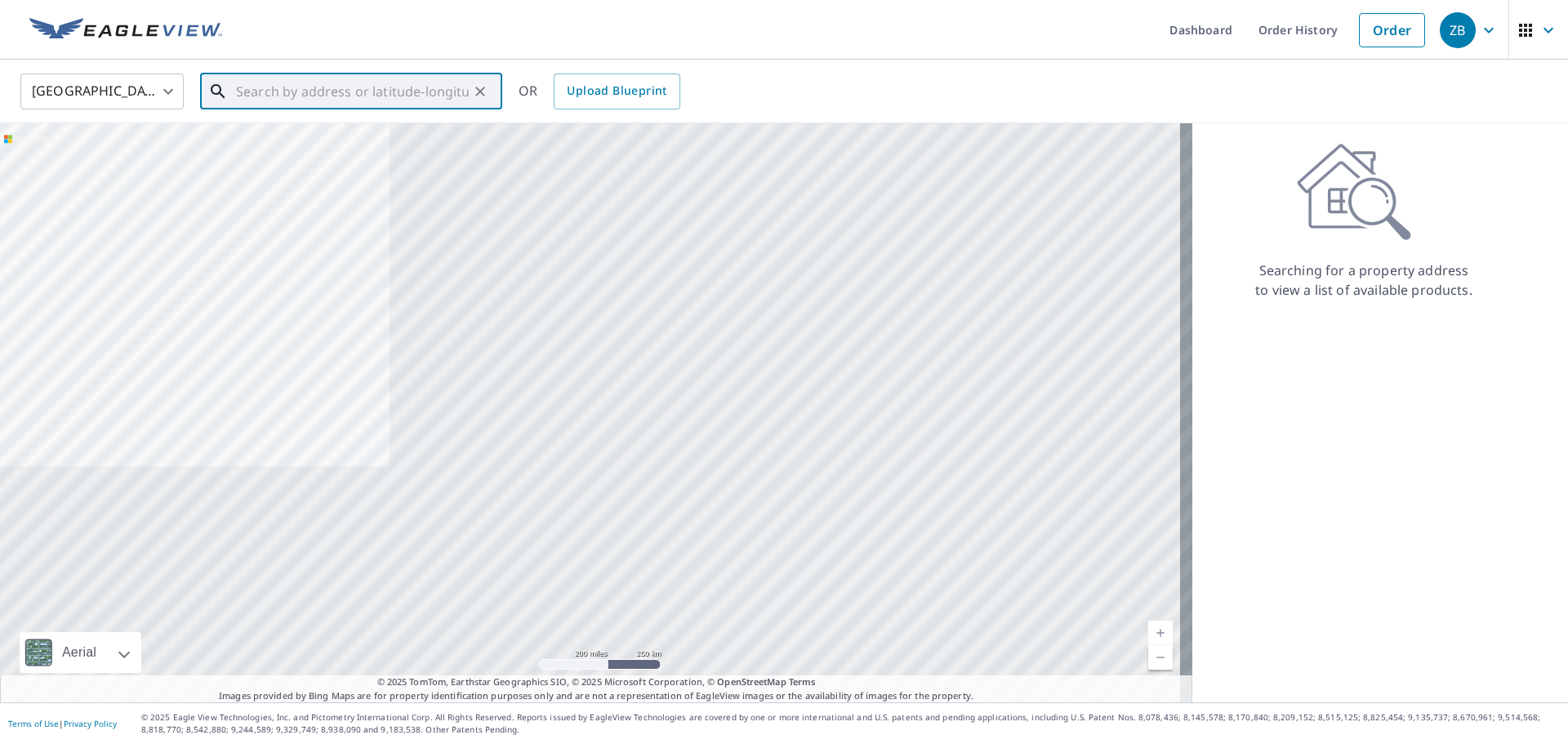
click at [382, 87] on input "text" at bounding box center [352, 91] width 233 height 46
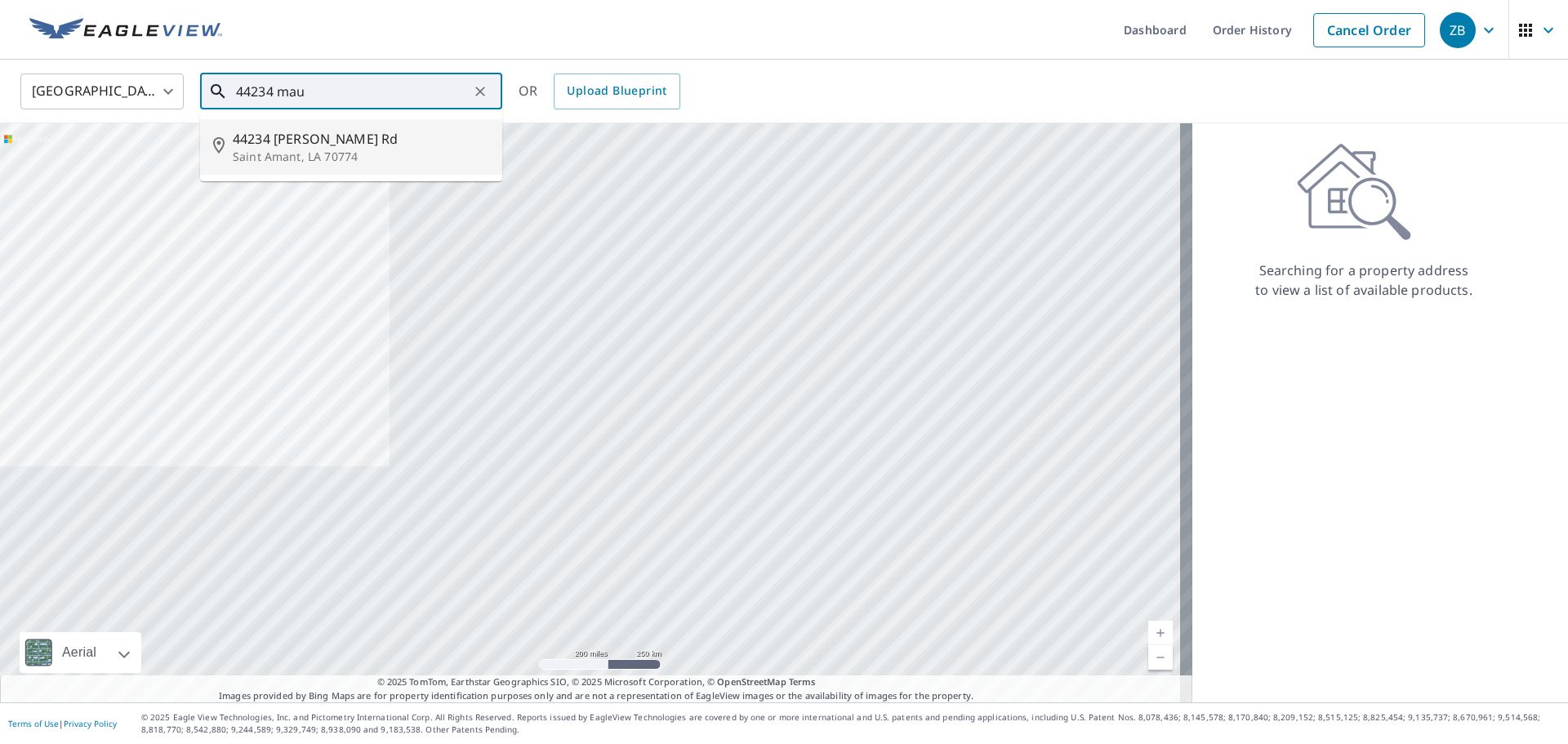
click at [362, 150] on p "Saint Amant, LA 70774" at bounding box center [361, 157] width 256 height 17
type input "[STREET_ADDRESS][PERSON_NAME]"
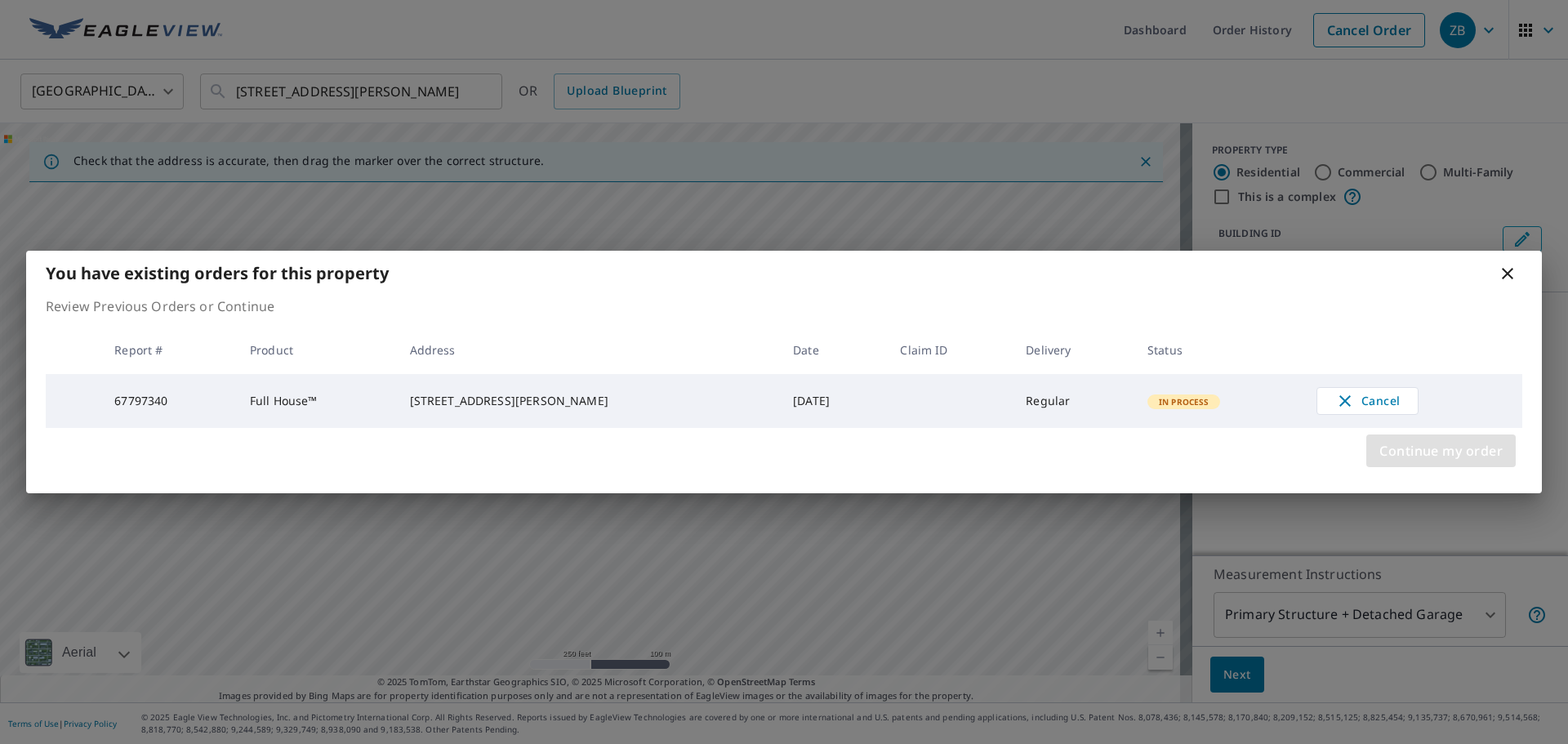
click at [1400, 458] on span "Continue my order" at bounding box center [1440, 451] width 124 height 23
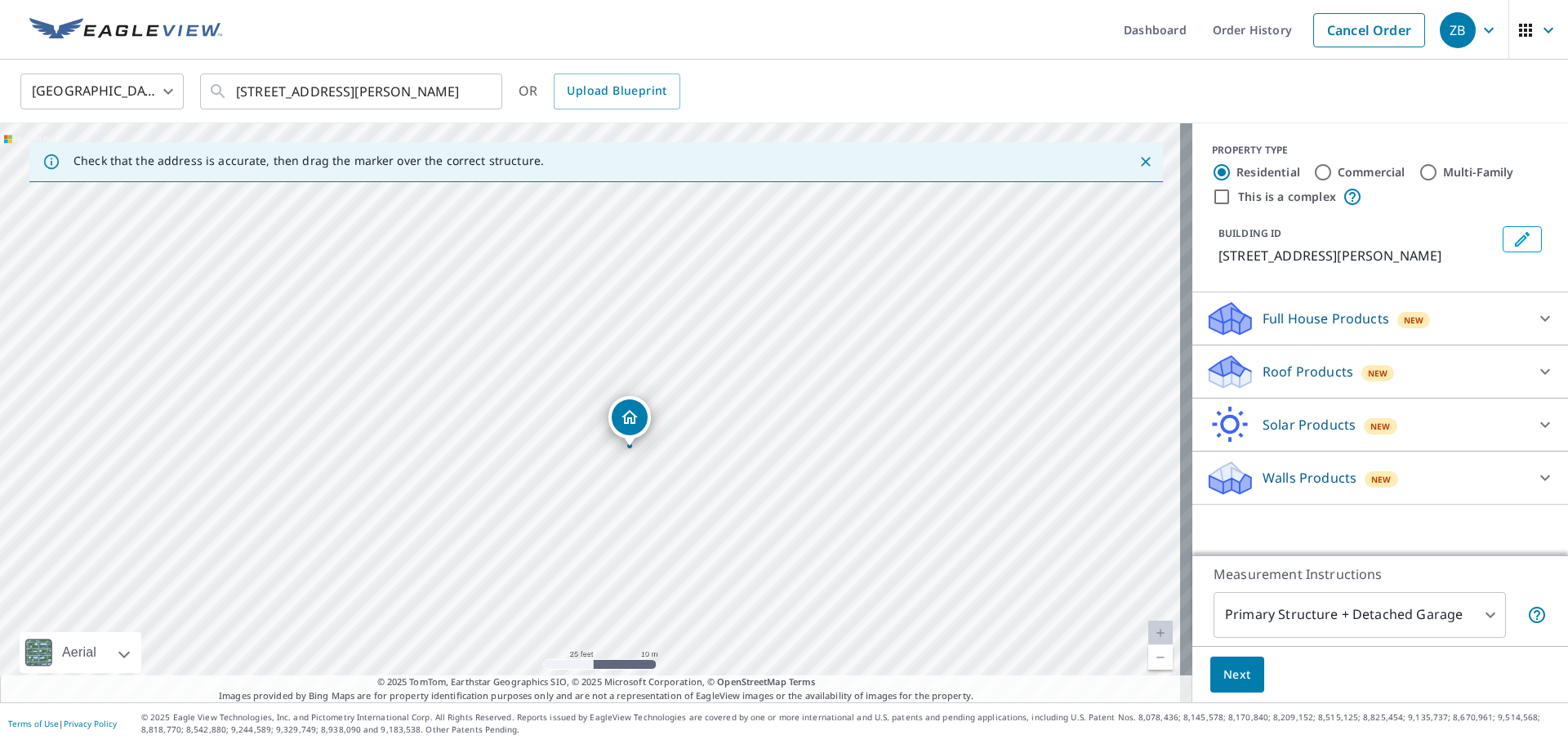
drag, startPoint x: 627, startPoint y: 411, endPoint x: 633, endPoint y: 421, distance: 11.7
click at [1333, 382] on p "Roof Products" at bounding box center [1307, 372] width 90 height 20
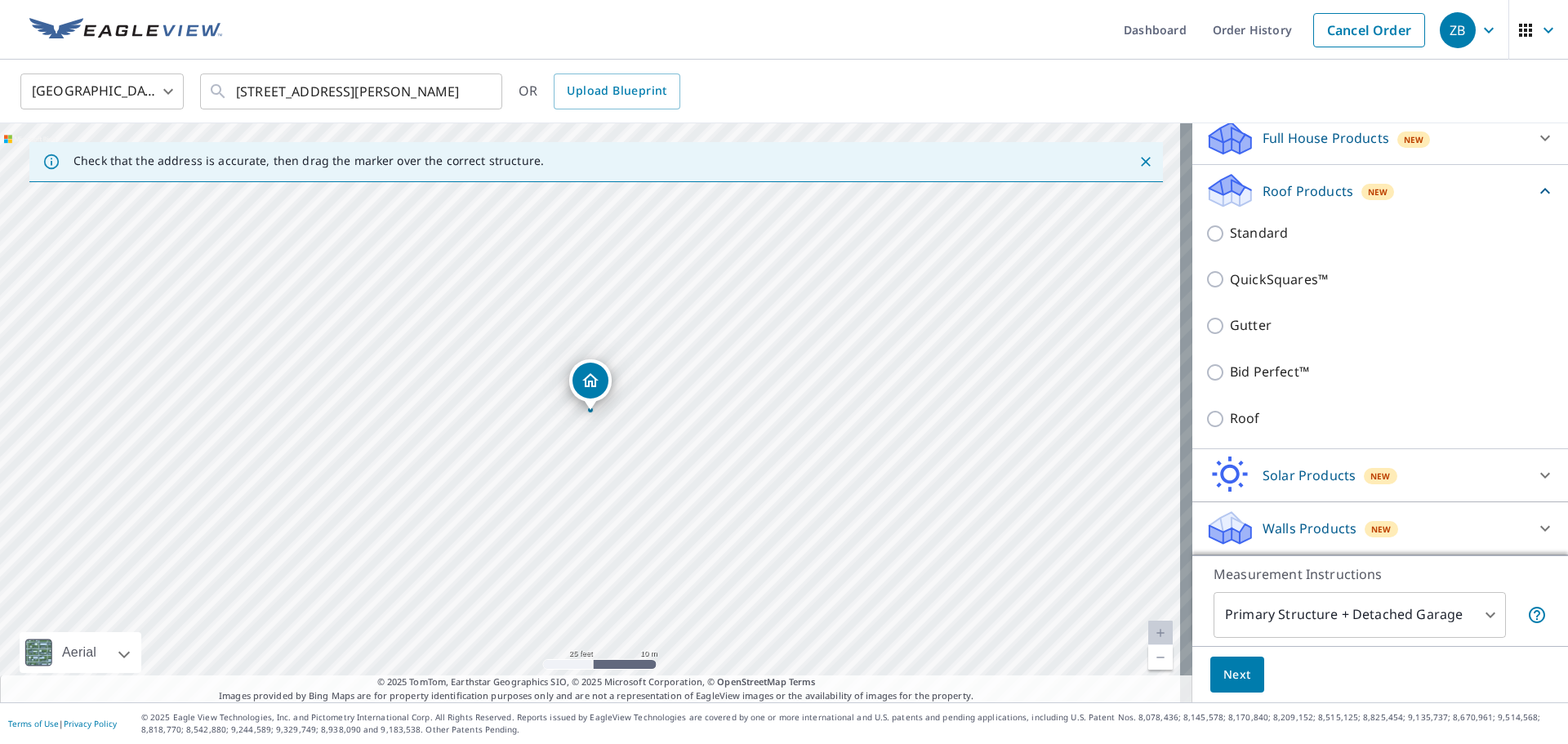
scroll to position [200, 0]
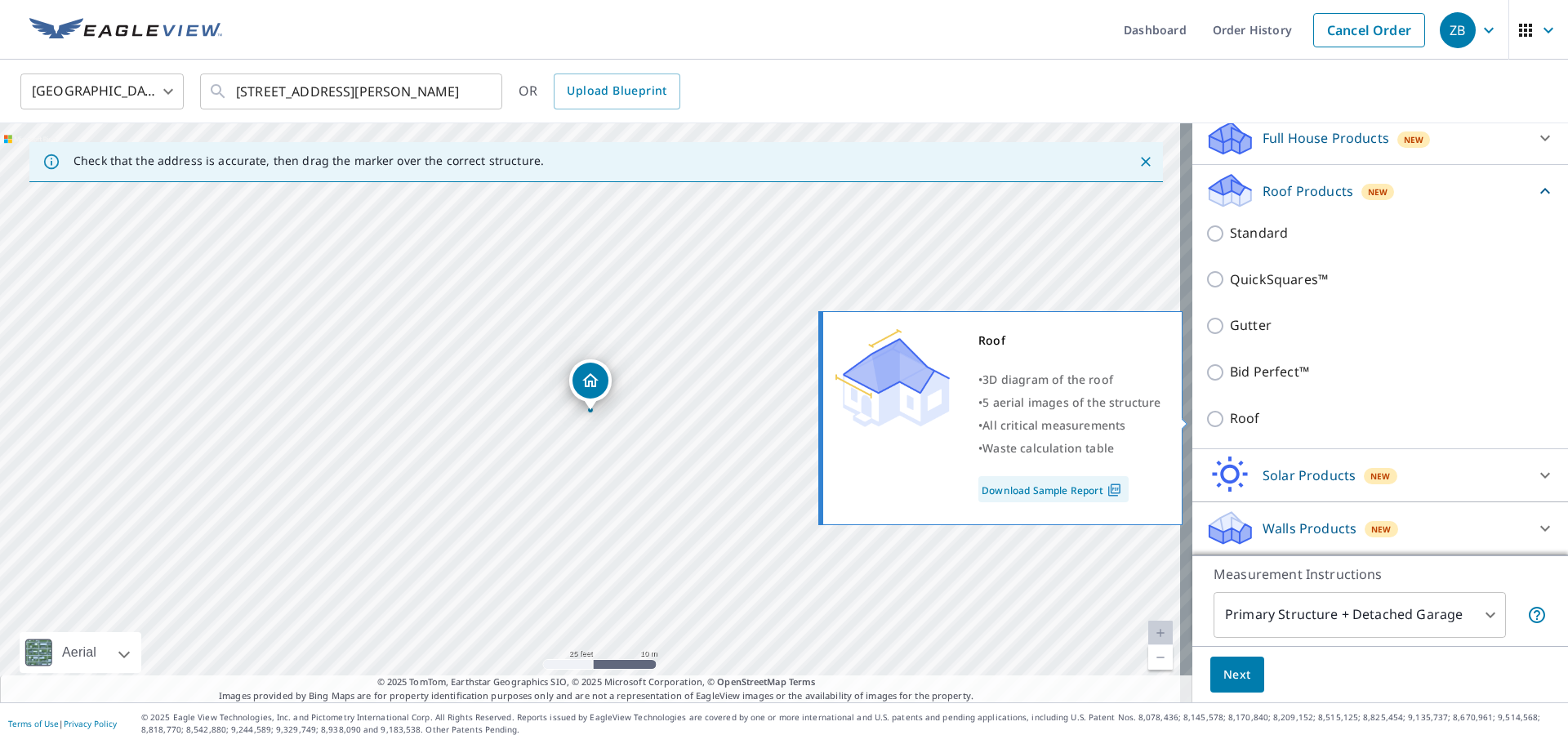
click at [1210, 419] on input "Roof" at bounding box center [1218, 419] width 25 height 20
checkbox input "true"
type input "3"
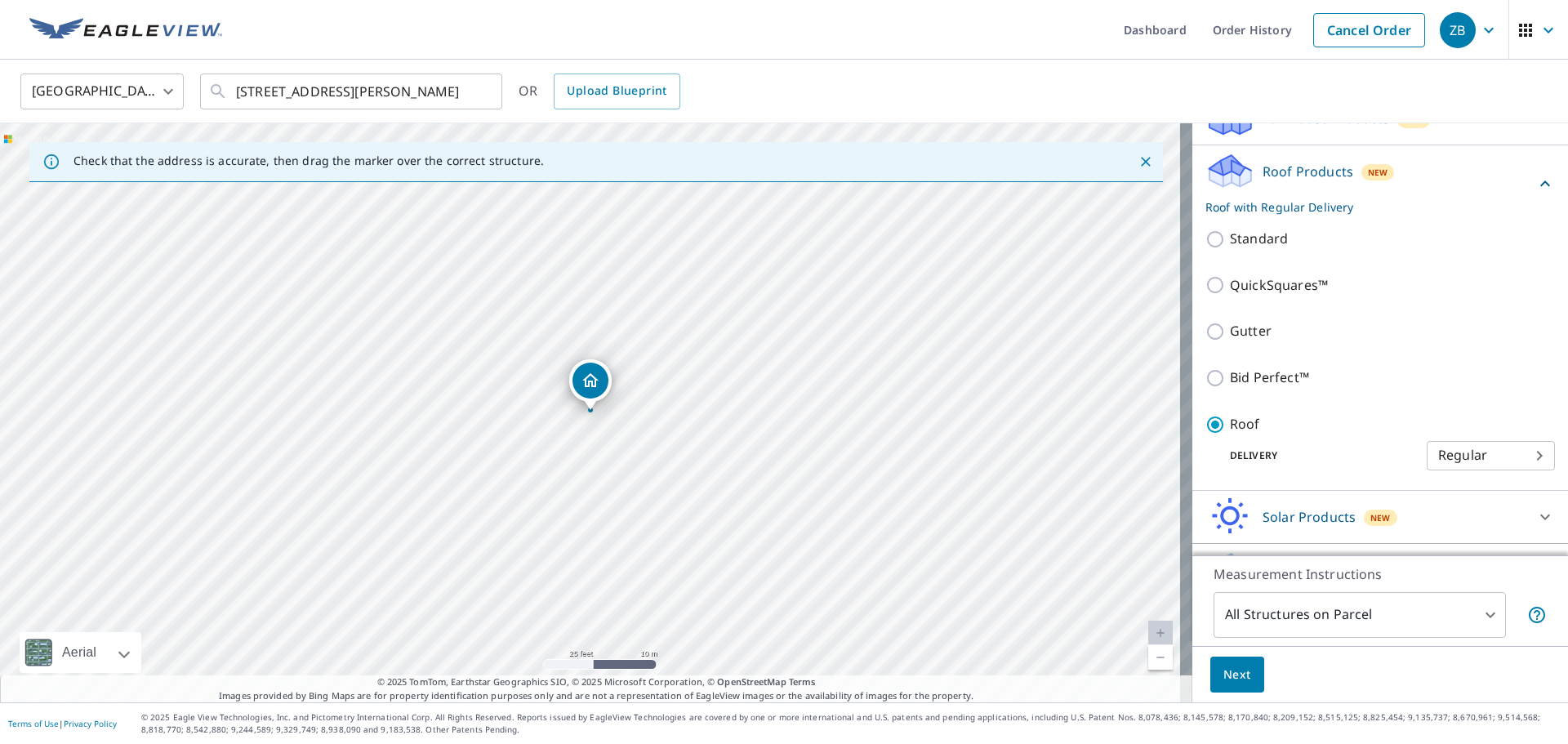
scroll to position [217, 0]
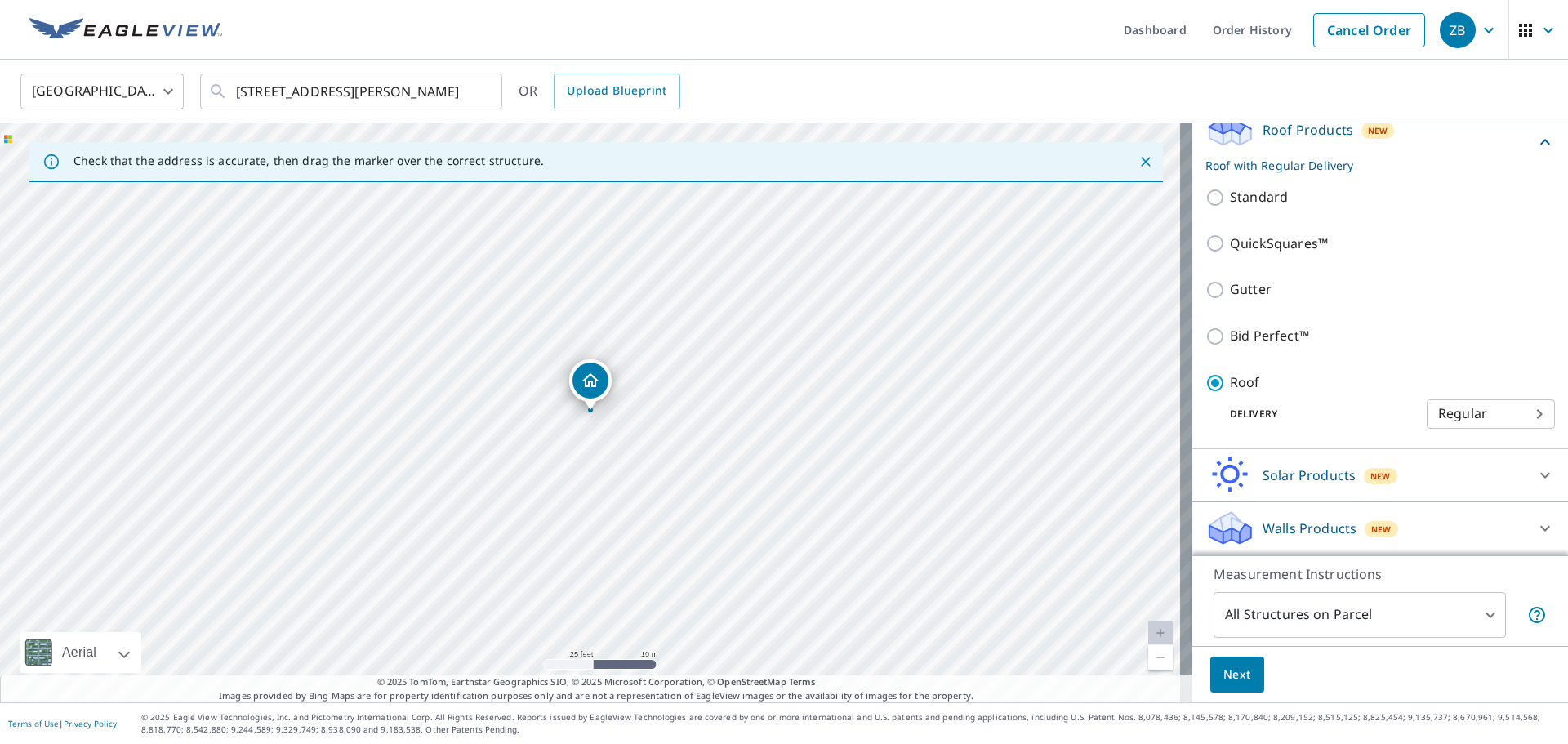
click at [1361, 619] on body "ZB ZB Dashboard Order History Cancel Order ZB [GEOGRAPHIC_DATA] [GEOGRAPHIC_DAT…" at bounding box center [784, 372] width 1568 height 744
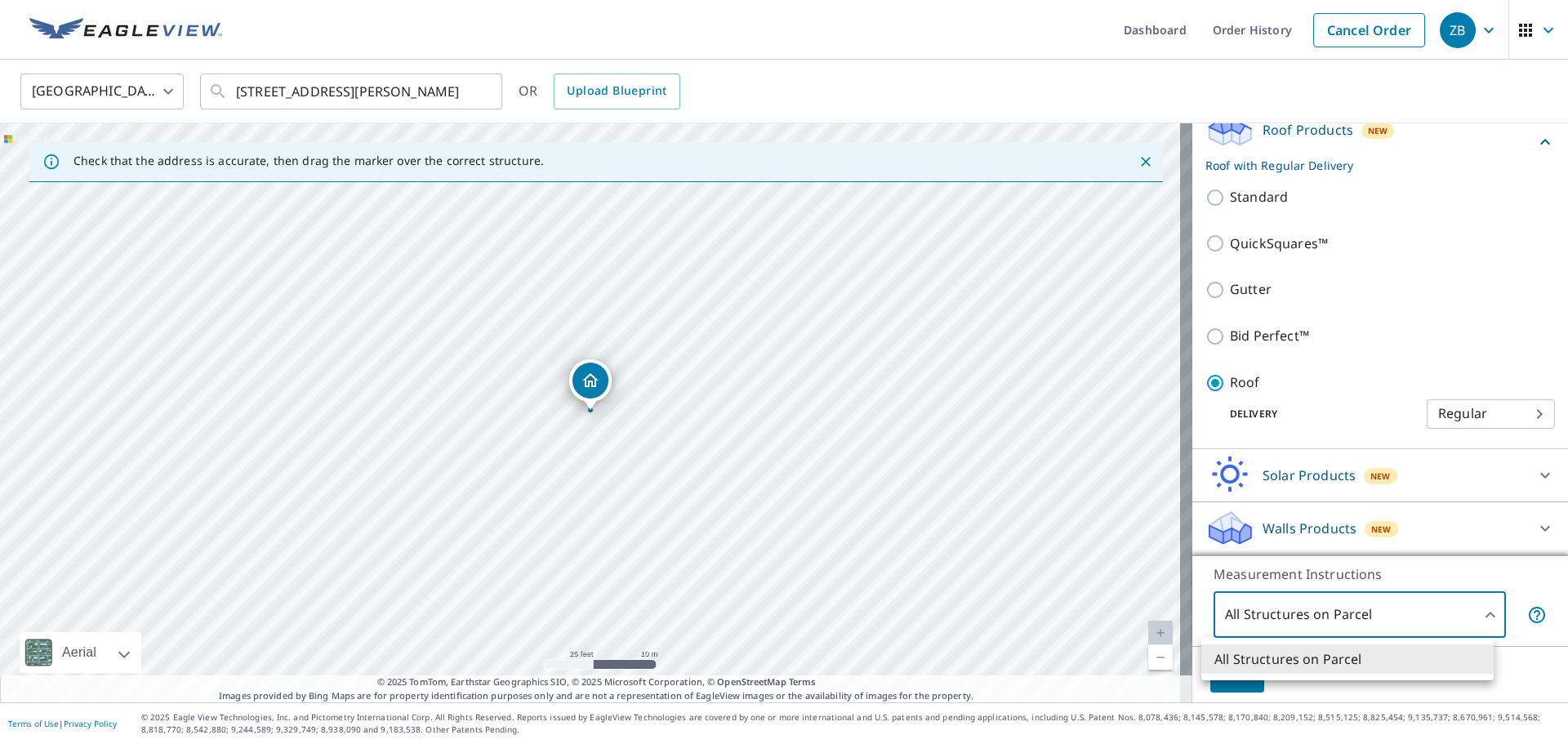
click at [1330, 650] on li "All Structures on Parcel" at bounding box center [1347, 659] width 292 height 29
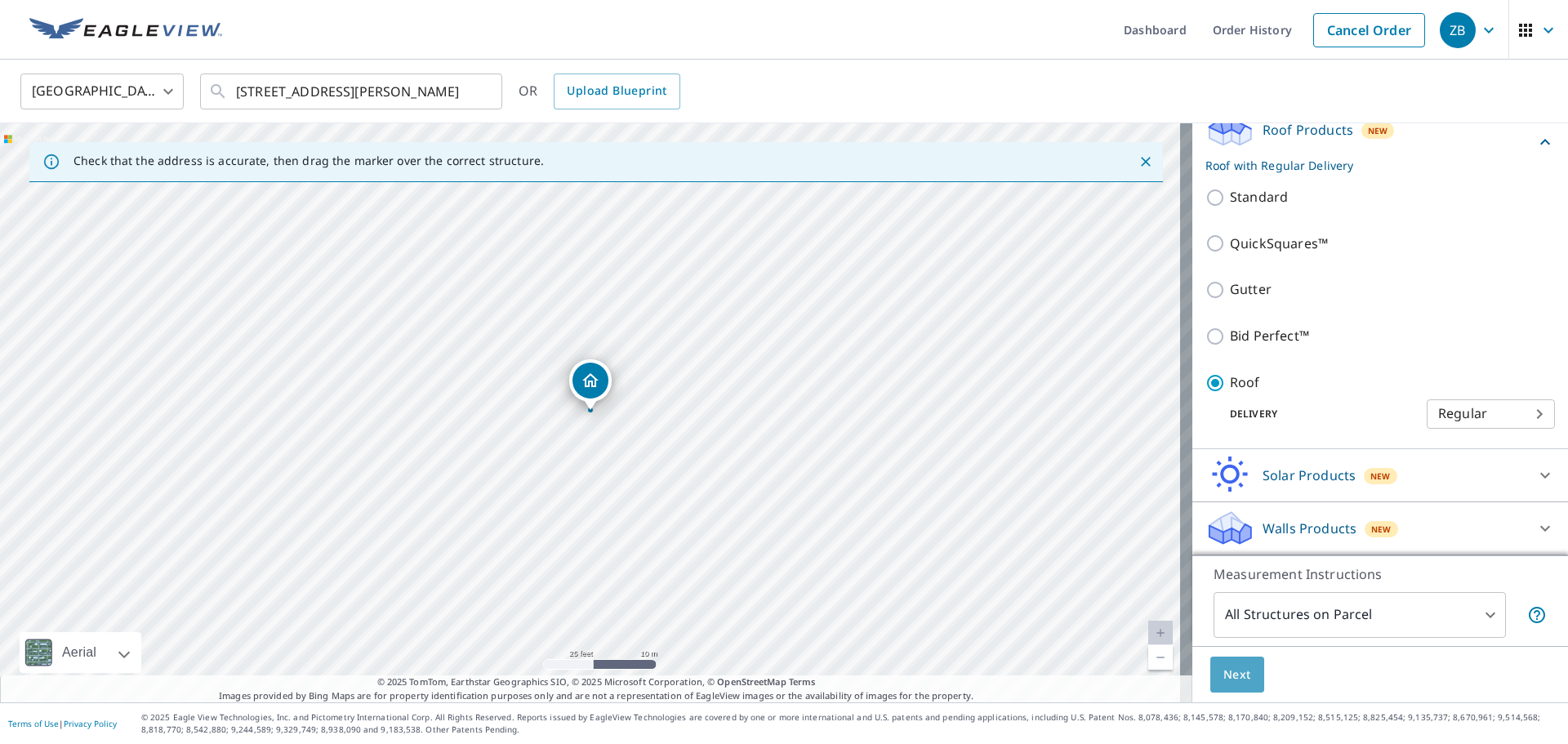
click at [1229, 678] on span "Next" at bounding box center [1236, 674] width 27 height 21
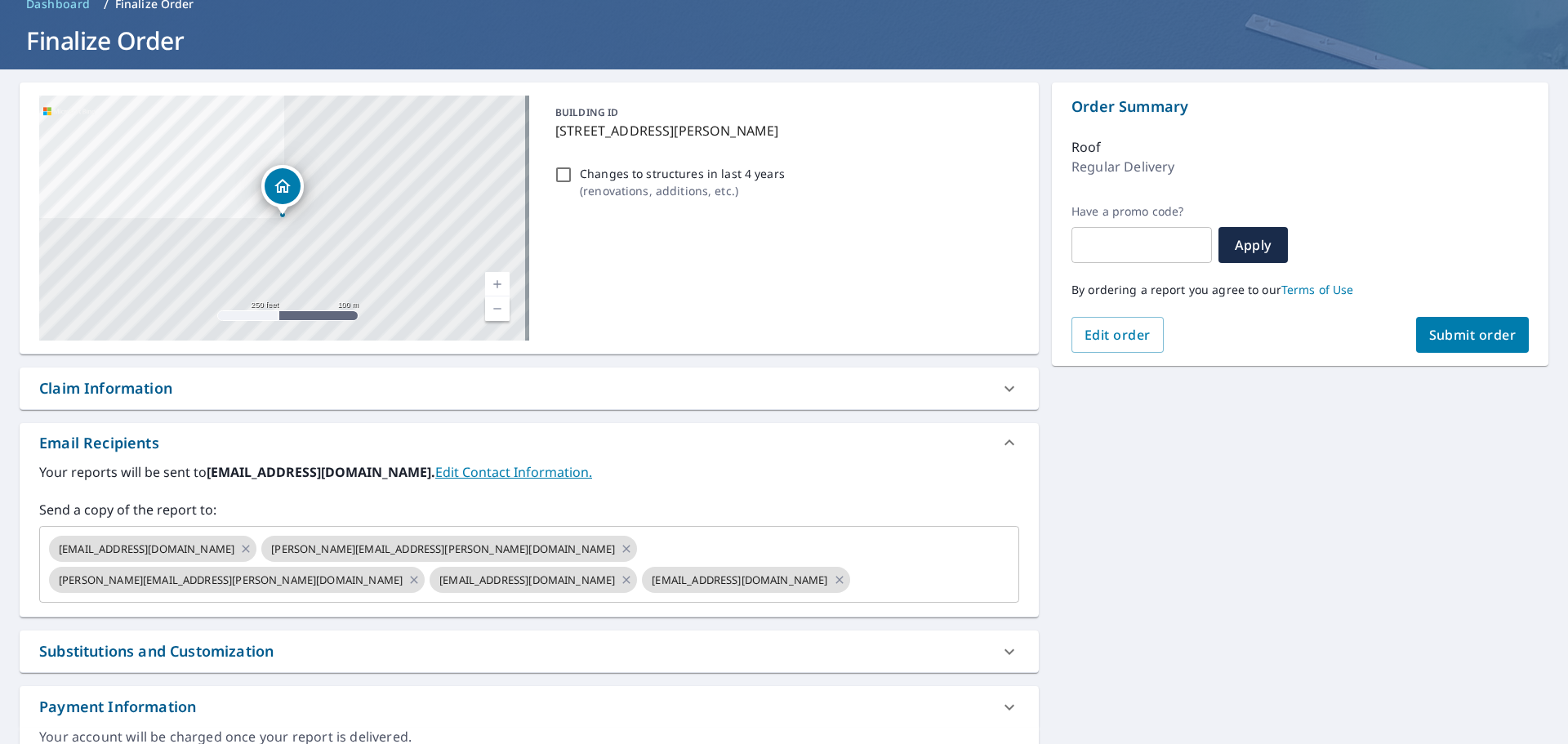
scroll to position [153, 0]
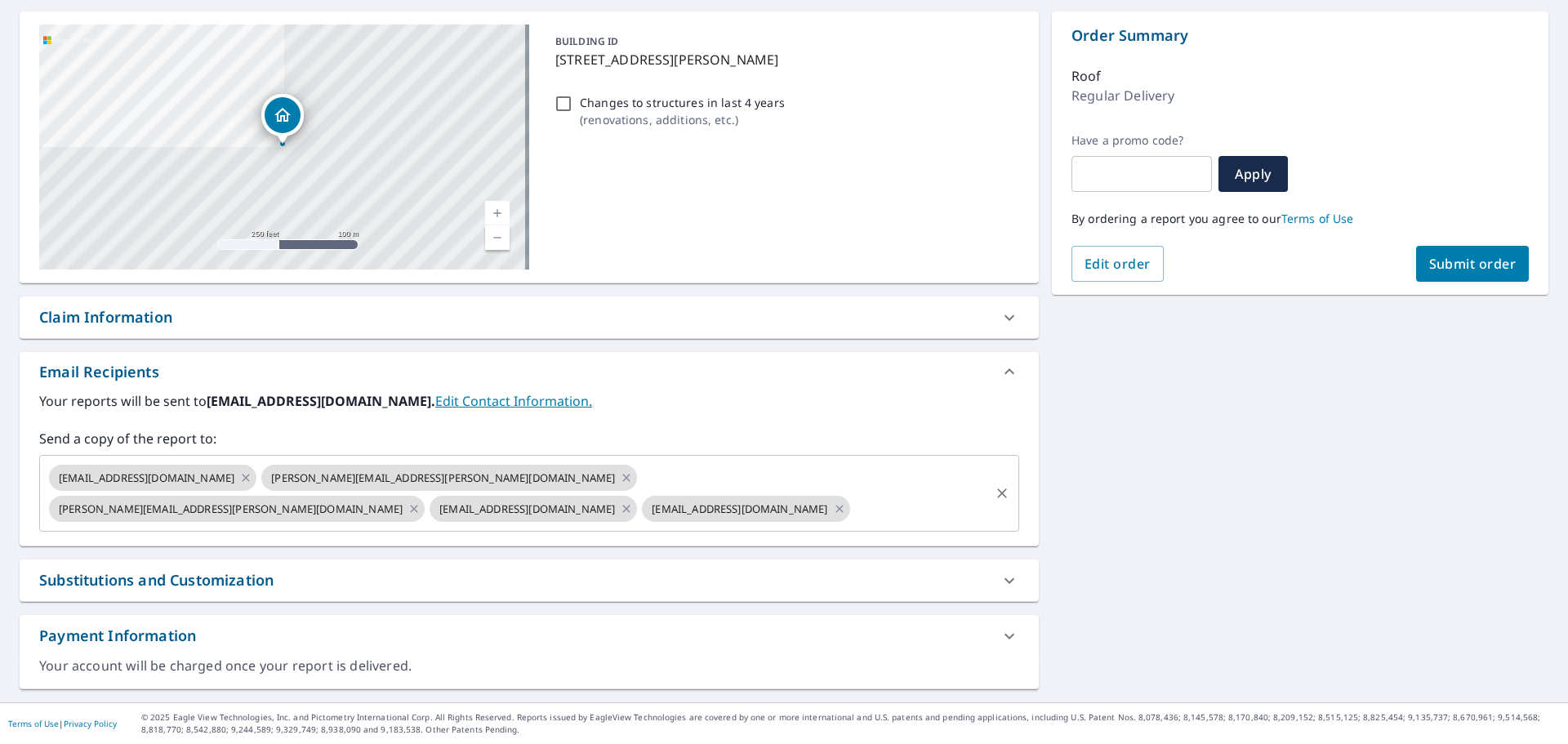
click at [853, 505] on input "text" at bounding box center [920, 508] width 134 height 31
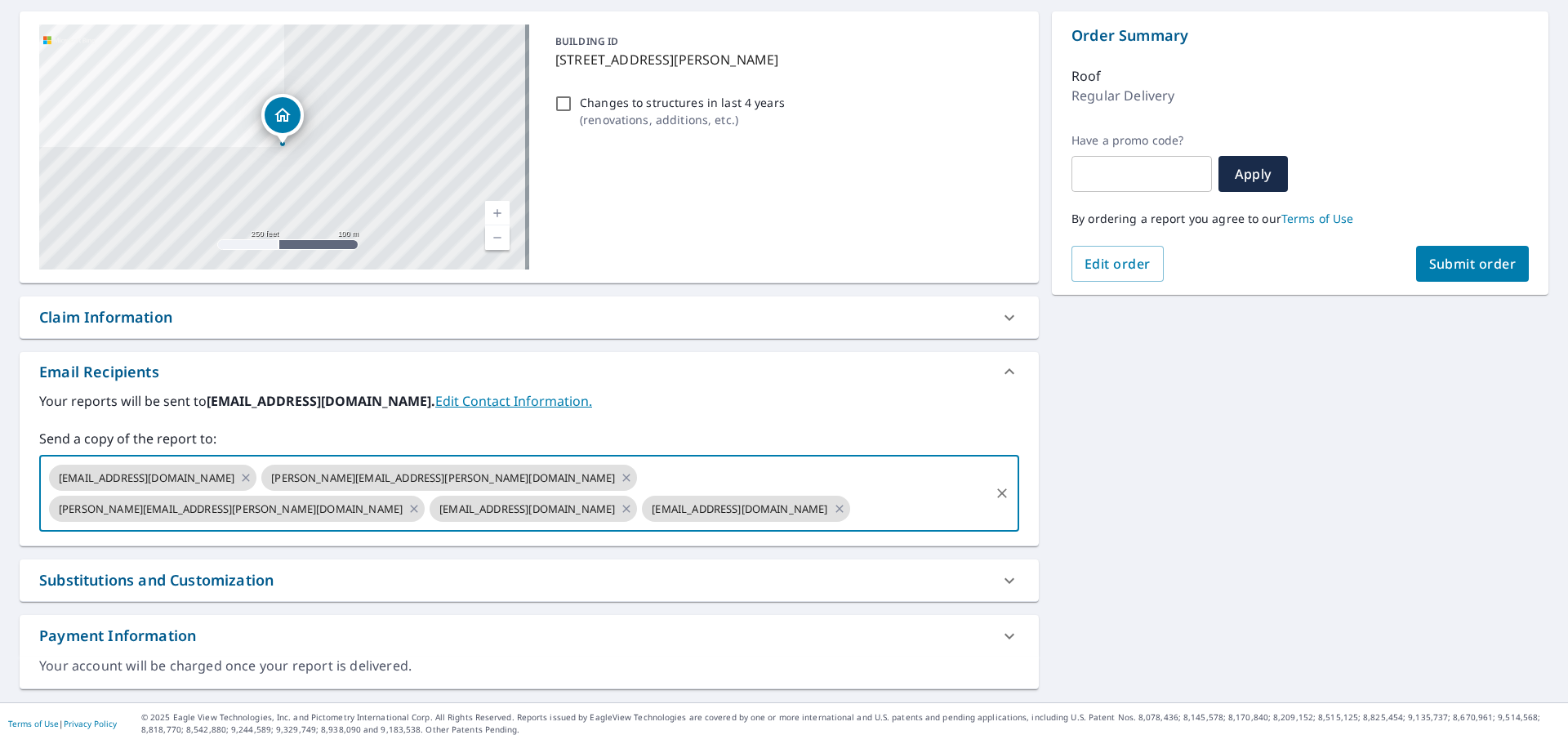
paste input "[PERSON_NAME][EMAIL_ADDRESS][PERSON_NAME][DOMAIN_NAME]"
type input "[PERSON_NAME][EMAIL_ADDRESS][PERSON_NAME][DOMAIN_NAME]"
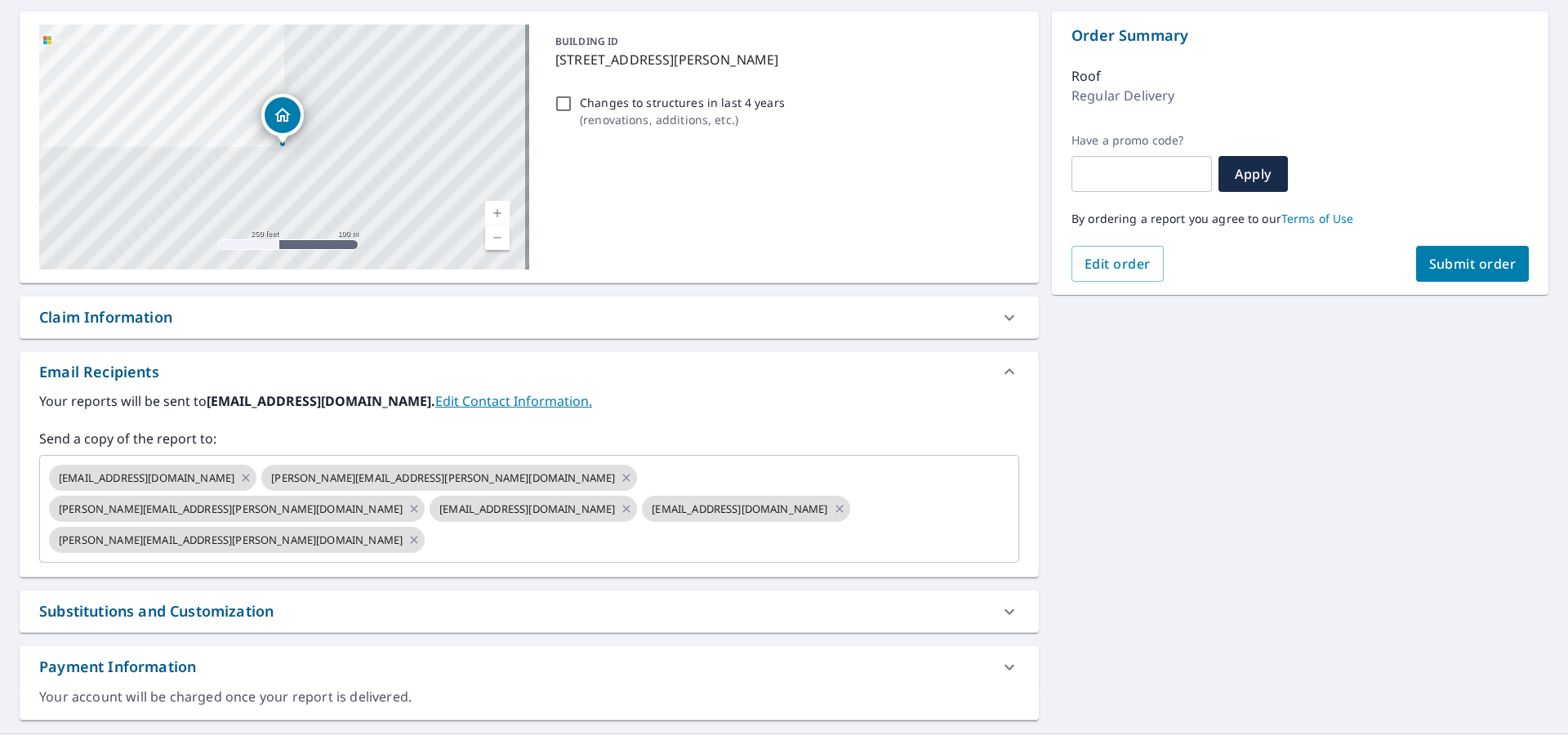
click at [1236, 479] on div "44234 Maurice [STREET_ADDRESS] A standard road map Aerial A detailed look from …" at bounding box center [784, 366] width 1568 height 735
click at [947, 600] on div "Substitutions and Customization" at bounding box center [514, 610] width 951 height 22
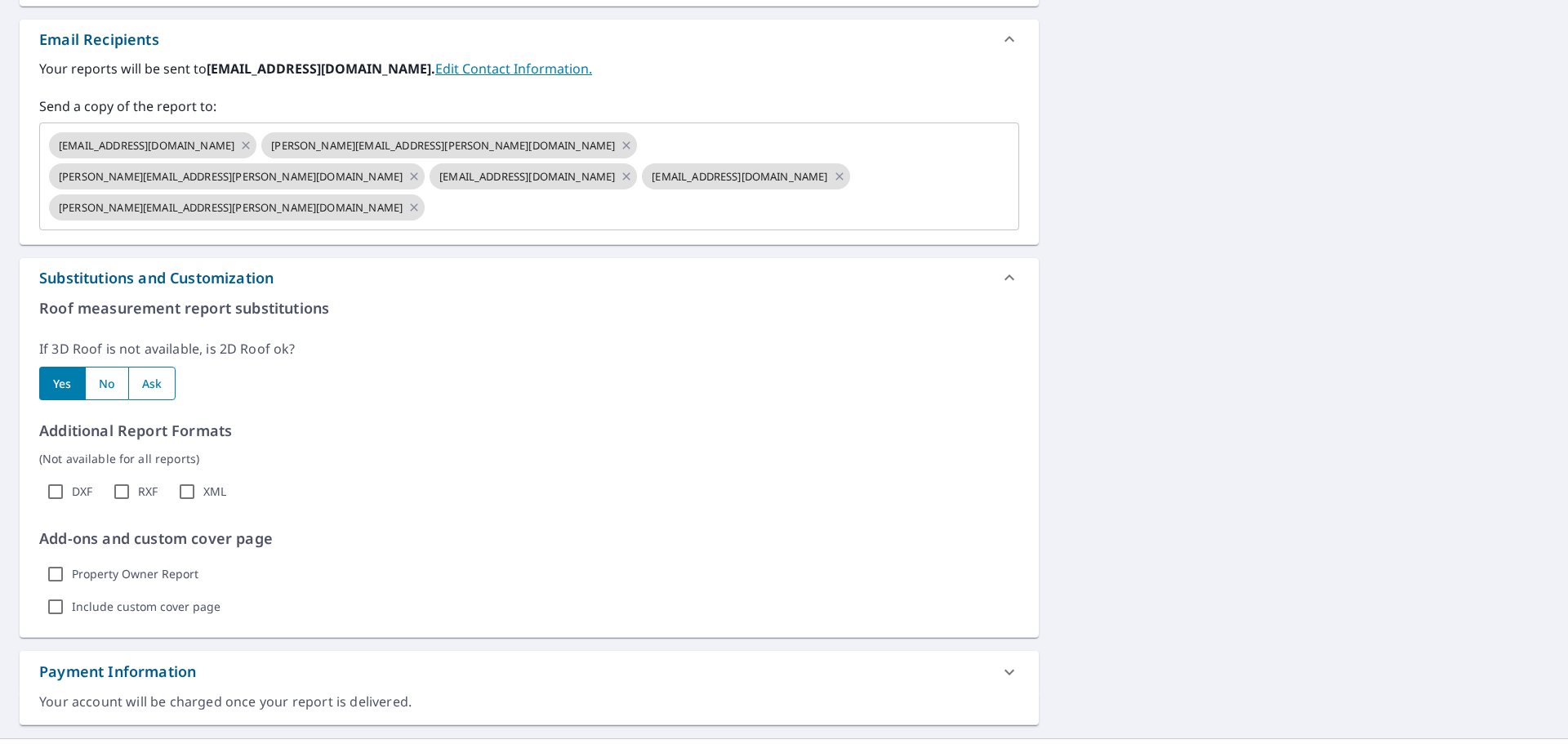
scroll to position [490, 0]
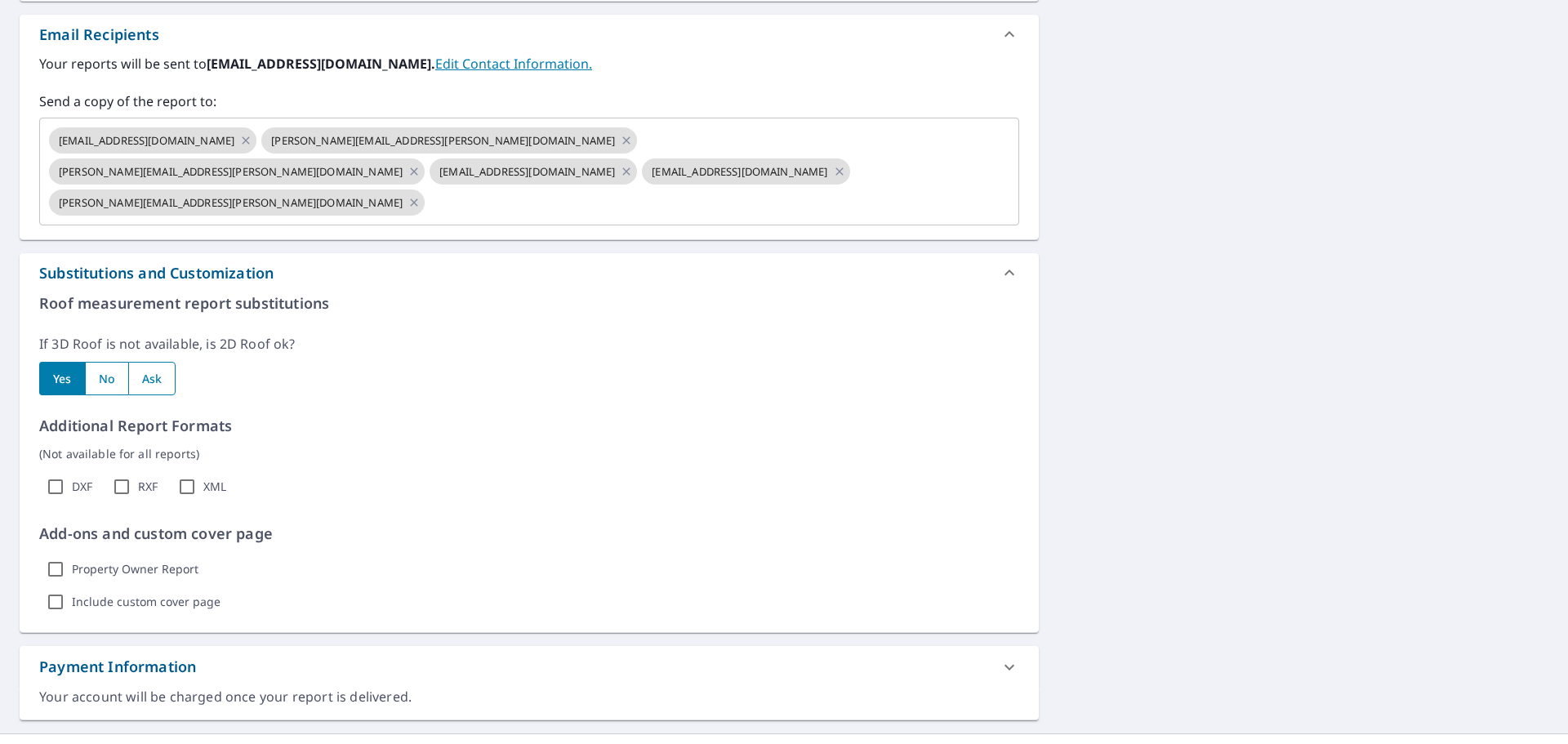
click at [1180, 440] on div "44234 Maurice [STREET_ADDRESS] A standard road map Aerial A detailed look from …" at bounding box center [784, 197] width 1568 height 1072
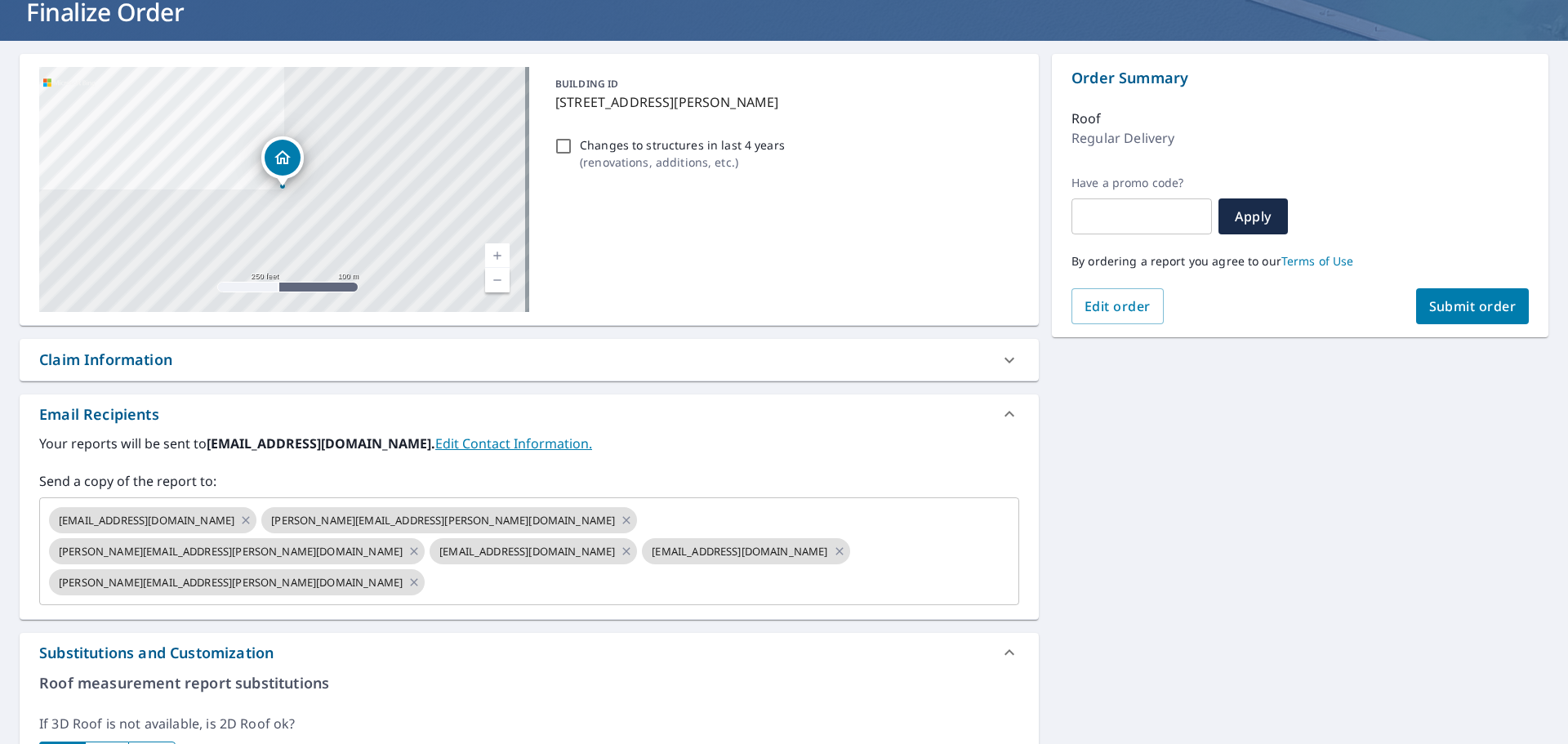
scroll to position [81, 0]
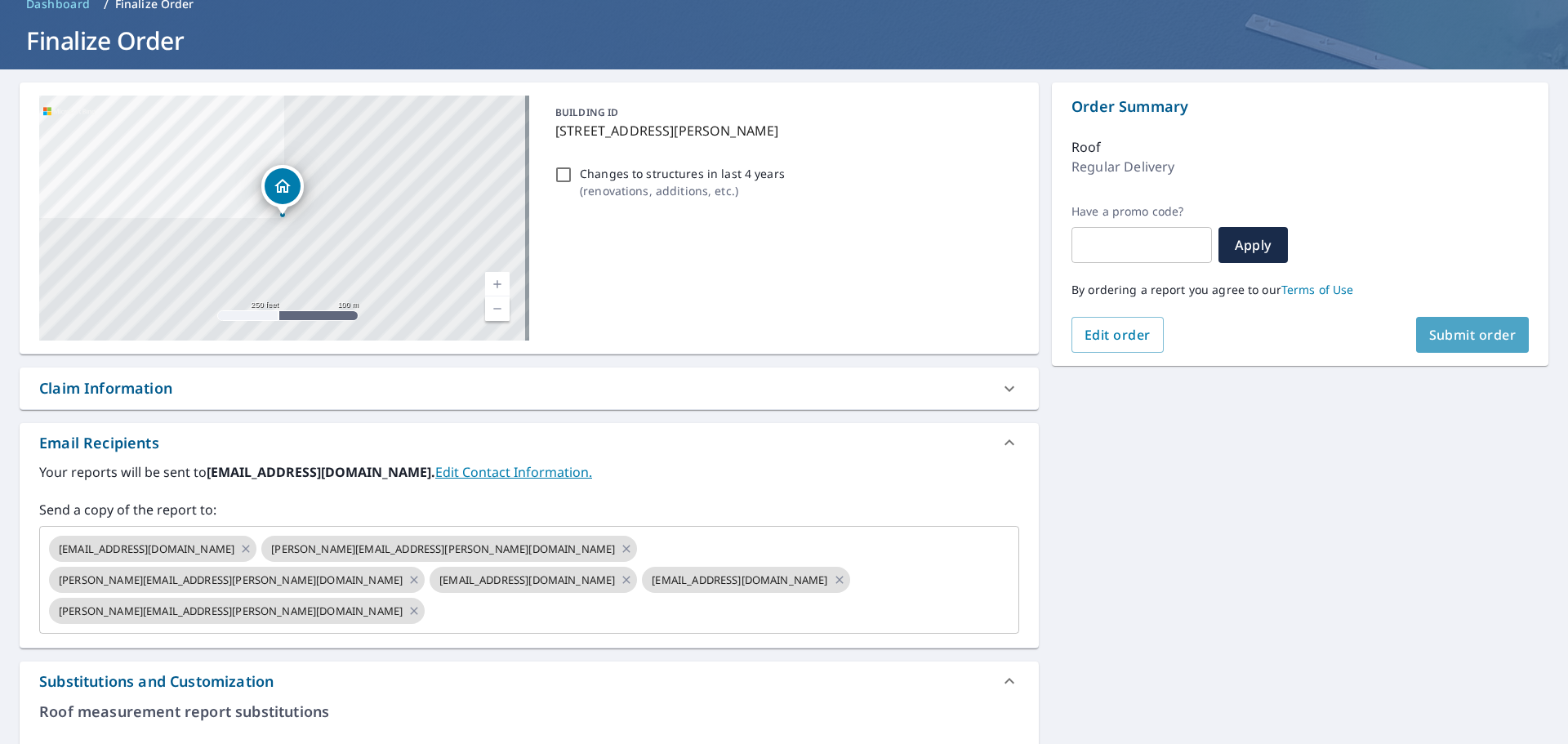
click at [1476, 344] on button "Submit order" at bounding box center [1473, 334] width 114 height 36
